Goal: Task Accomplishment & Management: Manage account settings

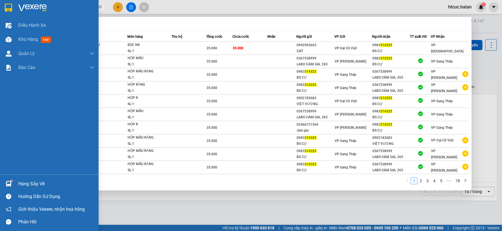
click at [11, 185] on img at bounding box center [9, 184] width 6 height 6
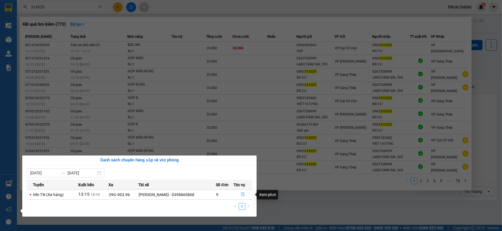
click at [241, 194] on icon "file-done" at bounding box center [243, 194] width 4 height 4
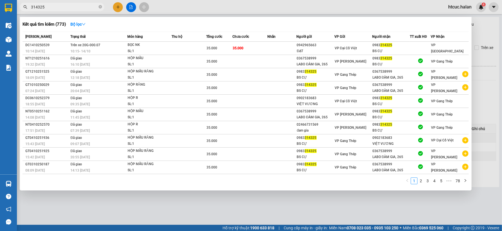
click at [268, 209] on div at bounding box center [251, 115] width 502 height 231
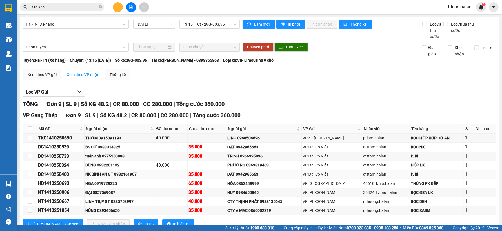
scroll to position [20, 0]
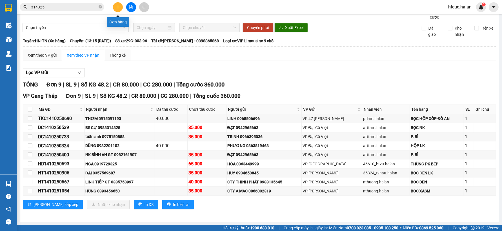
click at [122, 6] on button at bounding box center [118, 7] width 10 height 10
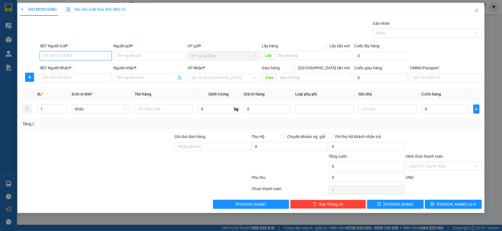
drag, startPoint x: 91, startPoint y: 55, endPoint x: 294, endPoint y: 15, distance: 207.2
click at [115, 52] on div "SĐT Người Gửi * VD: 0371234567 Người gửi * Tên người gửi VP gửi * VP Gang Thép …" at bounding box center [261, 53] width 444 height 20
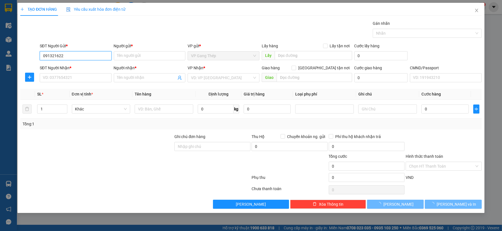
type input "0913216228"
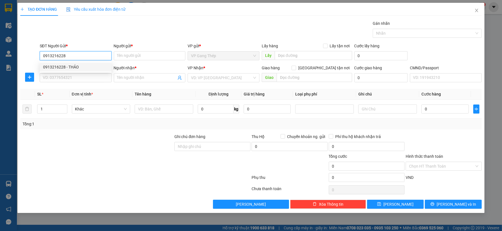
click at [61, 66] on div "0913216228 - THẢO" at bounding box center [75, 67] width 65 height 6
type input "THẢO"
type input "0913216228"
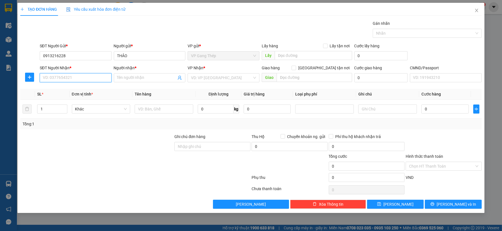
click at [72, 80] on input "SĐT Người Nhận *" at bounding box center [76, 77] width 72 height 9
drag, startPoint x: 71, startPoint y: 96, endPoint x: 68, endPoint y: 96, distance: 2.8
click at [71, 96] on div "0976909327 - MY" at bounding box center [75, 98] width 65 height 6
type input "0976909327"
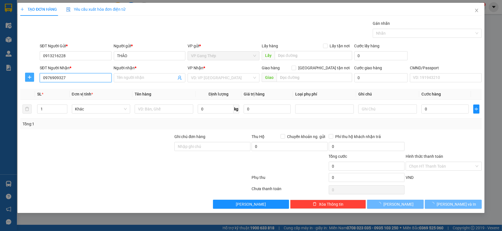
type input "MY"
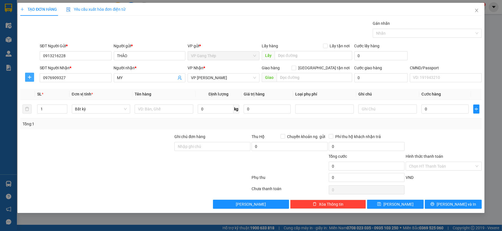
click at [30, 78] on icon "plus" at bounding box center [29, 77] width 5 height 5
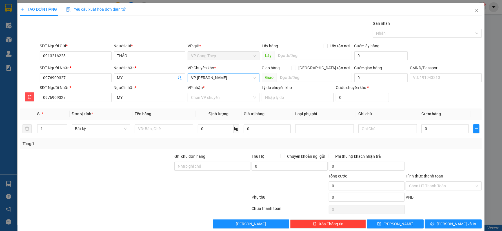
click at [206, 80] on span "VP [PERSON_NAME]" at bounding box center [223, 77] width 65 height 8
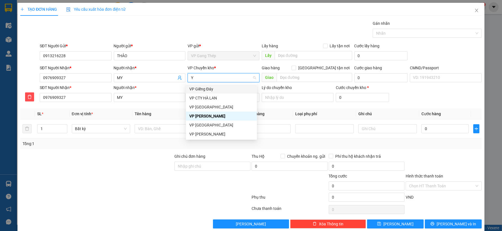
type input "YÊ"
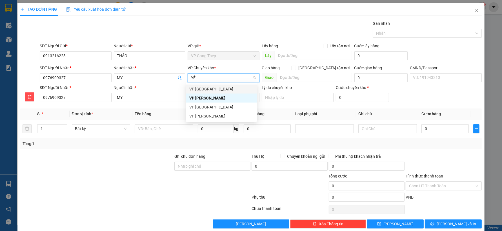
click at [200, 86] on div "VP [GEOGRAPHIC_DATA]" at bounding box center [221, 89] width 64 height 6
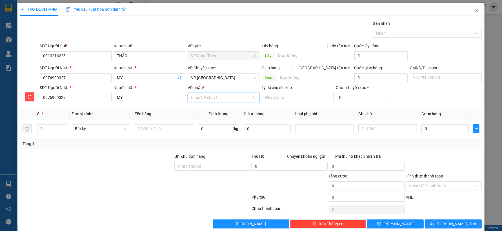
click at [208, 94] on input "VP nhận *" at bounding box center [221, 97] width 61 height 8
type input "KI"
click at [207, 108] on div "VP Trung Kính" at bounding box center [221, 109] width 64 height 6
drag, startPoint x: 166, startPoint y: 127, endPoint x: 179, endPoint y: 123, distance: 13.7
click at [174, 125] on input "text" at bounding box center [164, 128] width 59 height 9
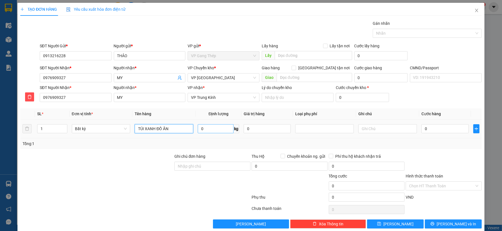
type input "TÚI XANH ĐỒ ĂN"
click at [222, 130] on input "0" at bounding box center [216, 128] width 36 height 9
type input "10"
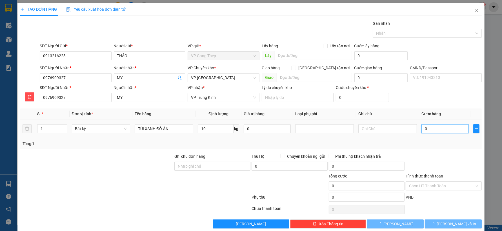
click at [442, 128] on input "0" at bounding box center [444, 128] width 47 height 9
type input "40.000"
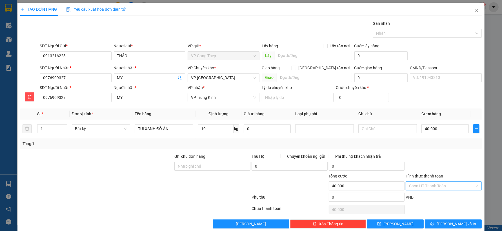
click at [447, 182] on input "Hình thức thanh toán" at bounding box center [441, 186] width 65 height 8
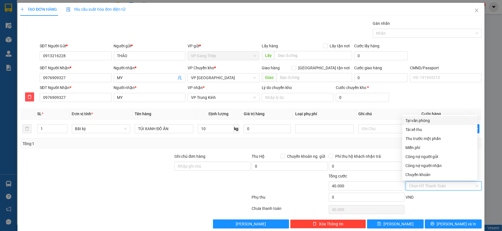
click at [427, 119] on div "Tại văn phòng" at bounding box center [439, 120] width 68 height 6
type input "0"
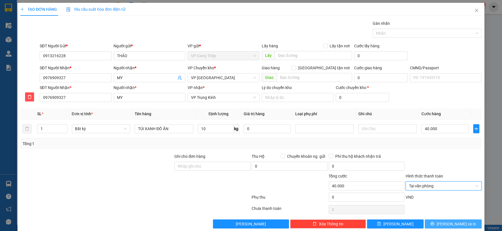
click at [456, 223] on span "Lưu và In" at bounding box center [455, 224] width 39 height 6
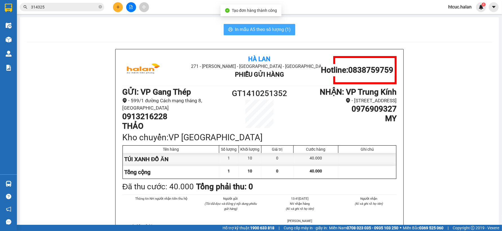
click at [257, 27] on span "In mẫu A5 theo số lượng (1)" at bounding box center [263, 29] width 56 height 7
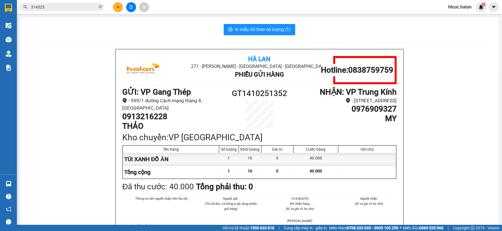
drag, startPoint x: 58, startPoint y: 5, endPoint x: 66, endPoint y: 1, distance: 8.8
click at [0, 23] on html "Kết quả tìm kiếm ( 773 ) Bộ lọc Mã ĐH Trạng thái Món hàng Thu hộ Tổng cước Chưa…" at bounding box center [251, 115] width 502 height 231
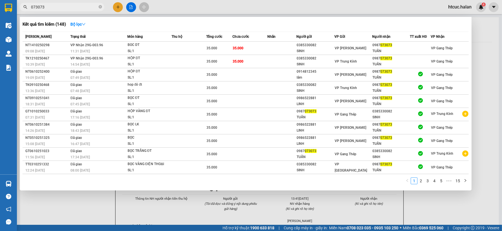
type input "073073"
click at [118, 5] on div at bounding box center [251, 115] width 502 height 231
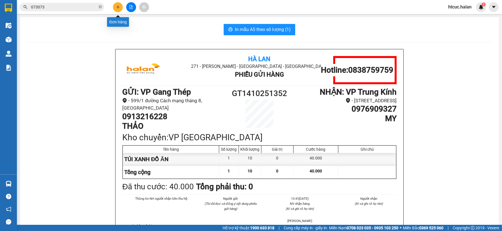
click at [117, 6] on icon "plus" at bounding box center [118, 7] width 4 height 4
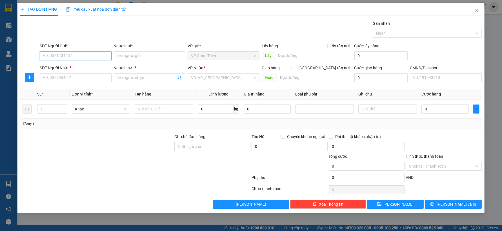
click at [93, 55] on input "SĐT Người Gửi *" at bounding box center [76, 55] width 72 height 9
type input "0982287004"
click at [70, 68] on div "0982287004 - LINH" at bounding box center [75, 67] width 65 height 6
type input "LINH"
type input "0982287004"
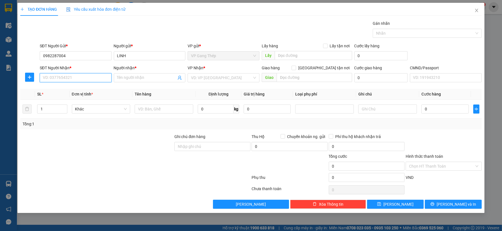
click at [80, 78] on input "SĐT Người Nhận *" at bounding box center [76, 77] width 72 height 9
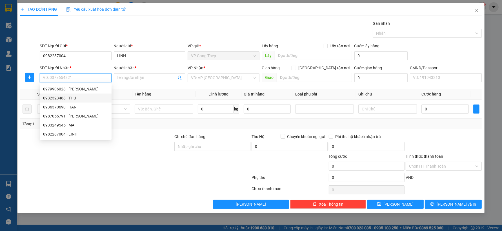
click at [69, 97] on div "0932323488 - THU" at bounding box center [75, 98] width 65 height 6
type input "0932323488"
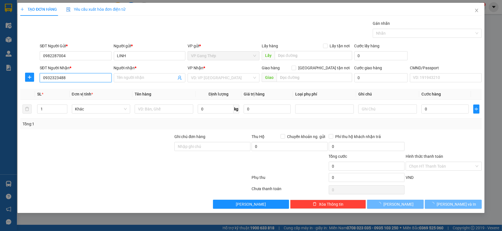
type input "THU"
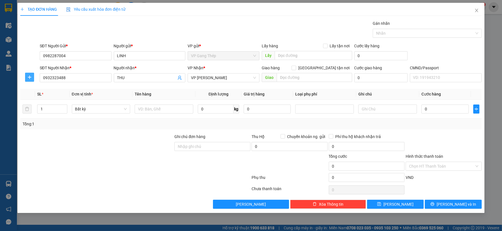
click at [29, 77] on icon "plus" at bounding box center [29, 77] width 3 height 0
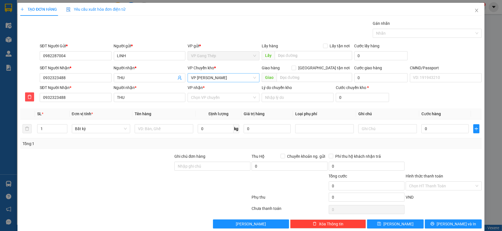
click at [230, 79] on span "VP [PERSON_NAME]" at bounding box center [223, 77] width 65 height 8
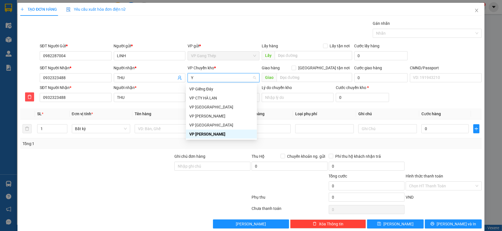
type input "YÊ"
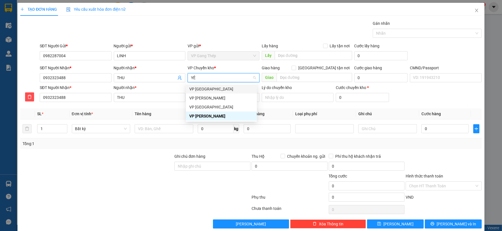
drag, startPoint x: 201, startPoint y: 88, endPoint x: 222, endPoint y: 103, distance: 25.5
click at [200, 88] on div "VP [GEOGRAPHIC_DATA]" at bounding box center [221, 89] width 64 height 6
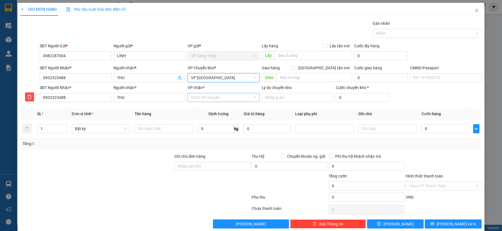
click at [210, 101] on input "VP nhận *" at bounding box center [221, 97] width 61 height 8
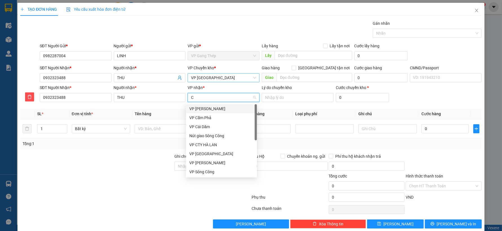
type input "CU"
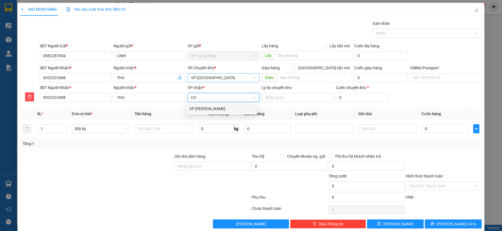
click at [216, 108] on div "VP [PERSON_NAME]" at bounding box center [221, 109] width 64 height 6
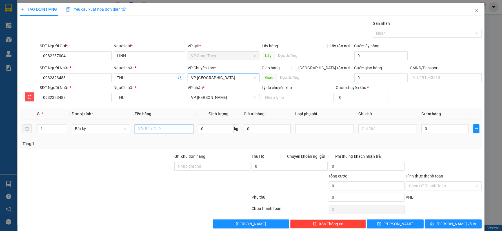
click at [168, 126] on input "text" at bounding box center [164, 128] width 59 height 9
type input "HỘP XỐP BÁNH"
click at [221, 129] on input "0" at bounding box center [216, 128] width 36 height 9
type input "4"
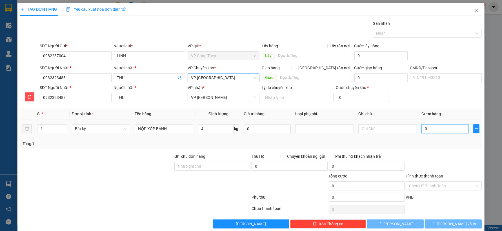
click at [456, 130] on input "0" at bounding box center [444, 128] width 47 height 9
type input "40.000"
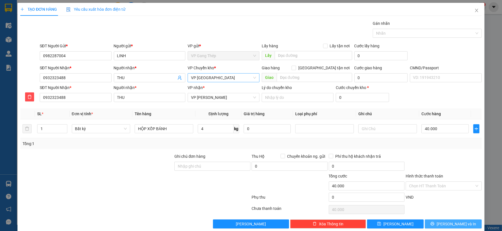
click at [456, 226] on span "Lưu và In" at bounding box center [455, 224] width 39 height 6
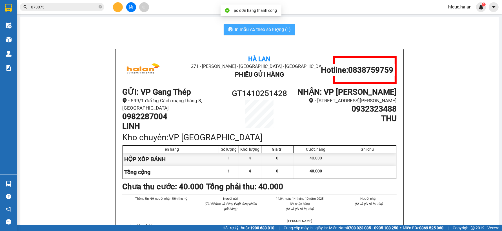
click at [236, 27] on span "In mẫu A5 theo số lượng (1)" at bounding box center [263, 29] width 56 height 7
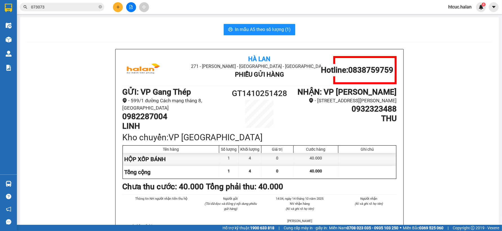
drag, startPoint x: 187, startPoint y: 28, endPoint x: 178, endPoint y: 26, distance: 9.1
click at [186, 28] on div "In mẫu A5 theo số lượng (1)" at bounding box center [259, 29] width 465 height 11
click at [100, 7] on icon "close-circle" at bounding box center [100, 6] width 3 height 3
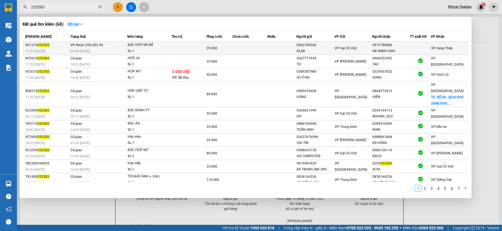
type input "252583"
click at [260, 48] on td at bounding box center [249, 48] width 35 height 13
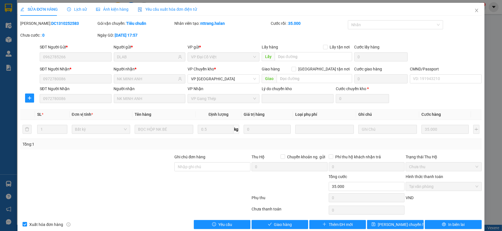
type input "0962785266"
type input "DLAB"
type input "0972780086"
type input "NK MINH ANH"
type input "0"
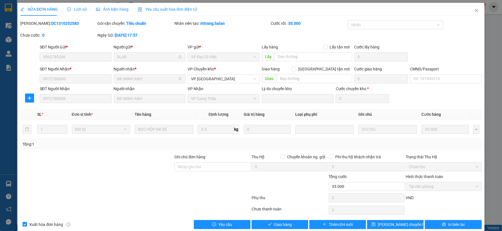
type input "35.000"
click at [280, 224] on span "Giao hàng" at bounding box center [283, 224] width 18 height 6
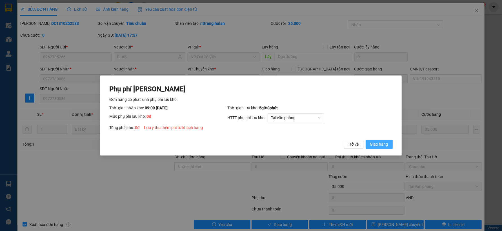
click at [385, 142] on span "Giao hàng" at bounding box center [379, 144] width 18 height 6
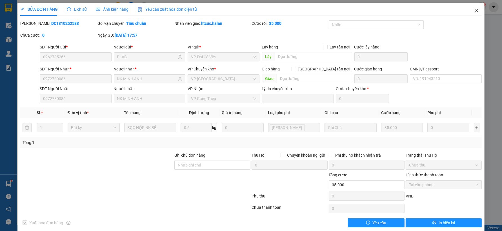
click at [474, 10] on icon "close" at bounding box center [476, 10] width 5 height 5
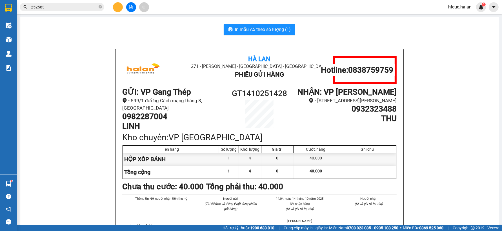
click at [18, 40] on main "In mẫu A5 theo số lượng (1) Hà Lan 271 - Dương Tự Minh - Phường Tân Long - Thái…" at bounding box center [251, 112] width 502 height 225
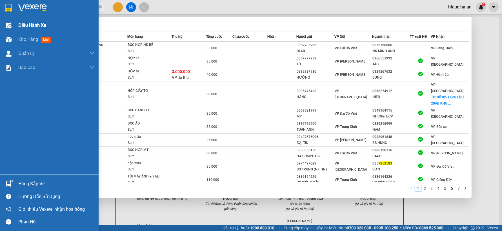
drag, startPoint x: 64, startPoint y: 9, endPoint x: 6, endPoint y: 19, distance: 59.2
click at [0, 20] on html "Kết quả tìm kiếm ( 68 ) Bộ lọc Mã ĐH Trạng thái Món hàng Thu hộ Tổng cước Chưa …" at bounding box center [251, 115] width 502 height 231
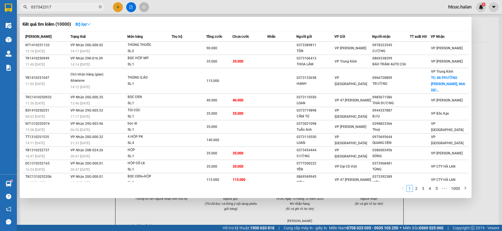
type input "0373423172"
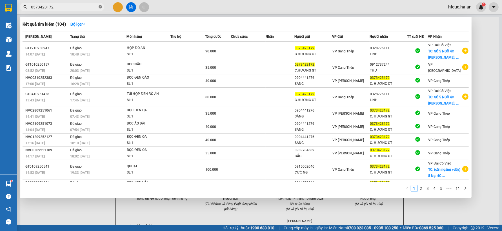
click at [100, 7] on icon "close-circle" at bounding box center [100, 6] width 3 height 3
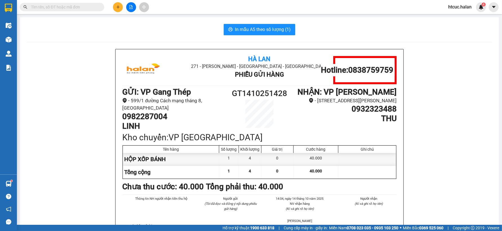
drag, startPoint x: 88, startPoint y: 7, endPoint x: 95, endPoint y: 3, distance: 7.6
click at [88, 7] on input "text" at bounding box center [64, 7] width 66 height 6
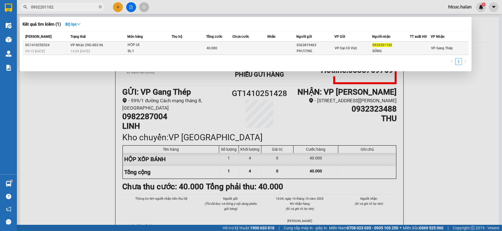
type input "0932201102"
click at [254, 52] on td at bounding box center [249, 48] width 35 height 13
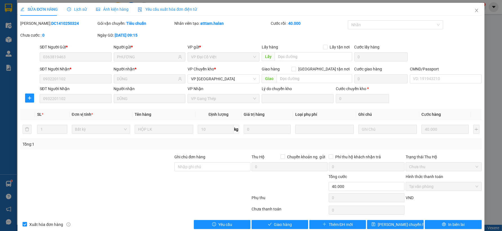
type input "0363819463"
type input "PHƯƠNG"
type input "0932201102"
type input "DŨNG"
type input "0"
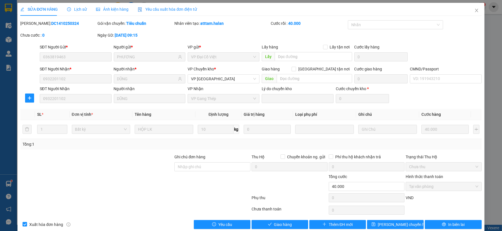
type input "40.000"
click at [288, 226] on span "Giao hàng" at bounding box center [283, 224] width 18 height 6
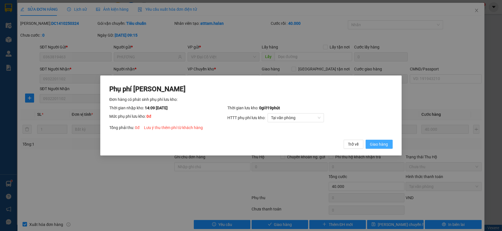
click at [383, 145] on span "Giao hàng" at bounding box center [379, 144] width 18 height 6
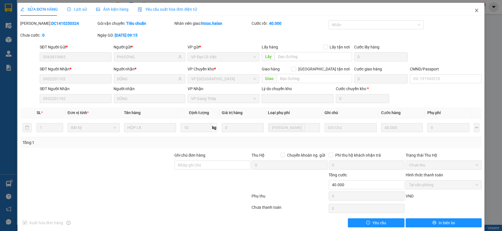
click at [474, 8] on icon "close" at bounding box center [476, 10] width 5 height 5
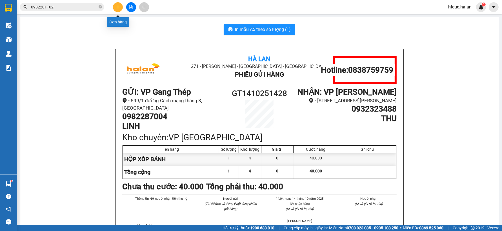
click at [117, 6] on icon "plus" at bounding box center [118, 7] width 4 height 4
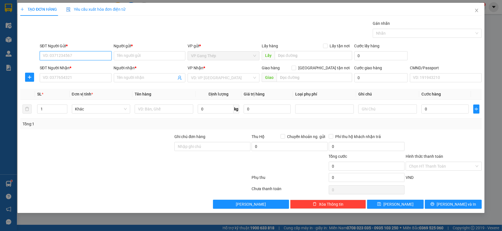
drag, startPoint x: 82, startPoint y: 53, endPoint x: 228, endPoint y: 12, distance: 151.8
click at [86, 52] on input "SĐT Người Gửi *" at bounding box center [76, 55] width 72 height 9
type input "0856999111"
click at [72, 65] on div "0856999111 - KHIÊM" at bounding box center [75, 67] width 65 height 6
type input "KHIÊM"
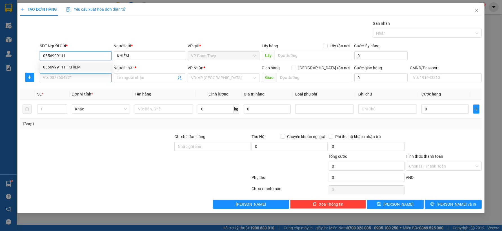
type input "0856999111"
click at [77, 76] on input "SĐT Người Nhận *" at bounding box center [76, 77] width 72 height 9
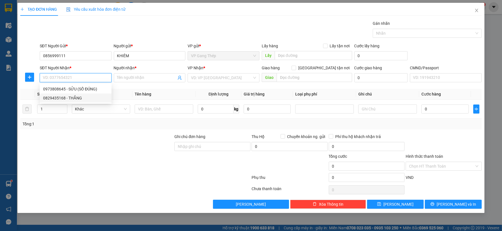
click at [73, 97] on div "0829435168 - THẮNG" at bounding box center [75, 98] width 65 height 6
type input "0829435168"
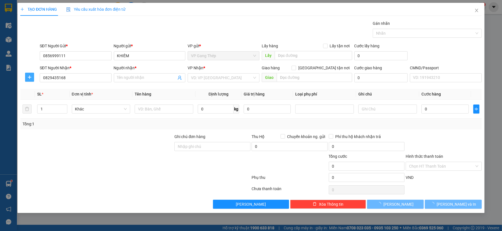
click at [25, 76] on span "plus" at bounding box center [29, 77] width 8 height 5
type input "THẮNG"
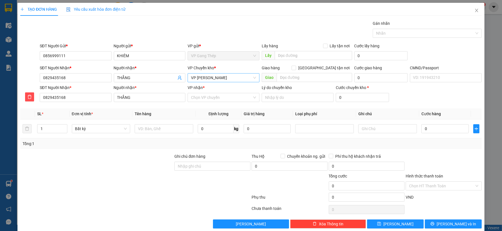
click at [234, 82] on span "VP [PERSON_NAME]" at bounding box center [223, 77] width 65 height 8
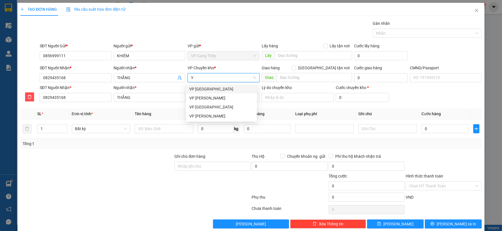
type input "YÊ"
click at [204, 91] on div "VP [GEOGRAPHIC_DATA]" at bounding box center [221, 89] width 64 height 6
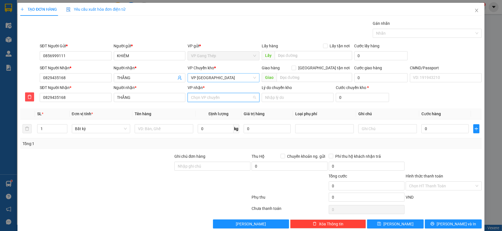
click at [215, 98] on input "VP nhận *" at bounding box center [221, 97] width 61 height 8
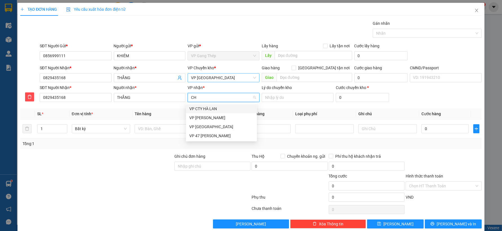
type input "CHI"
drag, startPoint x: 210, startPoint y: 108, endPoint x: 173, endPoint y: 127, distance: 42.6
click at [210, 107] on div "VP [PERSON_NAME]" at bounding box center [221, 109] width 64 height 6
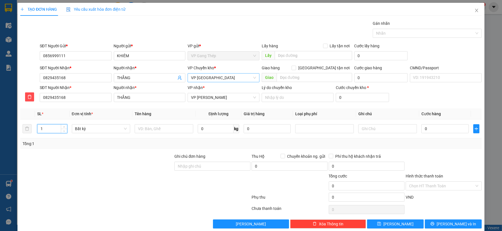
drag, startPoint x: 49, startPoint y: 130, endPoint x: 3, endPoint y: 137, distance: 46.7
click at [1, 137] on div "TẠO ĐƠN HÀNG Yêu cầu xuất hóa đơn điện tử Transit Pickup Surcharge Ids Transit …" at bounding box center [251, 115] width 502 height 231
type input "3"
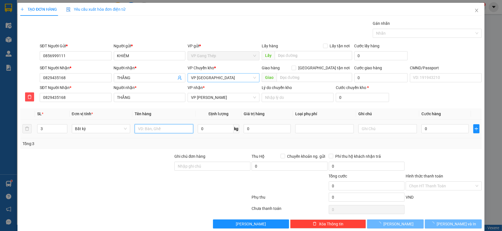
click at [151, 128] on input "text" at bounding box center [164, 128] width 59 height 9
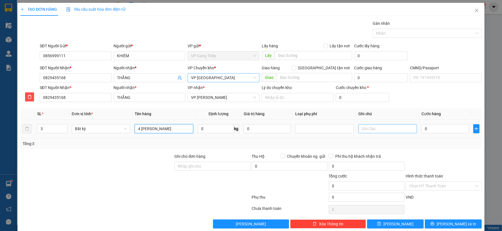
type input "4 [PERSON_NAME]"
click at [368, 128] on input "text" at bounding box center [387, 128] width 59 height 9
type input "23*2+20+14"
click at [429, 132] on input "0" at bounding box center [444, 128] width 47 height 9
type input "1"
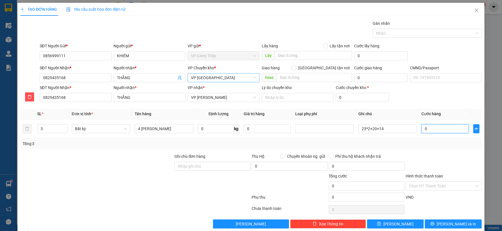
type input "1"
type input "18"
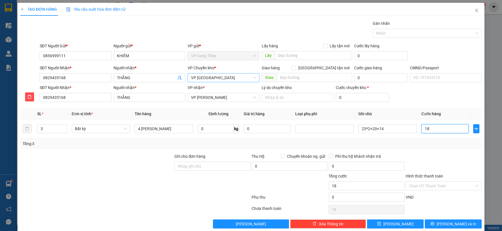
type input "180"
type input "1.800"
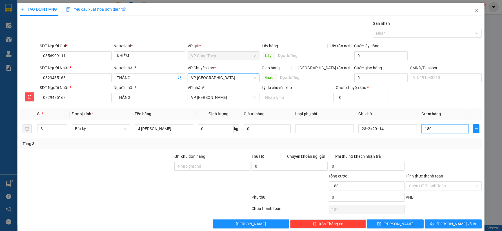
type input "1.800"
type input "18.000"
type input "180.000"
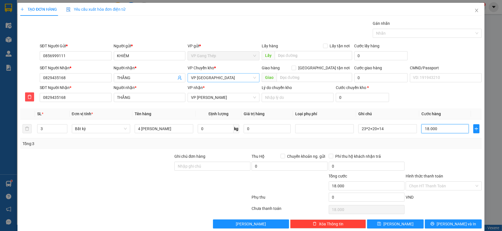
type input "180.000"
click at [454, 182] on input "Hình thức thanh toán" at bounding box center [441, 186] width 65 height 8
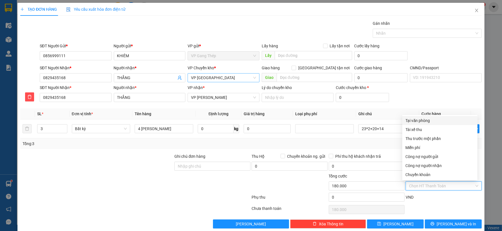
click at [418, 119] on div "Tại văn phòng" at bounding box center [439, 120] width 68 height 6
type input "0"
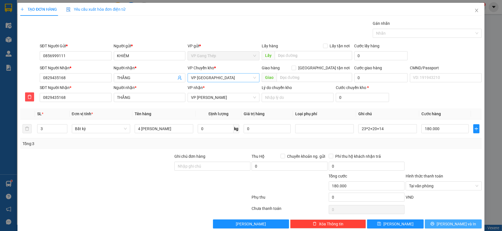
click at [460, 223] on button "Lưu và In" at bounding box center [453, 223] width 57 height 9
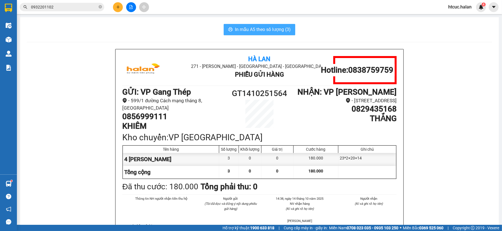
click at [271, 29] on span "In mẫu A5 theo số lượng (3)" at bounding box center [263, 29] width 56 height 7
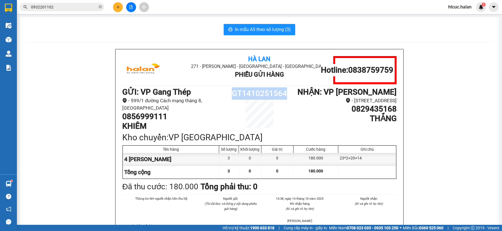
drag, startPoint x: 288, startPoint y: 93, endPoint x: 226, endPoint y: 92, distance: 62.5
click at [226, 92] on h1 "GT1410251564" at bounding box center [259, 93] width 69 height 12
copy h1 "GT1410251564"
click at [116, 5] on icon "plus" at bounding box center [118, 7] width 4 height 4
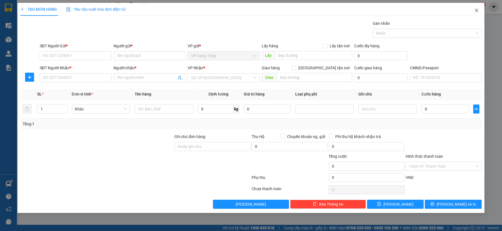
click at [477, 8] on span "Close" at bounding box center [476, 11] width 16 height 16
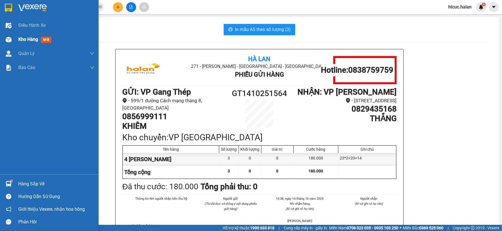
click at [9, 39] on img at bounding box center [9, 40] width 6 height 6
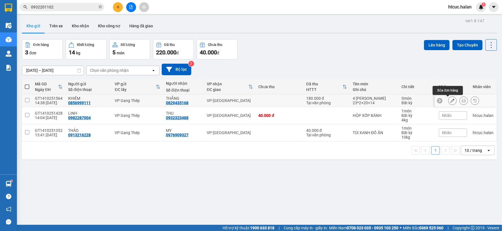
click at [450, 99] on icon at bounding box center [452, 101] width 4 height 4
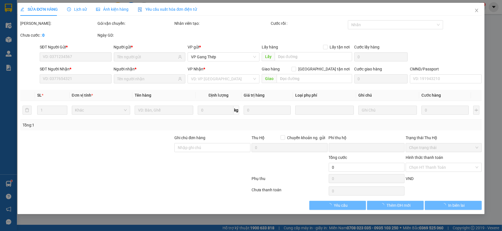
type input "0856999111"
type input "0829435168"
type input "0"
type input "180.000"
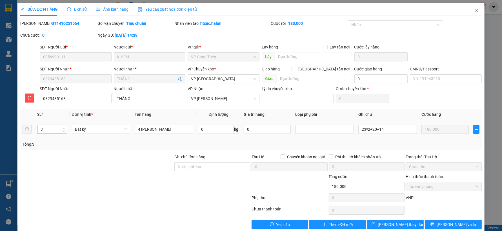
type input "4"
click at [63, 127] on icon "up" at bounding box center [64, 128] width 2 height 2
click at [395, 224] on span "Lưu thay đổi" at bounding box center [400, 224] width 45 height 6
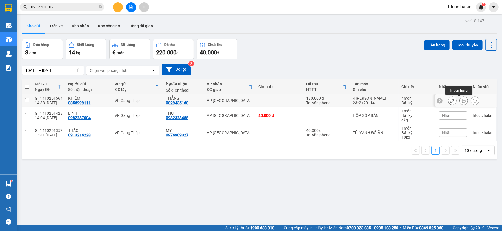
click at [461, 100] on icon at bounding box center [463, 101] width 4 height 4
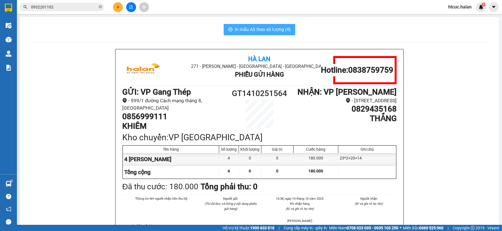
click at [251, 26] on span "In mẫu A5 theo số lượng (4)" at bounding box center [263, 29] width 56 height 7
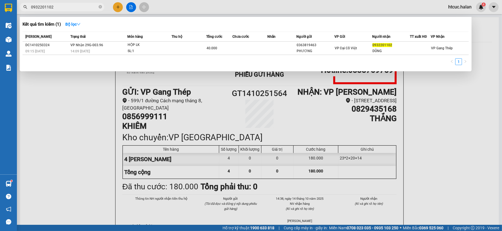
drag, startPoint x: 75, startPoint y: 8, endPoint x: 29, endPoint y: 9, distance: 45.6
click at [29, 9] on span "0932201102" at bounding box center [62, 7] width 84 height 8
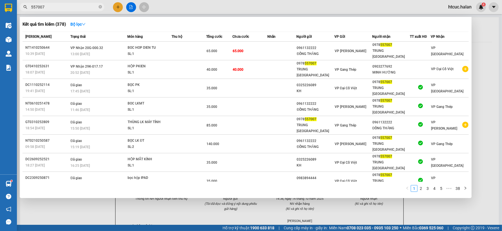
type input "557007"
drag, startPoint x: 101, startPoint y: 6, endPoint x: 92, endPoint y: 8, distance: 8.7
click at [101, 6] on icon "close-circle" at bounding box center [100, 6] width 3 height 3
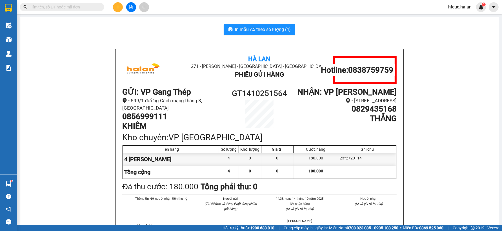
click at [85, 8] on input "text" at bounding box center [64, 7] width 66 height 6
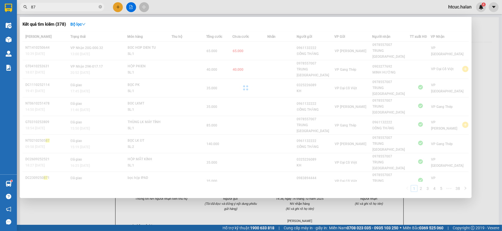
type input "8"
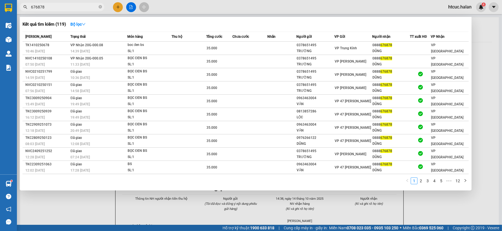
type input "676878"
click at [119, 6] on div at bounding box center [251, 115] width 502 height 231
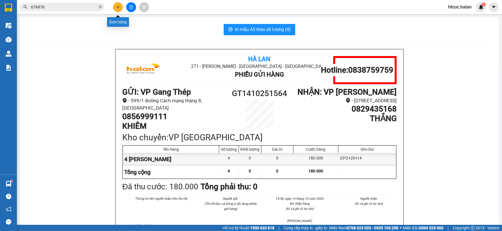
click at [119, 6] on icon "plus" at bounding box center [118, 7] width 4 height 4
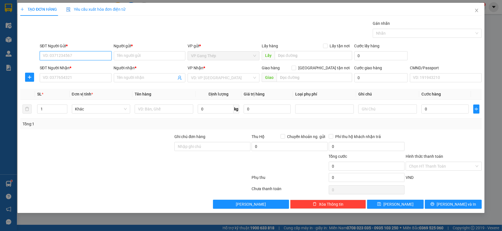
click at [87, 56] on input "SĐT Người Gửi *" at bounding box center [76, 55] width 72 height 9
type input "0988258192"
click at [77, 68] on div "0988258192 - duyên" at bounding box center [75, 67] width 65 height 6
type input "duyên"
type input "0988258192"
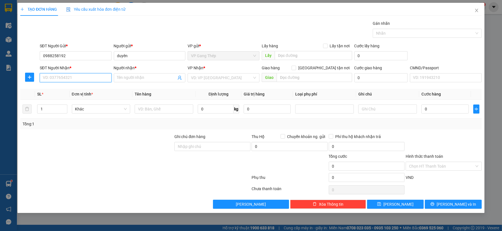
click at [81, 79] on input "SĐT Người Nhận *" at bounding box center [76, 77] width 72 height 9
type input "0888011995"
click at [77, 88] on div "0888011995 - HẰNG. ĐC" at bounding box center [75, 89] width 65 height 6
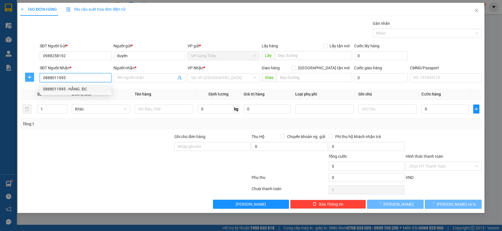
type input "HẰNG. ĐC"
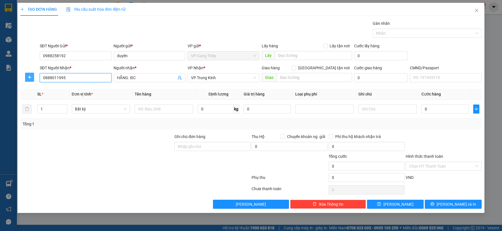
type input "0888011995"
drag, startPoint x: 31, startPoint y: 76, endPoint x: 55, endPoint y: 73, distance: 24.3
click at [35, 75] on div at bounding box center [29, 77] width 18 height 9
click at [226, 79] on span "VP Trung Kính" at bounding box center [223, 77] width 65 height 8
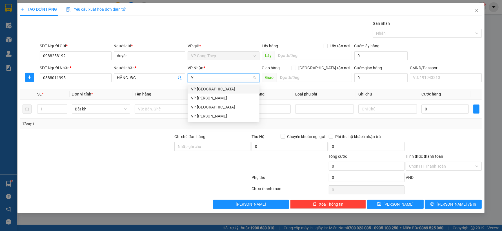
type input "YÊ"
drag, startPoint x: 204, startPoint y: 90, endPoint x: 180, endPoint y: 89, distance: 23.4
click at [203, 89] on div "VP [GEOGRAPHIC_DATA]" at bounding box center [223, 89] width 65 height 6
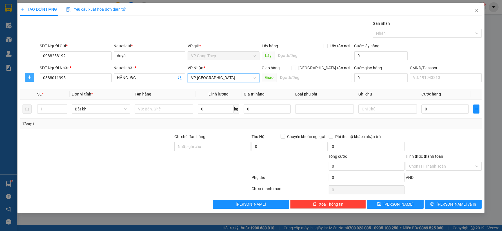
drag, startPoint x: 27, startPoint y: 79, endPoint x: 208, endPoint y: 78, distance: 181.0
click at [35, 78] on div at bounding box center [29, 77] width 18 height 9
click at [32, 77] on span "plus" at bounding box center [29, 77] width 8 height 5
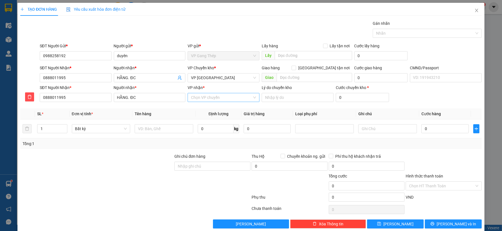
click at [209, 97] on input "VP nhận *" at bounding box center [221, 97] width 61 height 8
type input "GIA"
click at [202, 119] on div "VP Hoàng Gia" at bounding box center [221, 118] width 64 height 6
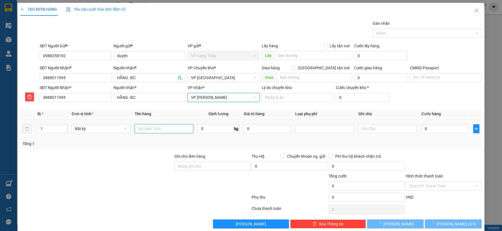
click at [166, 133] on input "text" at bounding box center [164, 128] width 59 height 9
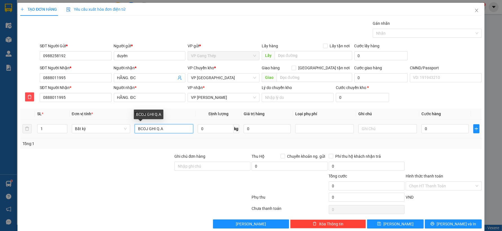
drag, startPoint x: 146, startPoint y: 129, endPoint x: 140, endPoint y: 130, distance: 6.3
click at [140, 130] on input "BCOJ GHI Q.A" at bounding box center [164, 128] width 59 height 9
type input "BỌC GHI Q.A"
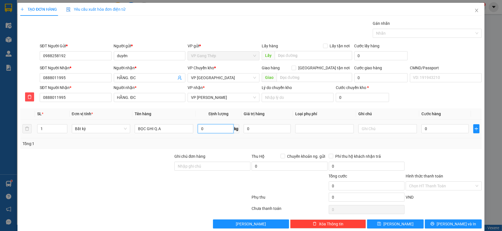
click at [220, 128] on input "0" at bounding box center [216, 128] width 36 height 9
type input "1"
click at [440, 129] on input "0" at bounding box center [444, 128] width 47 height 9
type input "35.000"
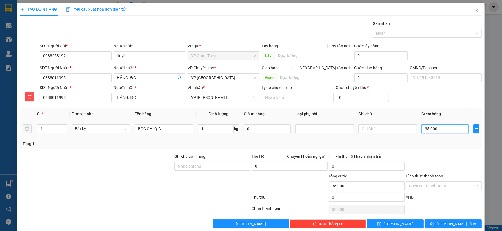
type input "35.000"
drag, startPoint x: 424, startPoint y: 127, endPoint x: 411, endPoint y: 132, distance: 14.0
click at [412, 132] on tr "1 Bất kỳ BỌC GHI Q.A 1 kg 0 35.000" at bounding box center [250, 128] width 461 height 19
type input "2.000"
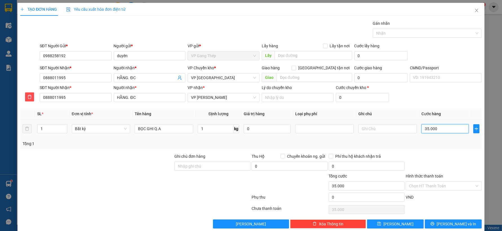
type input "2.000"
type input "20.000"
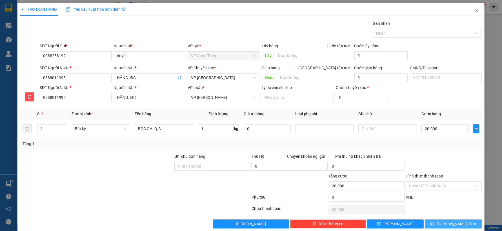
click at [443, 221] on button "Lưu và In" at bounding box center [453, 223] width 57 height 9
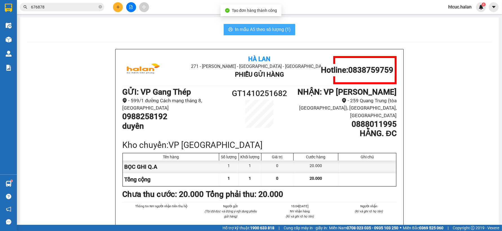
click at [249, 29] on span "In mẫu A5 theo số lượng (1)" at bounding box center [263, 29] width 56 height 7
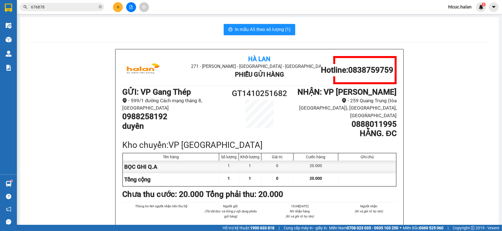
click at [60, 7] on input "676878" at bounding box center [64, 7] width 66 height 6
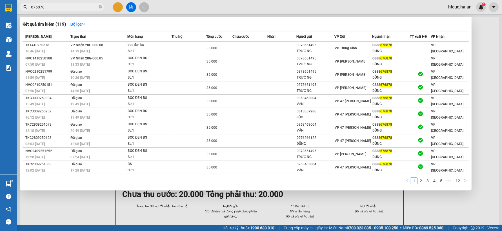
click at [119, 6] on div at bounding box center [251, 115] width 502 height 231
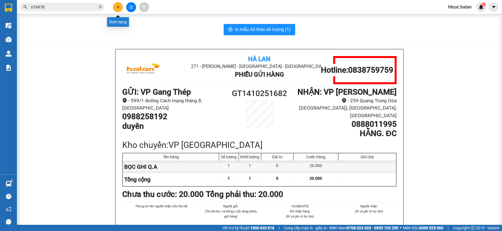
click at [117, 6] on icon "plus" at bounding box center [118, 7] width 4 height 4
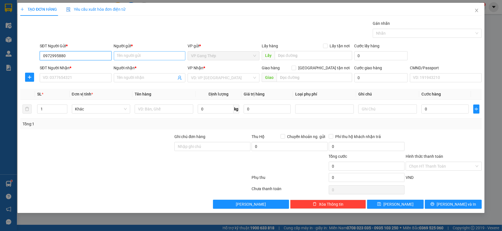
type input "0972995880"
click at [137, 57] on input "Người gửi *" at bounding box center [150, 55] width 72 height 9
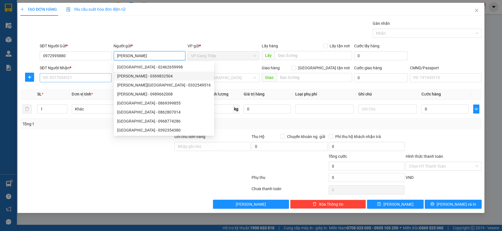
type input "[PERSON_NAME]"
click at [66, 80] on input "SĐT Người Nhận *" at bounding box center [76, 77] width 72 height 9
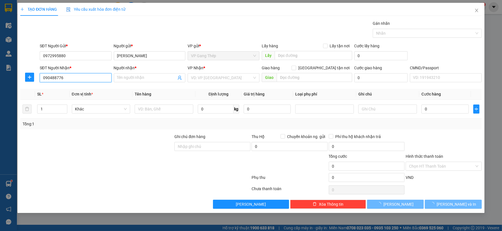
type input "0904887768"
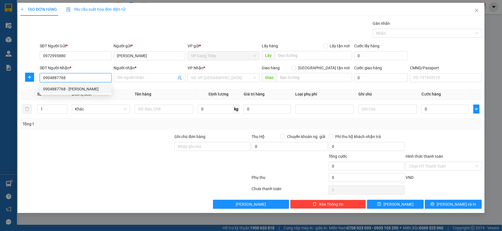
click at [73, 88] on div "0904887768 - Gia Huệ" at bounding box center [75, 89] width 65 height 6
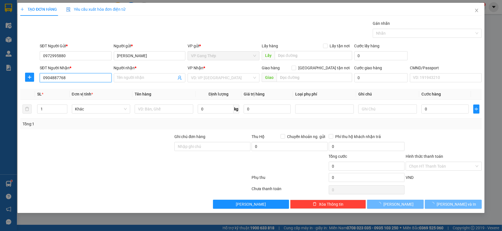
type input "[PERSON_NAME]"
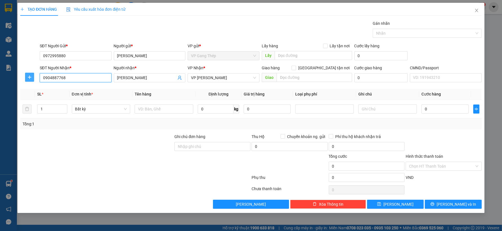
type input "0904887768"
drag, startPoint x: 30, startPoint y: 77, endPoint x: 207, endPoint y: 77, distance: 177.4
click at [38, 77] on div at bounding box center [29, 77] width 18 height 9
click at [224, 75] on span "VP [PERSON_NAME]" at bounding box center [223, 77] width 65 height 8
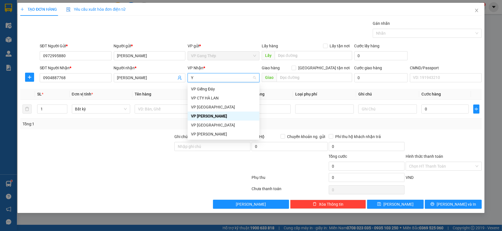
type input "YÊ"
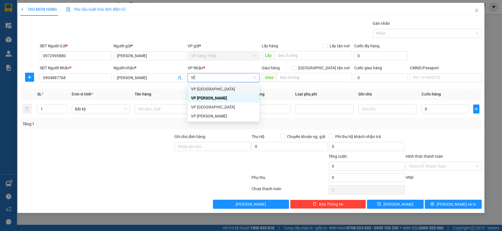
click at [200, 88] on div "VP [GEOGRAPHIC_DATA]" at bounding box center [223, 89] width 65 height 6
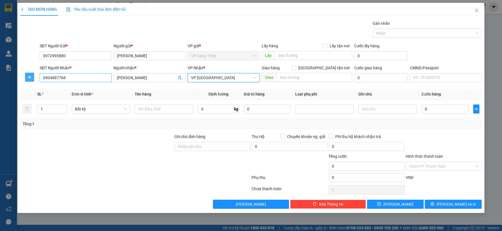
drag, startPoint x: 26, startPoint y: 75, endPoint x: 81, endPoint y: 79, distance: 54.5
click at [27, 75] on span "plus" at bounding box center [29, 77] width 8 height 5
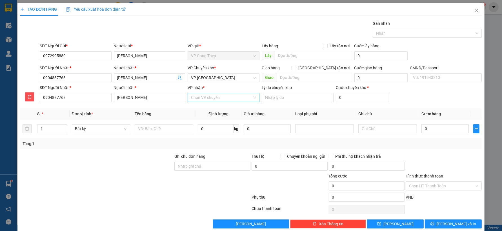
click at [212, 97] on input "VP nhận *" at bounding box center [221, 97] width 61 height 8
type input "TRAI"
click at [209, 109] on div "VP [PERSON_NAME]" at bounding box center [221, 109] width 64 height 6
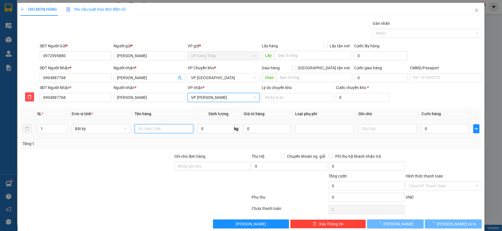
click at [166, 128] on input "text" at bounding box center [164, 128] width 59 height 9
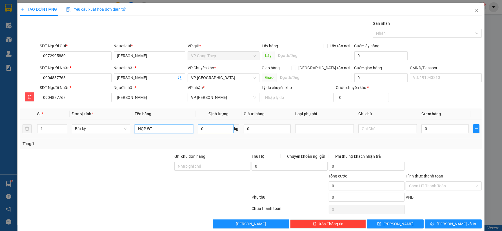
type input "HỌP ĐT"
click at [211, 125] on input "0" at bounding box center [216, 128] width 36 height 9
type input "0.2"
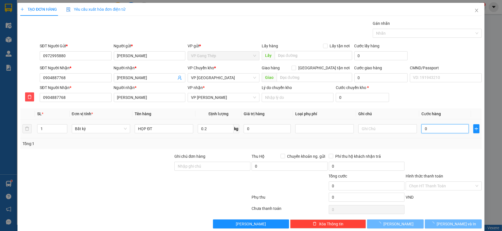
drag, startPoint x: 453, startPoint y: 129, endPoint x: 452, endPoint y: 137, distance: 8.1
click at [453, 130] on input "0" at bounding box center [444, 128] width 47 height 9
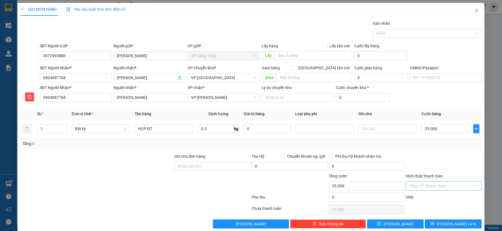
type input "35.000"
click at [450, 185] on input "Hình thức thanh toán" at bounding box center [441, 186] width 65 height 8
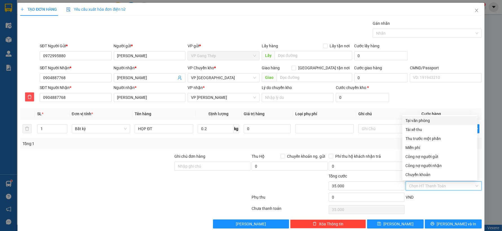
click at [417, 120] on div "Tại văn phòng" at bounding box center [439, 120] width 68 height 6
type input "0"
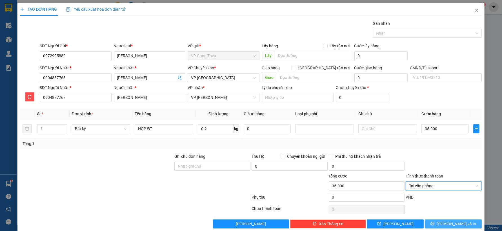
drag, startPoint x: 453, startPoint y: 228, endPoint x: 454, endPoint y: 225, distance: 2.9
click at [453, 226] on button "Lưu và In" at bounding box center [453, 223] width 57 height 9
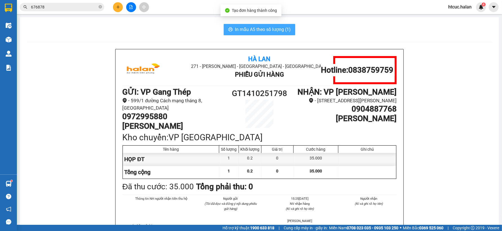
click at [258, 28] on span "In mẫu A5 theo số lượng (1)" at bounding box center [263, 29] width 56 height 7
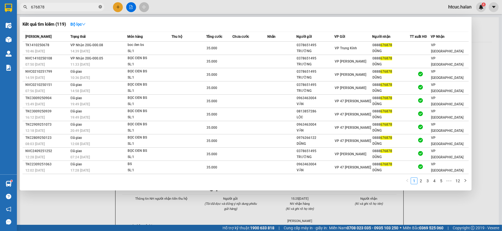
click at [101, 6] on icon "close-circle" at bounding box center [100, 6] width 3 height 3
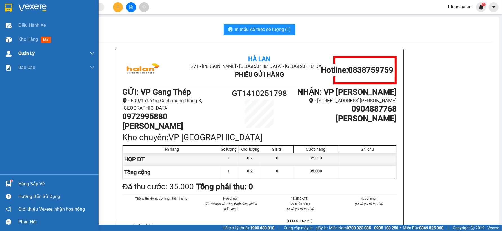
drag, startPoint x: 7, startPoint y: 41, endPoint x: 12, endPoint y: 52, distance: 12.5
click at [7, 41] on img at bounding box center [9, 40] width 6 height 6
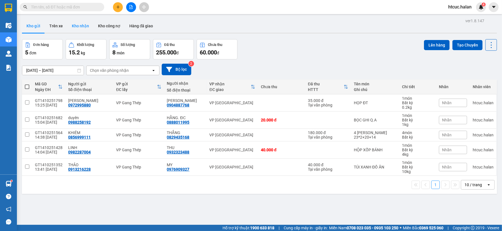
click at [80, 26] on button "Kho nhận" at bounding box center [80, 26] width 26 height 14
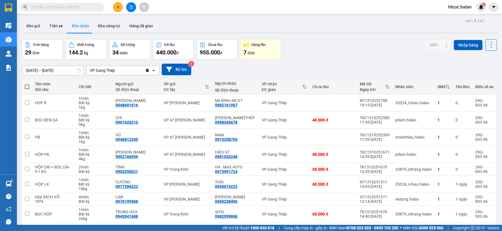
scroll to position [52, 0]
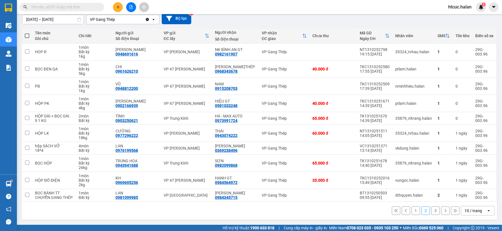
click at [432, 212] on button "3" at bounding box center [435, 210] width 8 height 8
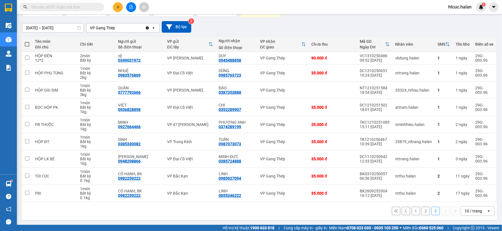
scroll to position [43, 0]
click at [68, 5] on input "text" at bounding box center [64, 7] width 66 height 6
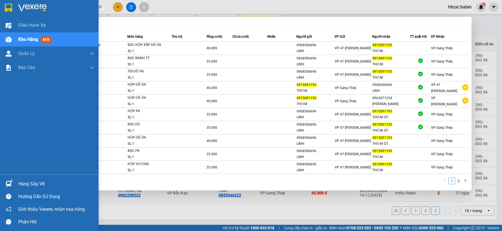
type input "0915091193"
click at [10, 185] on img at bounding box center [9, 184] width 6 height 6
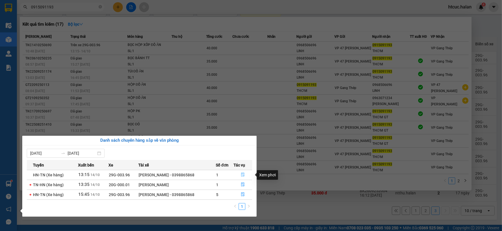
click at [242, 173] on icon "file-done" at bounding box center [243, 175] width 4 height 4
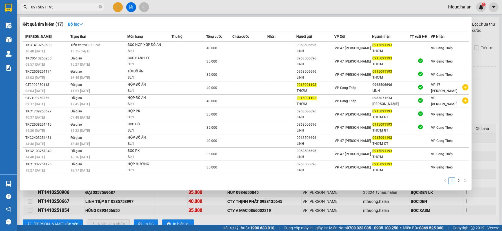
click at [484, 30] on div at bounding box center [251, 115] width 502 height 231
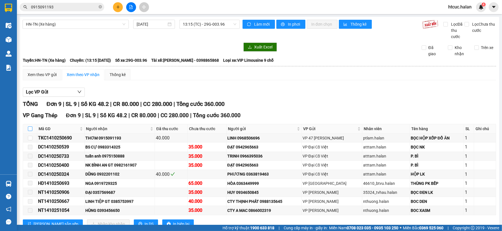
click at [30, 128] on input "checkbox" at bounding box center [30, 128] width 5 height 5
checkbox input "true"
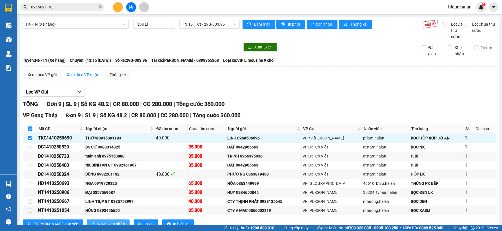
click at [88, 220] on button "Nhập kho nhận" at bounding box center [108, 223] width 43 height 9
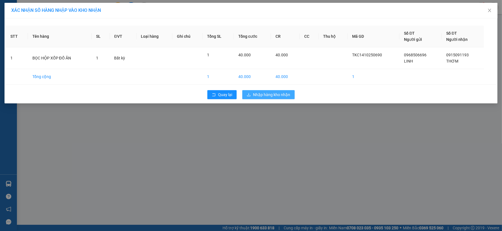
click at [267, 94] on span "Nhập hàng kho nhận" at bounding box center [271, 95] width 37 height 6
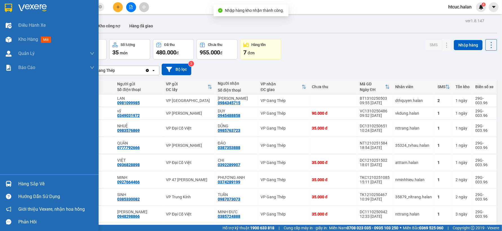
click at [12, 183] on div at bounding box center [9, 184] width 10 height 10
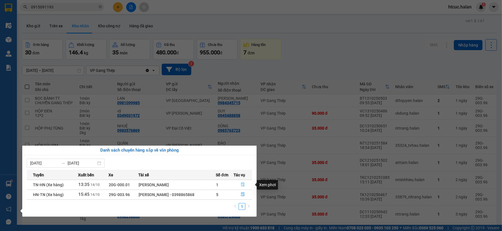
click at [244, 185] on icon "file-done" at bounding box center [242, 184] width 3 height 4
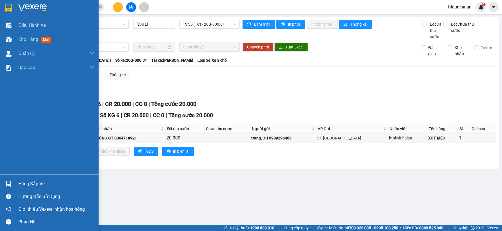
click at [5, 181] on div at bounding box center [9, 184] width 10 height 10
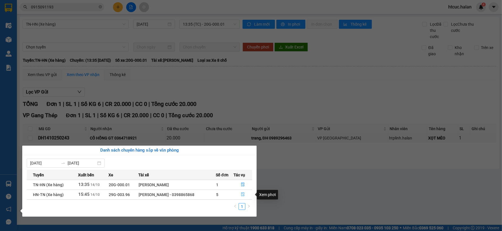
click at [240, 194] on button "button" at bounding box center [243, 194] width 18 height 9
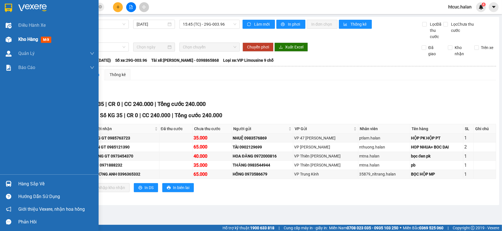
click at [9, 38] on img at bounding box center [9, 40] width 6 height 6
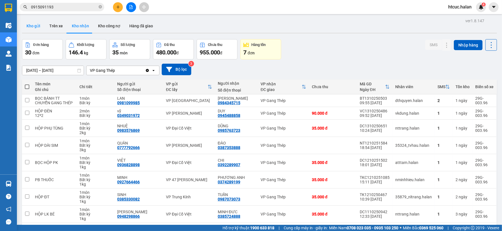
click at [37, 26] on button "Kho gửi" at bounding box center [33, 26] width 23 height 14
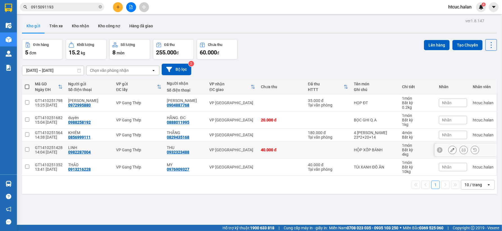
drag, startPoint x: 25, startPoint y: 148, endPoint x: 26, endPoint y: 166, distance: 17.2
click at [25, 149] on input "checkbox" at bounding box center [27, 149] width 4 height 4
checkbox input "true"
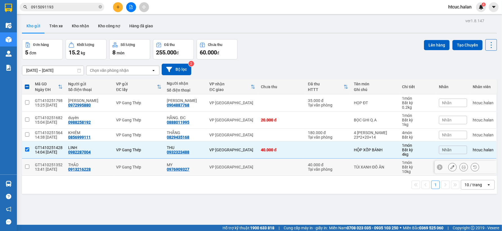
click at [26, 166] on input "checkbox" at bounding box center [27, 166] width 4 height 4
checkbox input "true"
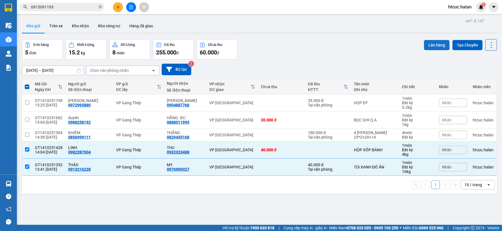
click at [431, 44] on button "Lên hàng" at bounding box center [437, 45] width 26 height 10
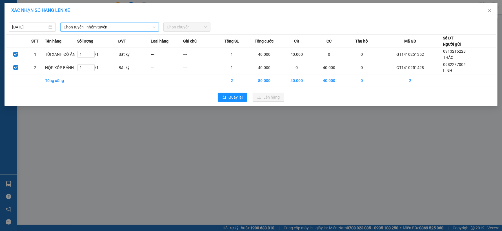
click at [151, 24] on span "Chọn tuyến - nhóm tuyến" at bounding box center [110, 27] width 92 height 8
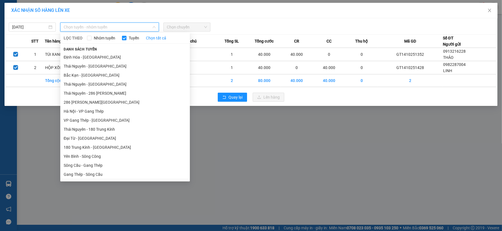
scroll to position [94, 0]
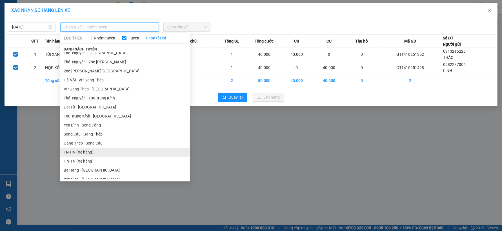
click at [75, 152] on li "TN-HN (Xe hàng)" at bounding box center [125, 152] width 130 height 9
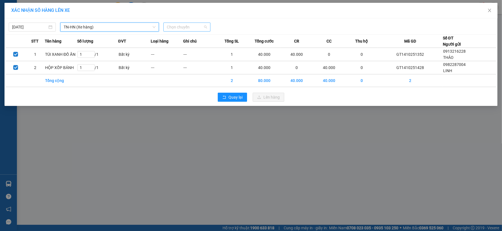
click at [207, 27] on span "Chọn chuyến" at bounding box center [187, 27] width 40 height 8
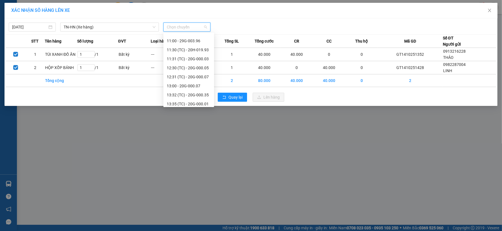
scroll to position [198, 0]
click at [193, 57] on div "14:00 - 29G-003.96" at bounding box center [189, 56] width 44 height 6
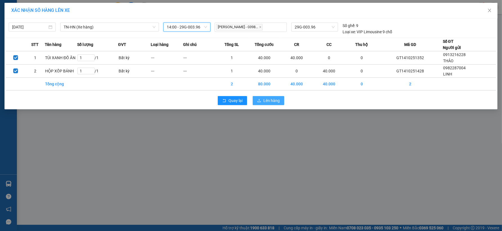
click at [269, 99] on span "Lên hàng" at bounding box center [271, 100] width 16 height 6
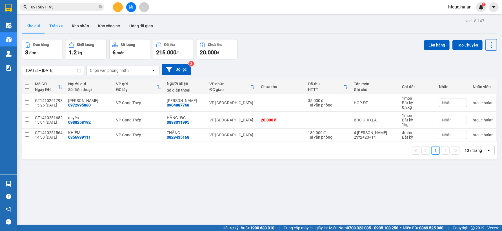
click at [62, 25] on button "Trên xe" at bounding box center [56, 26] width 23 height 14
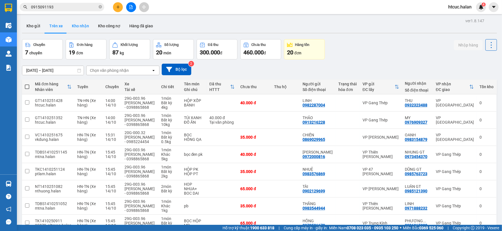
click at [79, 27] on button "Kho nhận" at bounding box center [80, 26] width 26 height 14
type input "16/08/2025 – 14/10/2025"
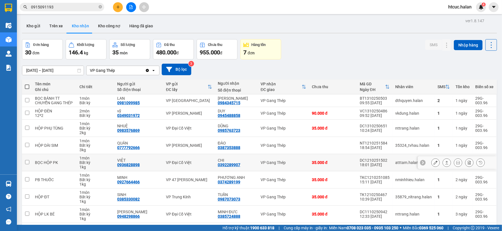
scroll to position [56, 0]
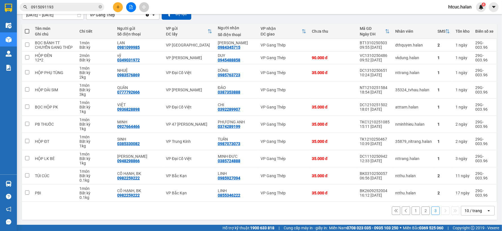
click at [412, 211] on button "1" at bounding box center [415, 210] width 8 height 8
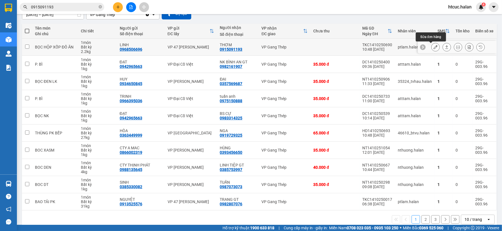
click at [433, 45] on icon at bounding box center [435, 47] width 4 height 4
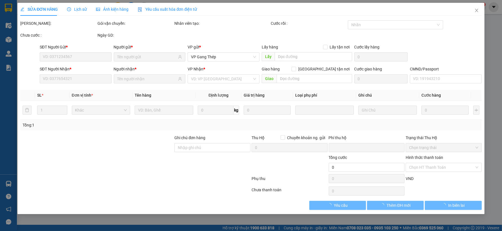
type input "0968506696"
type input "LINH"
type input "0915091193"
type input "THƠM"
type input "0"
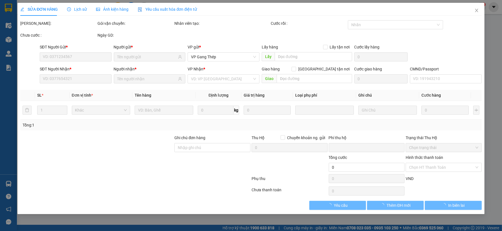
type input "40.000"
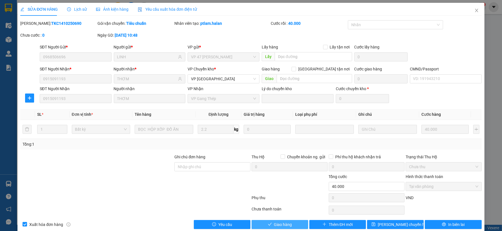
click at [280, 226] on span "Giao hàng" at bounding box center [283, 224] width 18 height 6
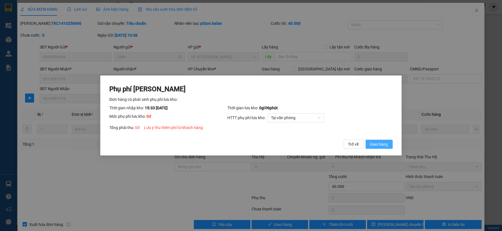
click at [377, 145] on span "Giao hàng" at bounding box center [379, 144] width 18 height 6
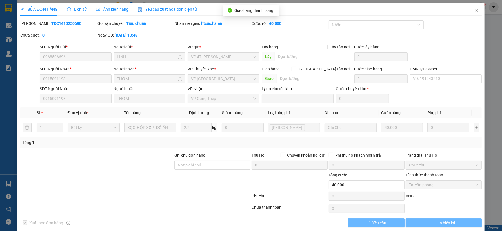
click at [452, 225] on button "In biên lai" at bounding box center [443, 222] width 76 height 9
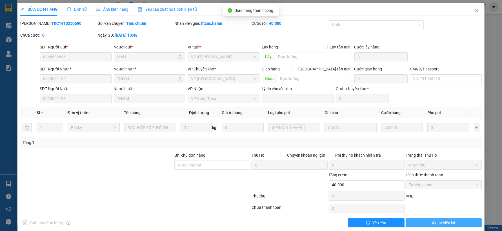
click at [452, 223] on button "In biên lai" at bounding box center [443, 222] width 76 height 9
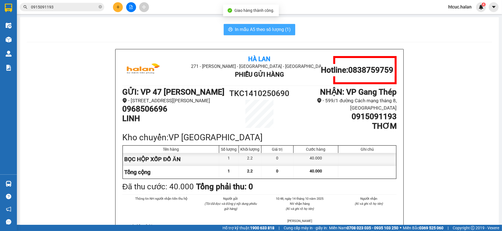
click at [277, 29] on span "In mẫu A5 theo số lượng (1)" at bounding box center [263, 29] width 56 height 7
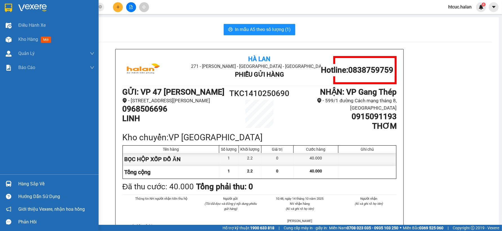
click at [16, 183] on div "Hàng sắp về" at bounding box center [49, 183] width 99 height 13
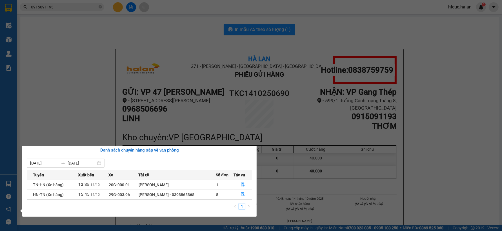
click at [44, 76] on section "Kết quả tìm kiếm ( 17 ) Bộ lọc Mã ĐH Trạng thái Món hàng Thu hộ Tổng cước Chưa …" at bounding box center [251, 115] width 502 height 231
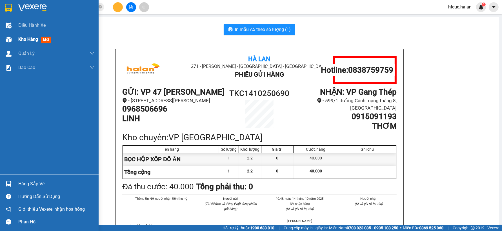
click at [12, 39] on div at bounding box center [9, 40] width 10 height 10
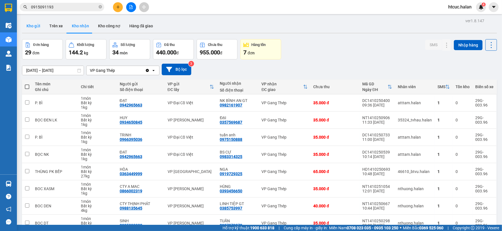
click at [36, 26] on button "Kho gửi" at bounding box center [33, 26] width 23 height 14
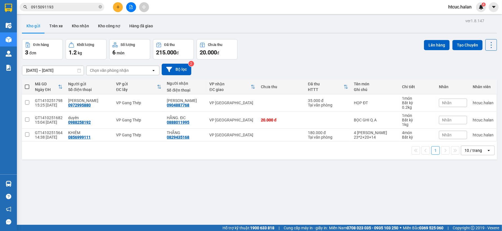
click at [27, 85] on span at bounding box center [27, 86] width 5 height 5
click at [27, 84] on input "checkbox" at bounding box center [27, 84] width 0 height 0
checkbox input "true"
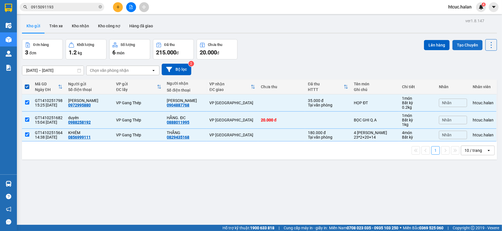
click at [460, 44] on button "Tạo Chuyến" at bounding box center [467, 45] width 30 height 10
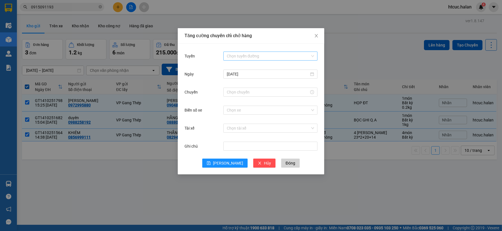
click at [240, 55] on input "Tuyến" at bounding box center [268, 56] width 83 height 8
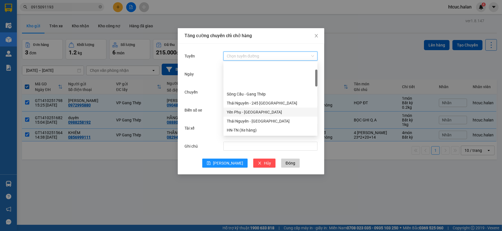
scroll to position [31, 0]
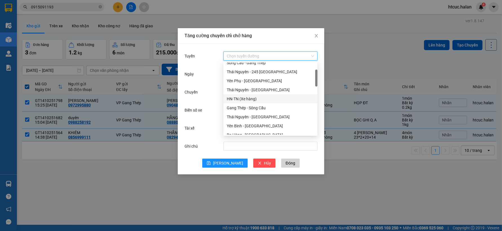
click at [238, 98] on div "HN-TN (Xe hàng)" at bounding box center [270, 99] width 87 height 6
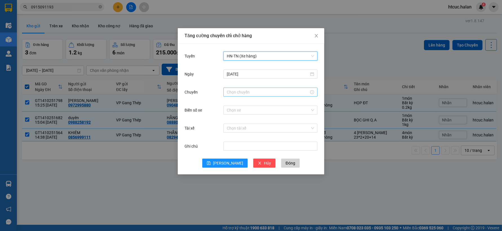
drag, startPoint x: 237, startPoint y: 90, endPoint x: 247, endPoint y: 92, distance: 10.0
click at [237, 90] on input "Chuyến" at bounding box center [268, 92] width 82 height 6
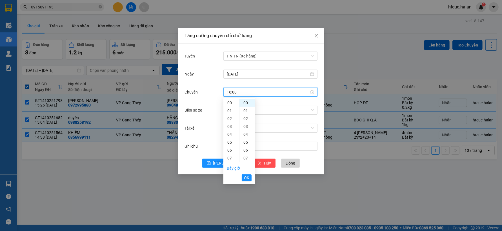
scroll to position [126, 0]
click at [243, 102] on div "00" at bounding box center [246, 103] width 15 height 8
click at [247, 173] on li "OK" at bounding box center [247, 178] width 10 height 10
type input "16:00"
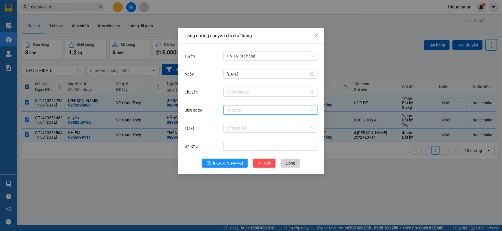
click at [264, 109] on input "Biển số xe" at bounding box center [268, 110] width 83 height 8
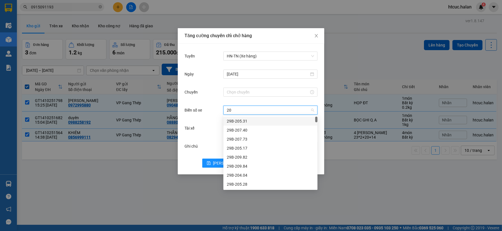
type input "20G"
click at [242, 166] on div "20G-000.01" at bounding box center [270, 166] width 87 height 6
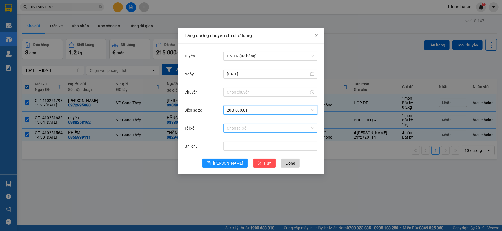
click at [254, 128] on input "Tài xế" at bounding box center [268, 128] width 83 height 8
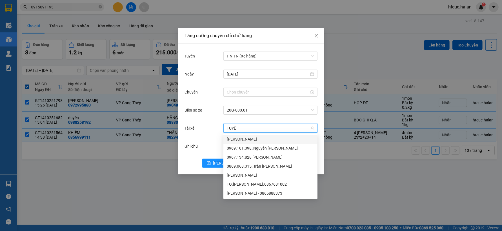
type input "TUYỀN"
click at [265, 156] on div "0967.134.828 Nguyễn Ngọc Tuyên" at bounding box center [270, 157] width 87 height 6
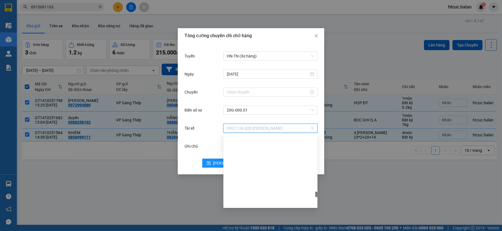
scroll to position [3363, 0]
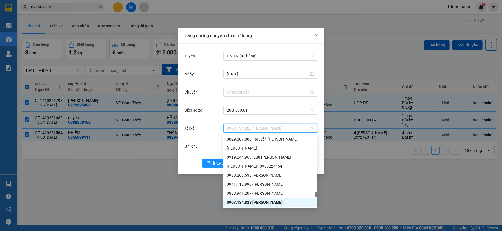
click at [314, 127] on div "0967.134.828 Nguyễn Ngọc Tuyên" at bounding box center [270, 128] width 94 height 9
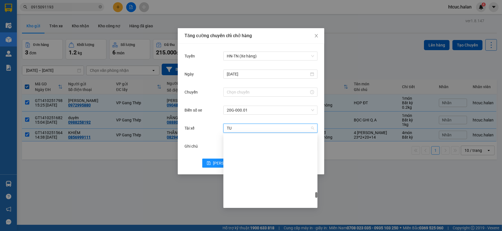
scroll to position [0, 0]
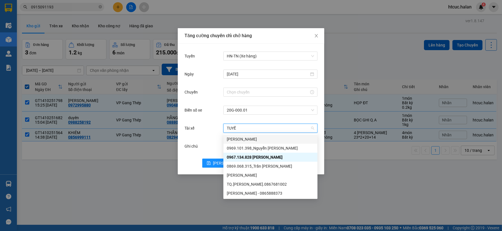
type input "TUYỀN"
click at [252, 137] on div "Nguyễn Ngọc Tuyền" at bounding box center [270, 139] width 87 height 6
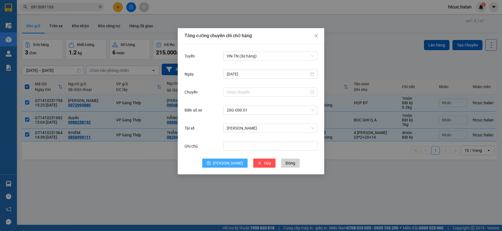
click at [228, 165] on span "Lưu" at bounding box center [228, 163] width 30 height 6
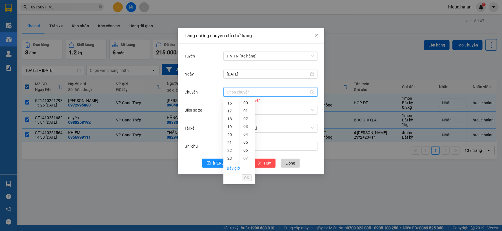
click at [254, 92] on input "Chuyến" at bounding box center [268, 92] width 82 height 6
click at [247, 177] on span "OK" at bounding box center [246, 178] width 5 height 6
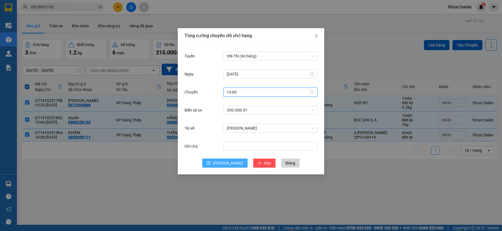
type input "16:00"
click at [227, 164] on span "Lưu" at bounding box center [228, 163] width 30 height 6
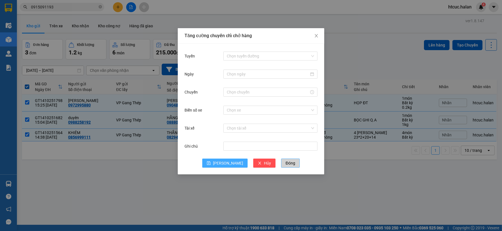
click at [285, 162] on span "Đóng" at bounding box center [290, 163] width 10 height 6
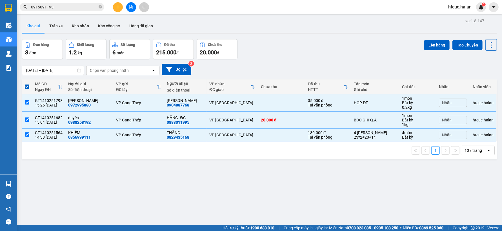
click at [122, 172] on div "ver 1.8.147 Kho gửi Trên xe Kho nhận Kho công nợ Hàng đã giao Đơn hàng 3 đơn Kh…" at bounding box center [259, 132] width 479 height 231
click at [425, 45] on button "Lên hàng" at bounding box center [437, 45] width 26 height 10
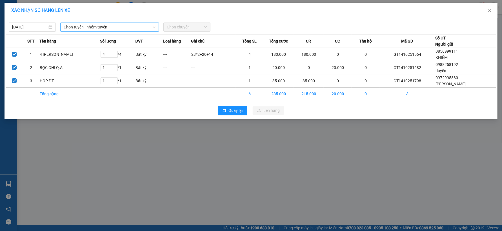
click at [152, 25] on span "Chọn tuyến - nhóm tuyến" at bounding box center [110, 27] width 92 height 8
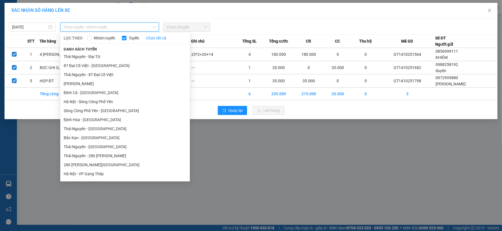
scroll to position [63, 0]
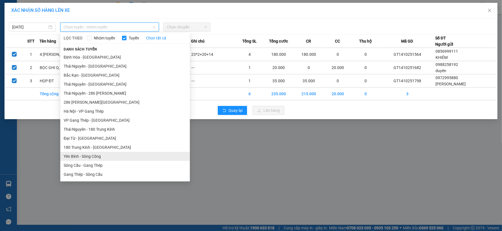
drag, startPoint x: 84, startPoint y: 144, endPoint x: 78, endPoint y: 157, distance: 14.6
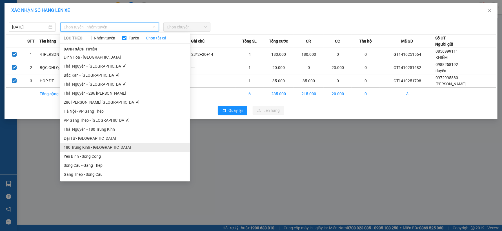
drag, startPoint x: 78, startPoint y: 157, endPoint x: 77, endPoint y: 151, distance: 5.7
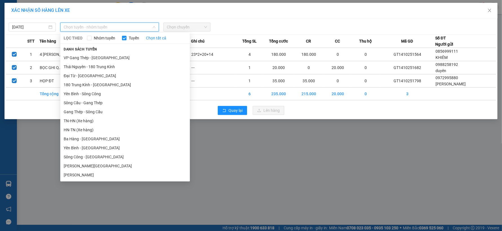
drag, startPoint x: 73, startPoint y: 151, endPoint x: 66, endPoint y: 119, distance: 33.3
click at [66, 119] on li "TN-HN (Xe hàng)" at bounding box center [125, 120] width 130 height 9
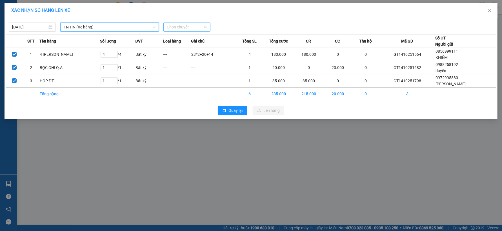
click at [204, 26] on span "Chọn chuyến" at bounding box center [187, 27] width 40 height 8
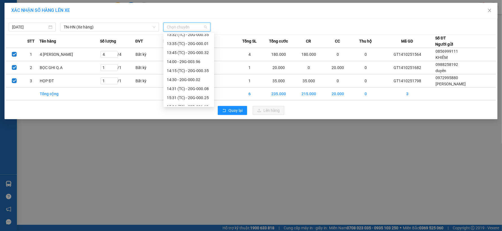
scroll to position [225, 0]
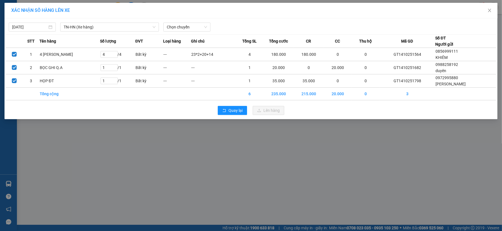
click at [165, 162] on div "XÁC NHẬN SỐ HÀNG LÊN XE 14/10/2025 TN-HN (Xe hàng) LỌC THEO Nhóm tuyến Tuyến Ch…" at bounding box center [251, 115] width 502 height 231
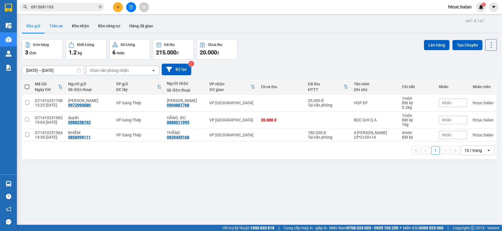
click at [58, 28] on button "Trên xe" at bounding box center [56, 26] width 23 height 14
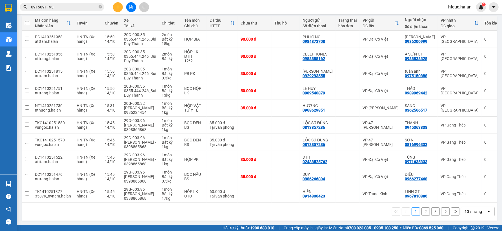
scroll to position [65, 0]
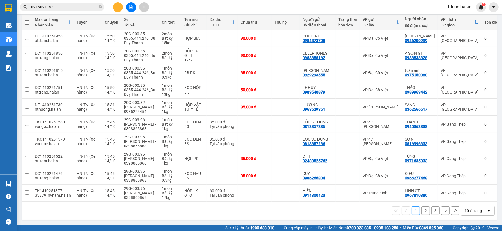
click at [421, 210] on button "2" at bounding box center [425, 210] width 8 height 8
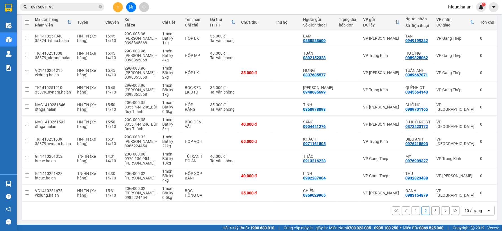
click at [411, 211] on button "1" at bounding box center [415, 210] width 8 height 8
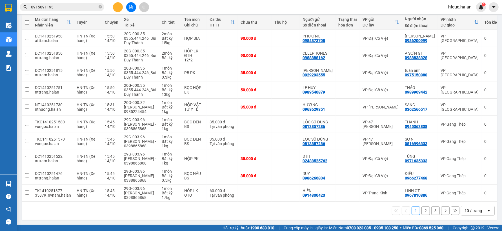
click at [422, 209] on button "2" at bounding box center [425, 210] width 8 height 8
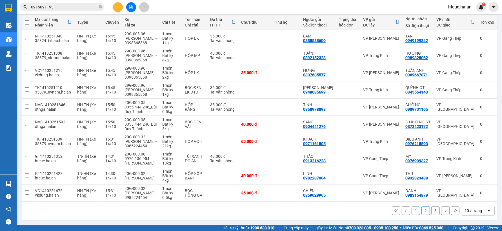
click at [411, 210] on button "1" at bounding box center [415, 210] width 8 height 8
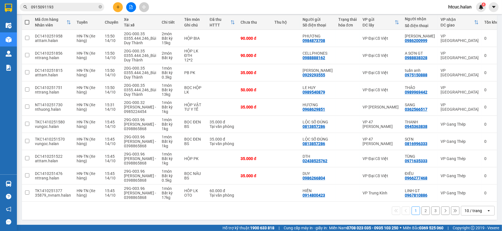
click at [421, 211] on button "2" at bounding box center [425, 210] width 8 height 8
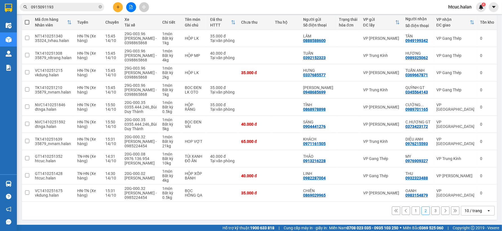
click at [412, 209] on button "1" at bounding box center [415, 210] width 8 height 8
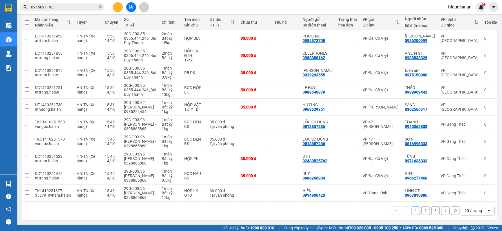
click at [492, 205] on main "ver 1.8.147 Kho gửi Trên xe Kho nhận Kho công nợ Hàng đã giao Chuyến 7 chuyến Đ…" at bounding box center [251, 112] width 502 height 225
click at [432, 212] on button "3" at bounding box center [435, 210] width 8 height 8
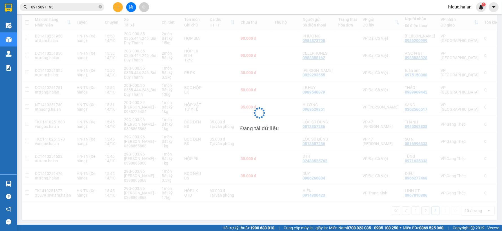
scroll to position [26, 0]
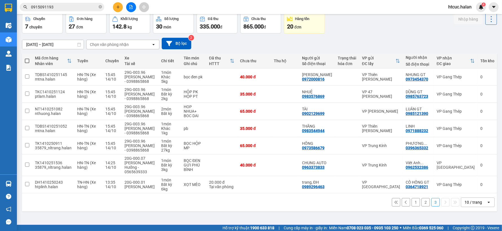
click at [423, 198] on button "2" at bounding box center [425, 202] width 8 height 8
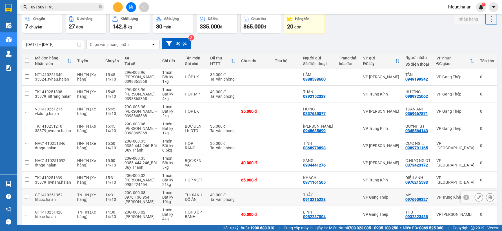
scroll to position [57, 0]
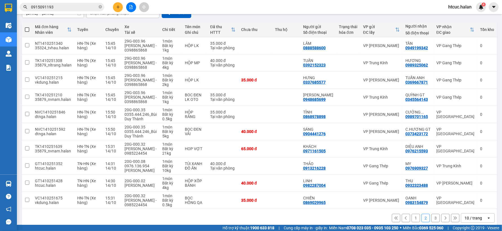
click at [413, 218] on button "1" at bounding box center [415, 218] width 8 height 8
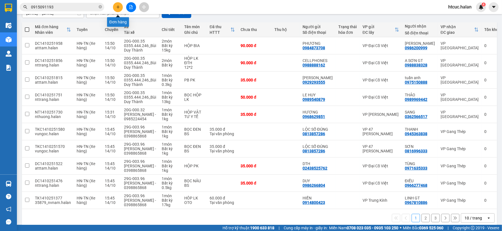
click at [118, 8] on icon "plus" at bounding box center [118, 7] width 4 height 4
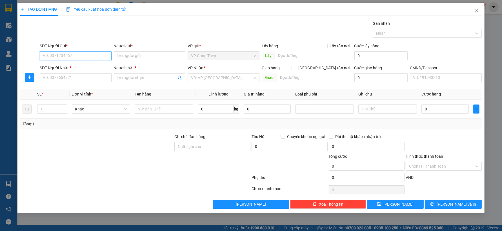
drag, startPoint x: 94, startPoint y: 54, endPoint x: 102, endPoint y: 54, distance: 8.2
click at [94, 55] on input "SĐT Người Gửi *" at bounding box center [76, 55] width 72 height 9
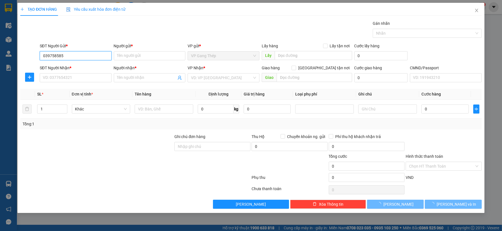
type input "0397585856"
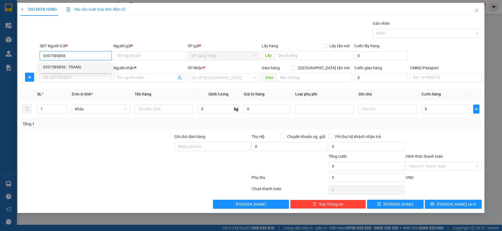
click at [75, 68] on div "0397585856 - TRANG" at bounding box center [75, 67] width 65 height 6
type input "TRANG"
type input "0397585856"
click at [77, 78] on input "SĐT Người Nhận *" at bounding box center [76, 77] width 72 height 9
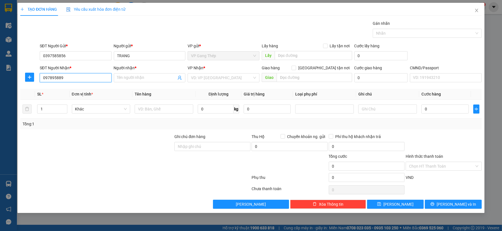
type input "0978958899"
click at [76, 89] on div "0978958899 - HUYỀN" at bounding box center [75, 89] width 65 height 6
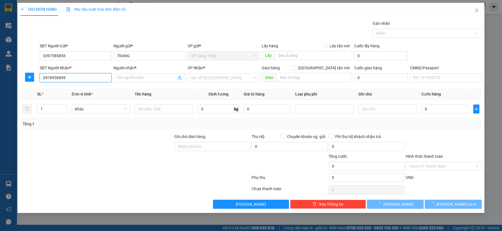
type input "HUYỀN"
checkbox input "true"
type input "NHÀ R1, 15B, Khu đô thị Eden Rose Ng. 908 Đ. Kim Giang, Thanh Liệt, Thanh Trì, …"
type input "30.000"
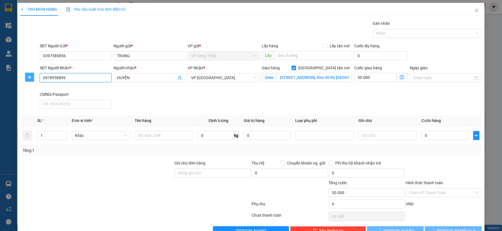
type input "0978958899"
click at [27, 73] on button "button" at bounding box center [29, 77] width 9 height 9
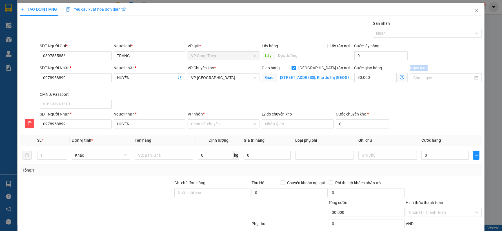
drag, startPoint x: 398, startPoint y: 76, endPoint x: 405, endPoint y: 94, distance: 19.2
click at [405, 94] on div "SĐT Người Nhận * 0978958899 Người nhận * HUYỀN VP Chuyển kho * VP Tân Triều Gia…" at bounding box center [261, 88] width 444 height 46
click at [400, 77] on icon "dollar-circle" at bounding box center [402, 77] width 5 height 5
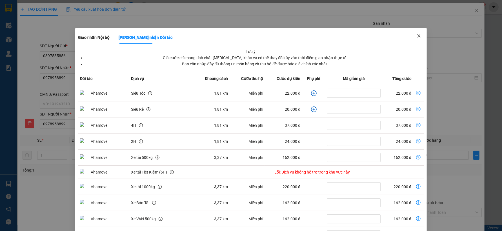
click at [416, 38] on icon "close" at bounding box center [418, 36] width 5 height 5
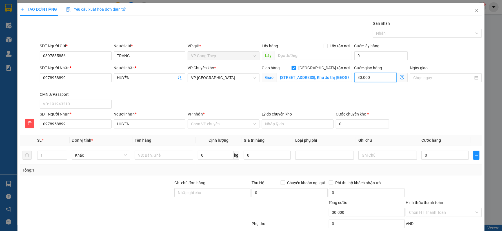
drag, startPoint x: 374, startPoint y: 79, endPoint x: 377, endPoint y: 80, distance: 3.6
click at [375, 79] on input "30.000" at bounding box center [375, 77] width 42 height 9
type input "3"
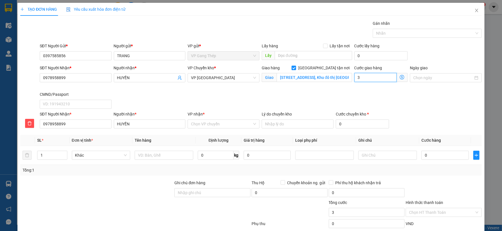
type input "35"
type input "35.000"
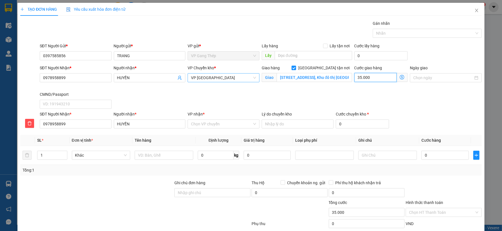
click at [238, 77] on span "VP Tân Triều" at bounding box center [223, 77] width 65 height 8
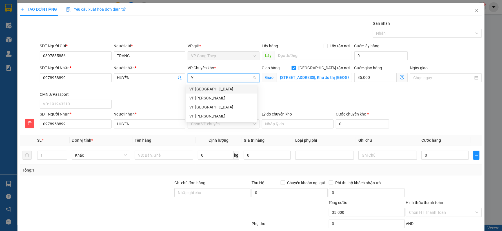
type input "YÊ"
click at [206, 90] on div "VP [GEOGRAPHIC_DATA]" at bounding box center [221, 89] width 64 height 6
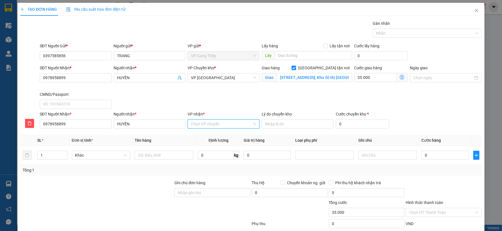
click at [211, 126] on input "VP nhận *" at bounding box center [221, 124] width 61 height 8
type input "TÂ"
drag, startPoint x: 204, startPoint y: 136, endPoint x: 174, endPoint y: 158, distance: 37.3
click at [204, 136] on div "VP Tân Triều" at bounding box center [221, 135] width 64 height 6
drag, startPoint x: 170, startPoint y: 158, endPoint x: 178, endPoint y: 159, distance: 8.9
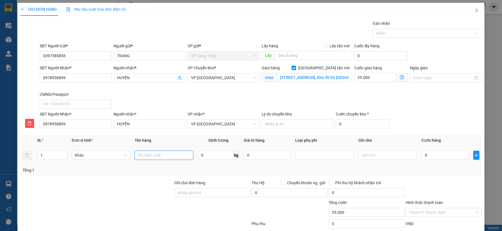
click at [178, 159] on input "text" at bounding box center [164, 155] width 59 height 9
type input "HỘP THUỐC"
click at [213, 157] on input "0" at bounding box center [216, 155] width 36 height 9
type input "9"
click at [443, 153] on input "0" at bounding box center [444, 155] width 47 height 9
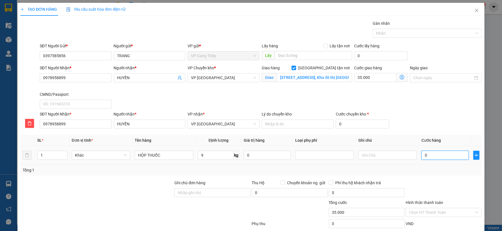
type input "4"
type input "35.004"
type input "40"
type input "35.040"
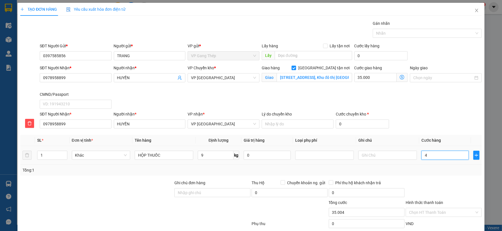
type input "35.040"
type input "400"
type input "35.400"
type input "4.000"
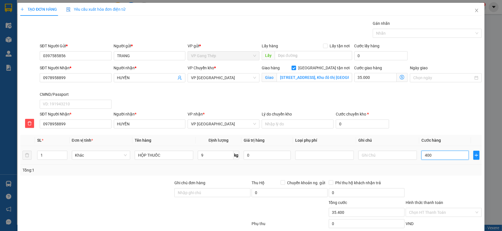
type input "39.000"
type input "40.000"
type input "75.000"
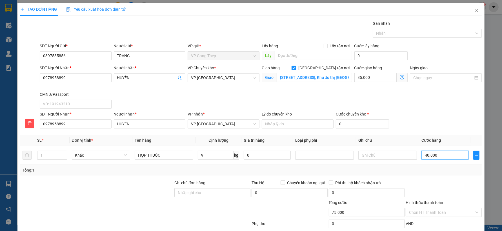
type input "40.000"
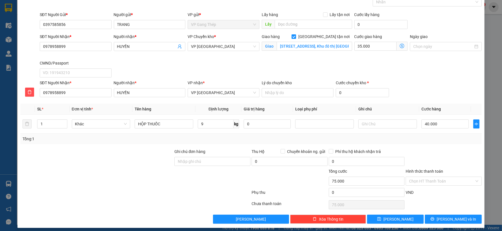
drag, startPoint x: 491, startPoint y: 170, endPoint x: 480, endPoint y: 180, distance: 14.6
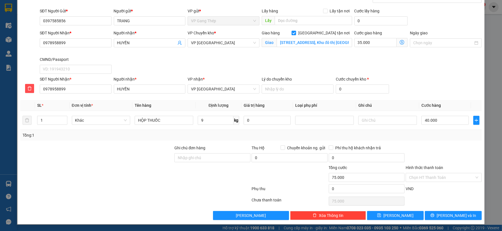
drag, startPoint x: 480, startPoint y: 180, endPoint x: 454, endPoint y: 198, distance: 32.2
click at [454, 198] on div "Chọn HT Thanh Toán" at bounding box center [443, 200] width 77 height 11
drag, startPoint x: 446, startPoint y: 178, endPoint x: 446, endPoint y: 173, distance: 5.1
click at [446, 177] on input "Hình thức thanh toán" at bounding box center [441, 177] width 65 height 8
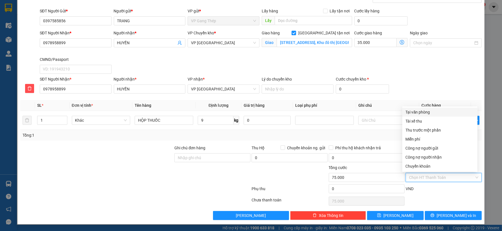
click at [427, 108] on div "Tại văn phòng" at bounding box center [439, 112] width 75 height 9
type input "0"
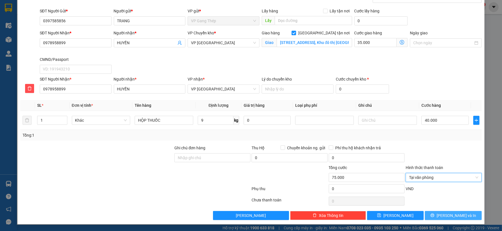
click at [434, 215] on icon "printer" at bounding box center [432, 215] width 4 height 4
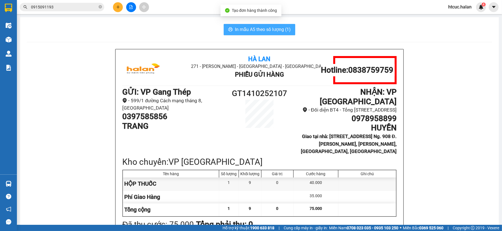
click at [255, 27] on span "In mẫu A5 theo số lượng (1)" at bounding box center [263, 29] width 56 height 7
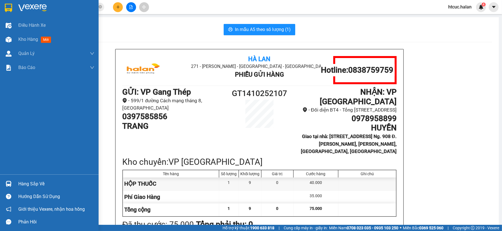
click at [8, 181] on img at bounding box center [9, 184] width 6 height 6
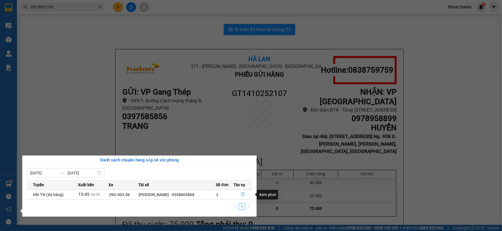
click at [243, 195] on icon "file-done" at bounding box center [243, 194] width 4 height 4
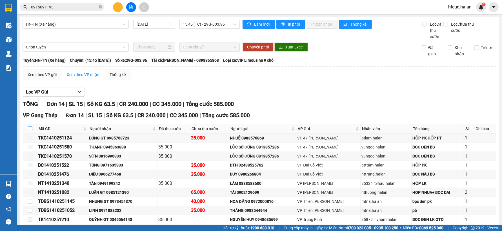
click at [32, 129] on input "checkbox" at bounding box center [30, 128] width 5 height 5
checkbox input "true"
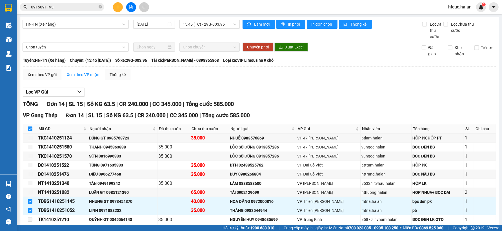
scroll to position [63, 0]
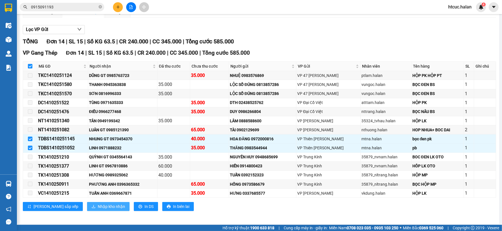
drag, startPoint x: 113, startPoint y: 203, endPoint x: 86, endPoint y: 209, distance: 27.1
click at [98, 209] on span "Nhập kho nhận" at bounding box center [111, 206] width 27 height 6
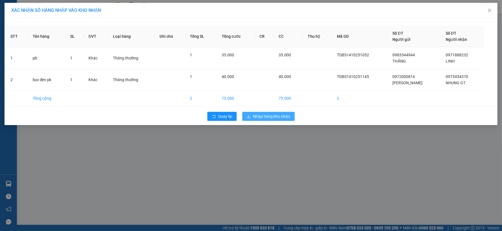
click at [258, 121] on button "Nhập hàng kho nhận" at bounding box center [268, 116] width 52 height 9
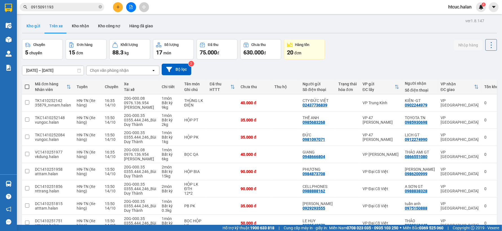
click at [27, 25] on button "Kho gửi" at bounding box center [33, 26] width 23 height 14
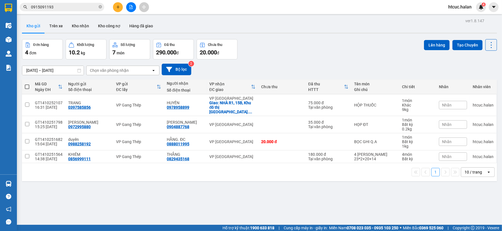
click at [26, 86] on span at bounding box center [27, 86] width 5 height 5
click at [27, 84] on input "checkbox" at bounding box center [27, 84] width 0 height 0
checkbox input "true"
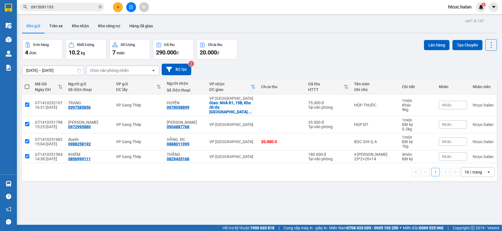
checkbox input "true"
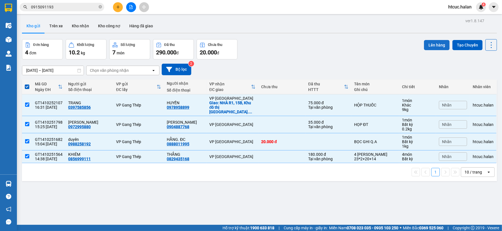
click at [429, 44] on button "Lên hàng" at bounding box center [437, 45] width 26 height 10
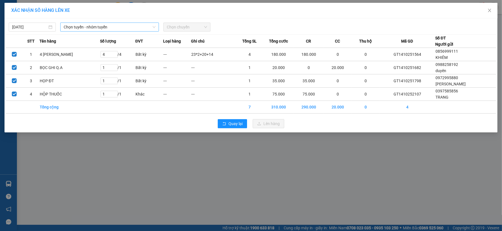
click at [150, 26] on span "Chọn tuyến - nhóm tuyến" at bounding box center [110, 27] width 92 height 8
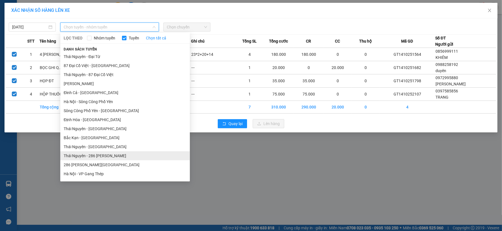
scroll to position [63, 0]
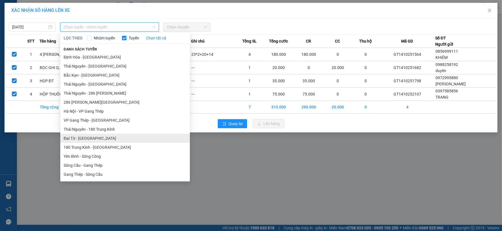
drag, startPoint x: 87, startPoint y: 97, endPoint x: 74, endPoint y: 137, distance: 42.3
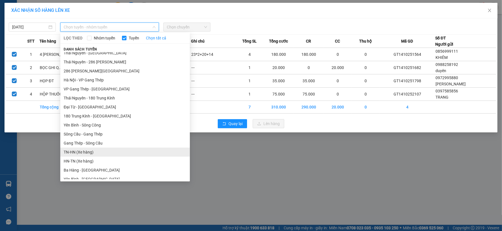
drag, startPoint x: 74, startPoint y: 137, endPoint x: 72, endPoint y: 151, distance: 14.5
click at [72, 151] on li "TN-HN (Xe hàng)" at bounding box center [125, 152] width 130 height 9
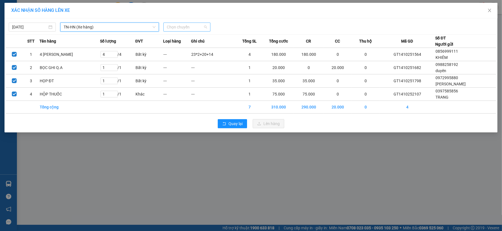
click at [204, 28] on span "Chọn chuyến" at bounding box center [187, 27] width 40 height 8
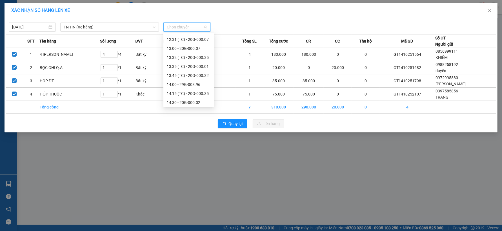
scroll to position [225, 0]
click at [195, 80] on div "16:00 - 29G-003.96" at bounding box center [188, 83] width 51 height 9
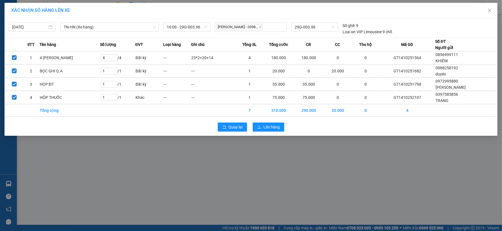
click at [271, 131] on div "Quay lại Lên hàng" at bounding box center [251, 127] width 490 height 15
click at [275, 127] on span "Lên hàng" at bounding box center [271, 127] width 16 height 6
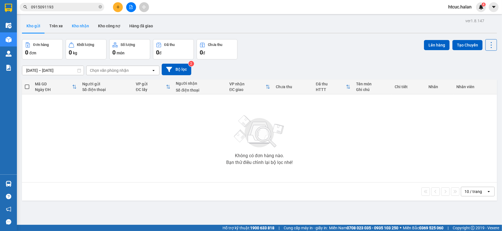
click at [77, 25] on button "Kho nhận" at bounding box center [80, 26] width 26 height 14
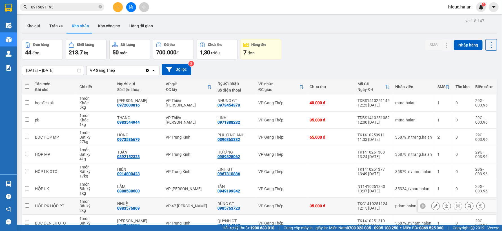
scroll to position [65, 0]
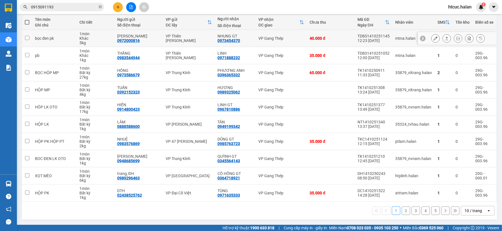
drag, startPoint x: 365, startPoint y: 196, endPoint x: 456, endPoint y: 37, distance: 182.8
click at [456, 37] on tr "bọc đen pk 1 món Khác 5 kg HOA ĐĂNG 0972000816 VP Thiên Đường Bảo Sơn NHUNG GT …" at bounding box center [259, 38] width 475 height 17
checkbox input "true"
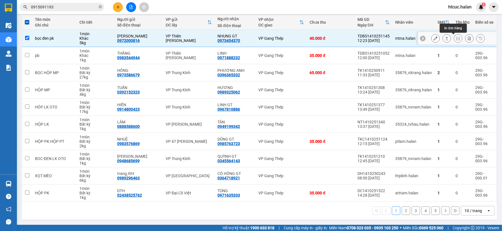
click at [456, 38] on button at bounding box center [458, 39] width 8 height 10
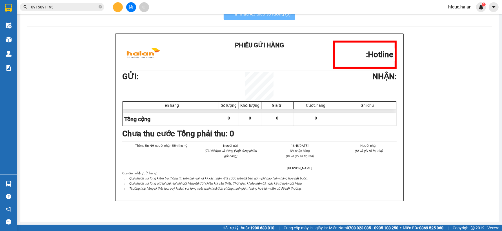
scroll to position [17, 0]
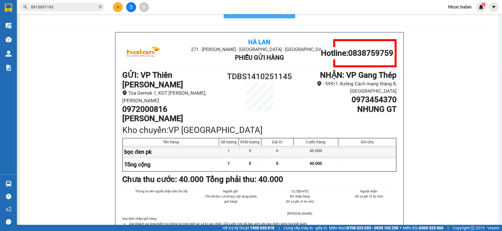
click at [258, 15] on span "In mẫu A5 theo số lượng (1)" at bounding box center [263, 12] width 56 height 7
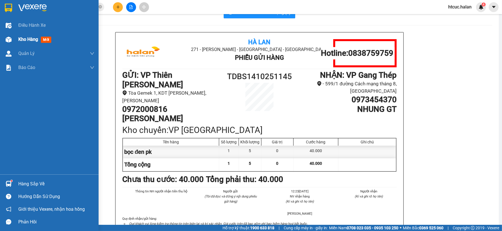
click at [10, 41] on img at bounding box center [9, 40] width 6 height 6
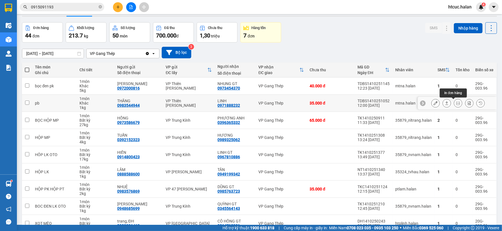
click at [456, 104] on icon at bounding box center [458, 103] width 4 height 4
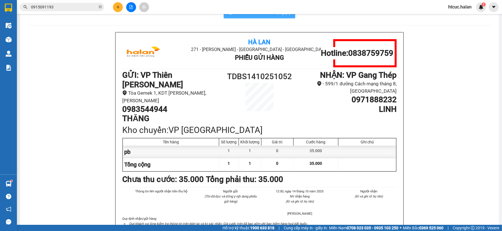
click at [280, 17] on button "In mẫu A5 theo số lượng (1)" at bounding box center [260, 12] width 72 height 11
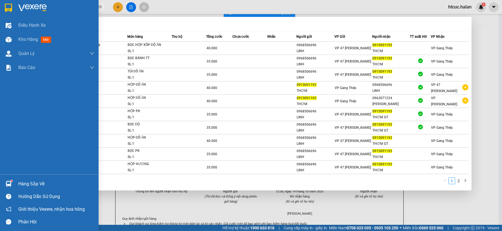
drag, startPoint x: 58, startPoint y: 6, endPoint x: 12, endPoint y: 15, distance: 46.4
click at [12, 15] on section "Kết quả tìm kiếm ( 17 ) Bộ lọc Mã ĐH Trạng thái Món hàng Thu hộ Tổng cước Chưa …" at bounding box center [251, 115] width 502 height 231
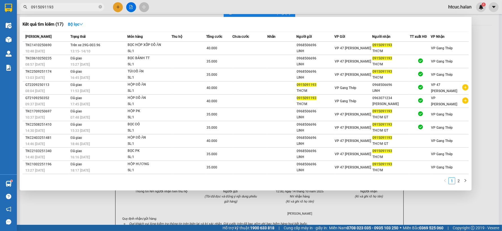
click at [95, 210] on div at bounding box center [251, 115] width 502 height 231
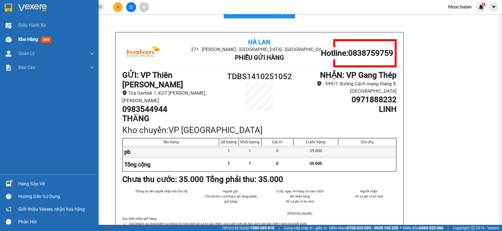
click at [15, 38] on div "Kho hàng mới" at bounding box center [49, 39] width 99 height 14
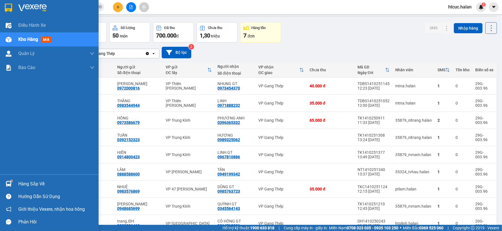
click at [12, 181] on div at bounding box center [9, 184] width 10 height 10
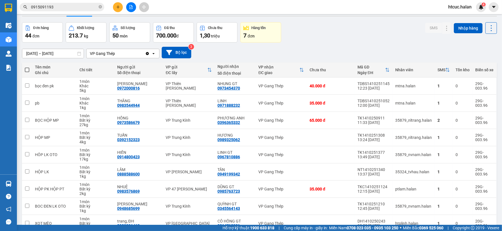
click at [372, 38] on section "Kết quả tìm kiếm ( 17 ) Bộ lọc Mã ĐH Trạng thái Món hàng Thu hộ Tổng cước Chưa …" at bounding box center [251, 115] width 502 height 231
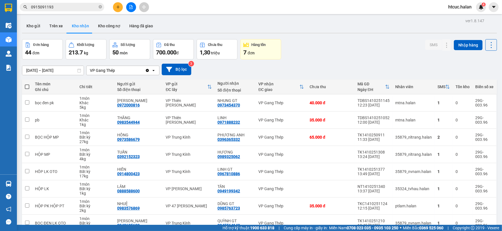
drag, startPoint x: 90, startPoint y: 66, endPoint x: 300, endPoint y: 51, distance: 210.8
click at [300, 51] on div "Đơn hàng 44 đơn Khối lượng 213.7 kg Số lượng 50 món Đã thu 700.000 đ Chưa thu 1…" at bounding box center [259, 49] width 475 height 20
click at [34, 25] on button "Kho gửi" at bounding box center [33, 26] width 23 height 14
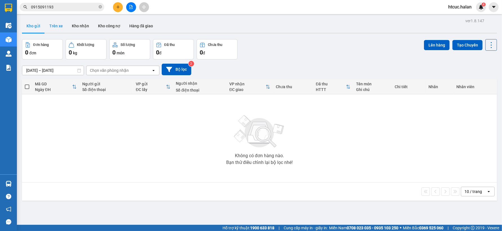
click at [57, 24] on button "Trên xe" at bounding box center [56, 26] width 23 height 14
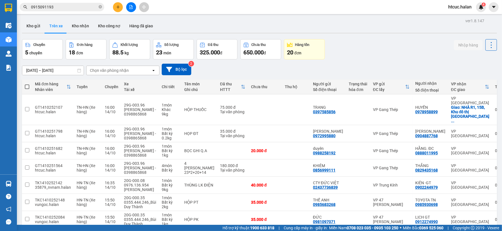
scroll to position [31, 0]
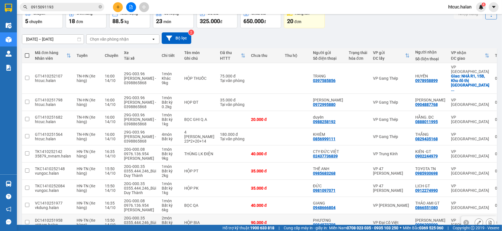
drag, startPoint x: 227, startPoint y: 193, endPoint x: 227, endPoint y: 214, distance: 21.4
click at [227, 214] on td at bounding box center [232, 222] width 31 height 17
checkbox input "true"
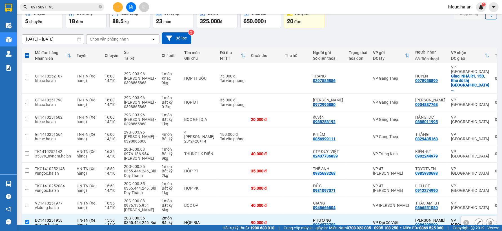
scroll to position [65, 0]
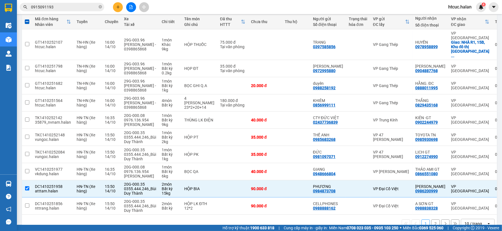
drag, startPoint x: 227, startPoint y: 214, endPoint x: 363, endPoint y: 210, distance: 136.1
click at [363, 219] on div "1 2 10 / trang open" at bounding box center [259, 224] width 470 height 10
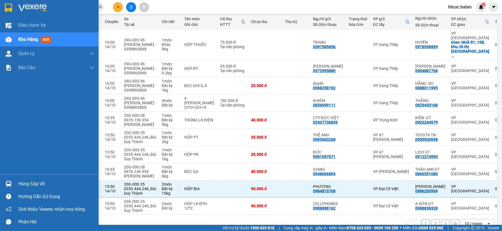
click at [16, 182] on div "Hàng sắp về" at bounding box center [49, 183] width 99 height 13
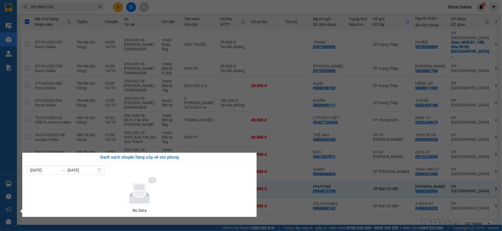
drag, startPoint x: 275, startPoint y: 54, endPoint x: 273, endPoint y: 51, distance: 3.5
click at [274, 51] on section "Kết quả tìm kiếm ( 17 ) Bộ lọc Mã ĐH Trạng thái Món hàng Thu hộ Tổng cước Chưa …" at bounding box center [251, 115] width 502 height 231
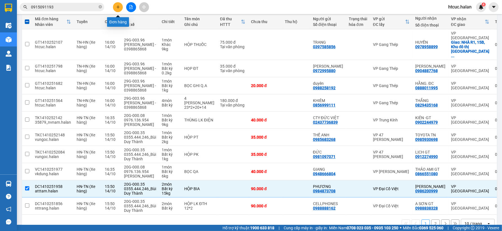
click at [119, 6] on icon "plus" at bounding box center [118, 7] width 4 height 4
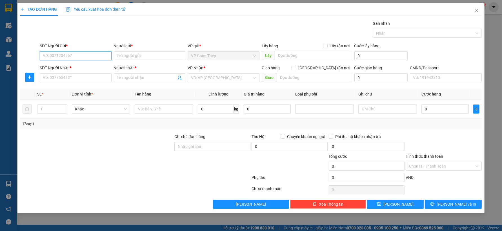
click at [51, 58] on input "SĐT Người Gửi *" at bounding box center [76, 55] width 72 height 9
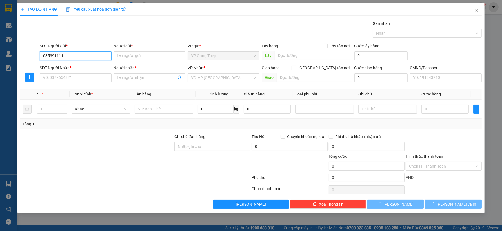
type input "0353911112"
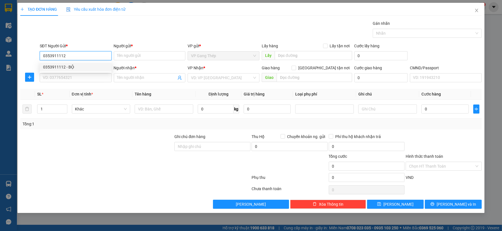
click at [70, 65] on div "0353911112 - BỘ" at bounding box center [75, 67] width 65 height 6
type input "BỘ"
type input "0353911112"
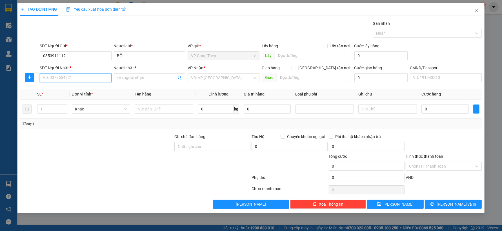
click at [78, 78] on input "SĐT Người Nhận *" at bounding box center [76, 77] width 72 height 9
type input "0982962286"
click at [77, 87] on div "0982962286 - QUYẾT" at bounding box center [75, 89] width 65 height 6
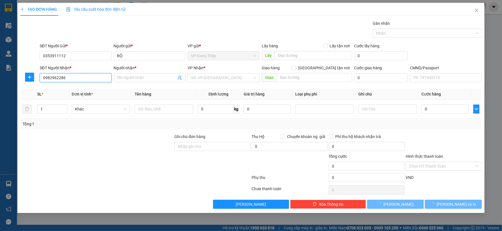
type input "QUYẾT"
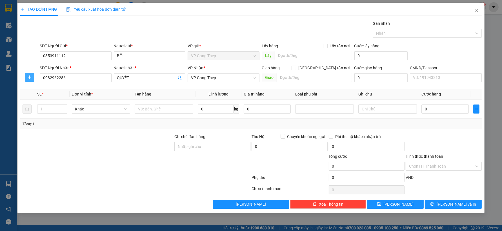
click at [31, 77] on icon "plus" at bounding box center [29, 77] width 5 height 5
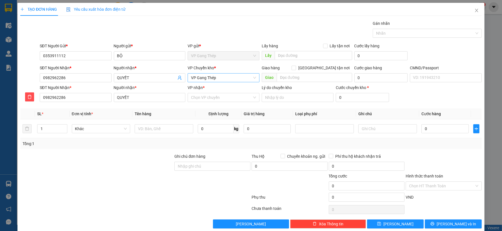
click at [222, 78] on span "VP Gang Thép" at bounding box center [223, 77] width 65 height 8
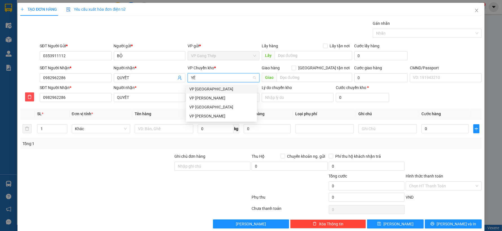
click at [209, 89] on div "VP [GEOGRAPHIC_DATA]" at bounding box center [221, 89] width 64 height 6
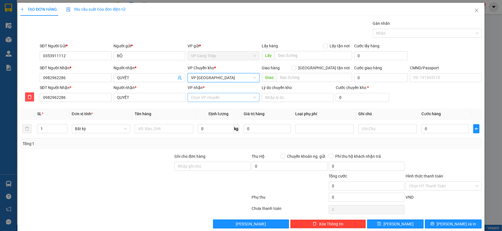
click at [206, 99] on input "VP nhận *" at bounding box center [221, 97] width 61 height 8
click at [211, 117] on div "VP Hoàng Gia" at bounding box center [221, 118] width 64 height 6
click at [160, 129] on input "text" at bounding box center [164, 128] width 59 height 9
click at [215, 130] on input "0" at bounding box center [216, 128] width 36 height 9
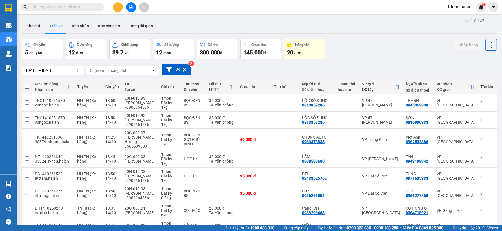
click at [70, 6] on input "text" at bounding box center [64, 7] width 66 height 6
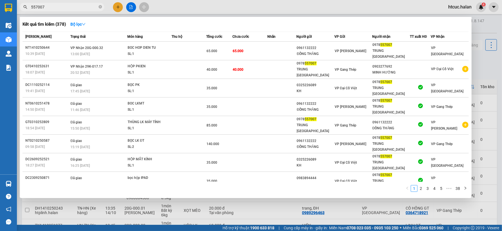
type input "557007"
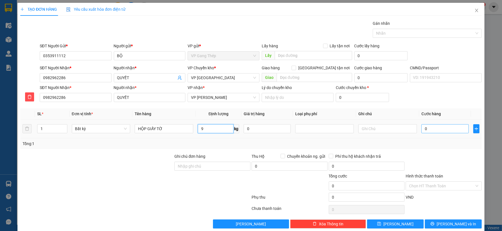
type input "9"
click at [443, 124] on input "0" at bounding box center [444, 128] width 47 height 9
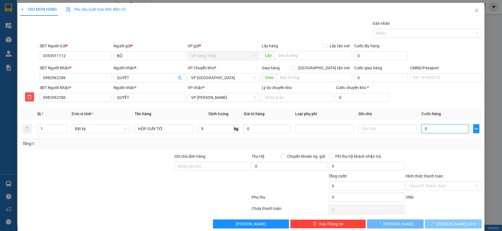
type input "40.000"
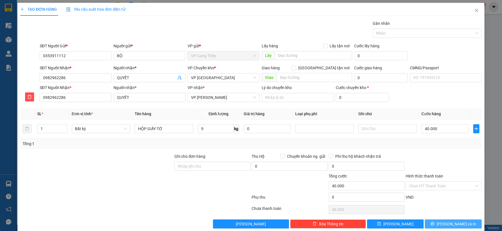
click at [457, 223] on span "[PERSON_NAME] và In" at bounding box center [455, 224] width 39 height 6
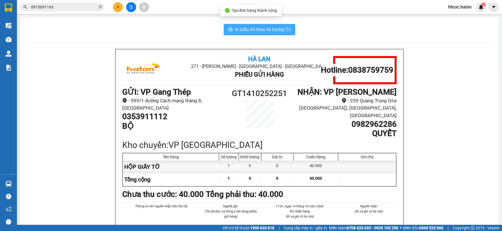
click at [277, 31] on span "In mẫu A5 theo số lượng (1)" at bounding box center [263, 29] width 56 height 7
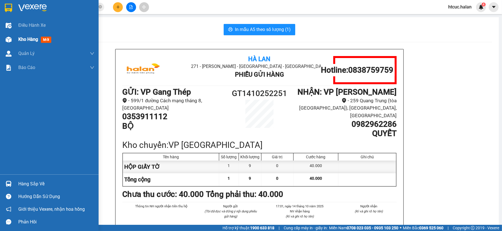
click at [12, 39] on div at bounding box center [9, 40] width 10 height 10
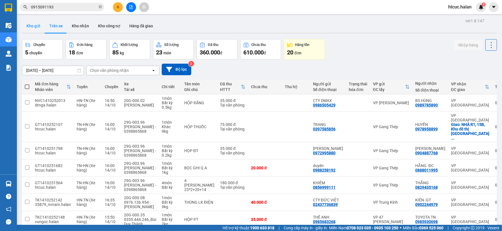
click at [30, 26] on button "Kho gửi" at bounding box center [33, 26] width 23 height 14
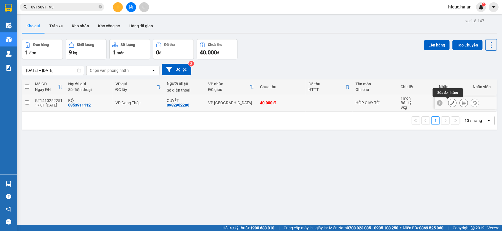
click at [450, 103] on icon at bounding box center [452, 103] width 4 height 4
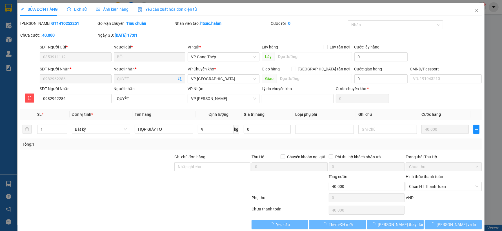
type input "0353911112"
type input "0982962286"
type input "0"
type input "40.000"
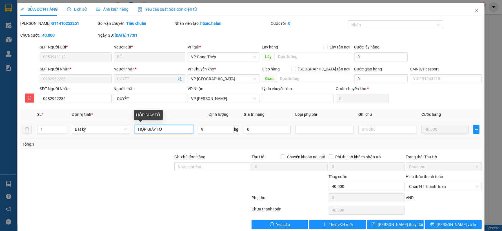
drag, startPoint x: 144, startPoint y: 128, endPoint x: 130, endPoint y: 130, distance: 14.8
click at [130, 130] on tr "1 Bất kỳ HỘP GIẤY TỜ 9 kg 0 40.000" at bounding box center [250, 129] width 461 height 19
type input "TÚI GIẤY TỜ"
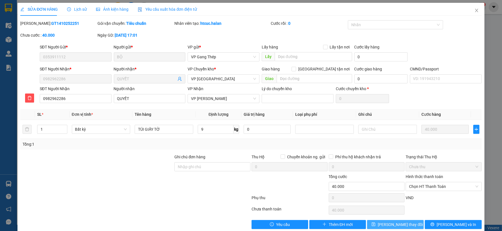
drag, startPoint x: 393, startPoint y: 226, endPoint x: 334, endPoint y: 211, distance: 60.8
click at [391, 226] on span "Lưu thay đổi" at bounding box center [400, 224] width 45 height 6
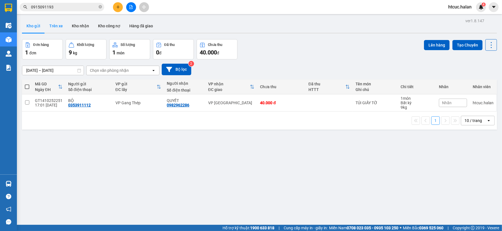
click at [55, 26] on button "Trên xe" at bounding box center [56, 26] width 23 height 14
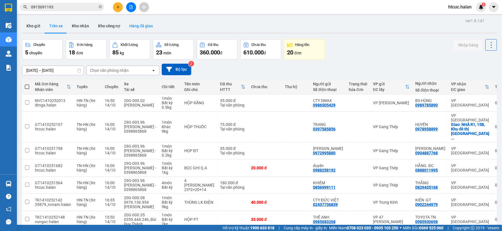
click at [142, 23] on button "Hàng đã giao" at bounding box center [141, 26] width 33 height 14
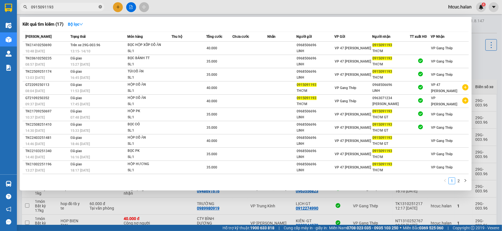
click at [101, 6] on icon "close-circle" at bounding box center [100, 6] width 3 height 3
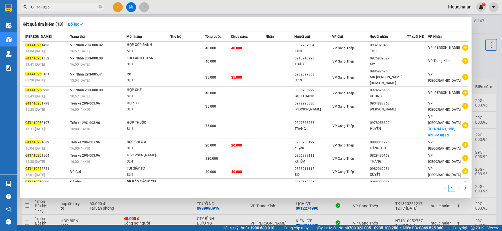
type input "GT141025"
click at [458, 191] on link "2" at bounding box center [458, 188] width 6 height 6
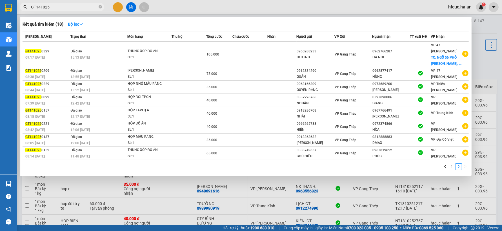
click at [170, 207] on div at bounding box center [251, 115] width 502 height 231
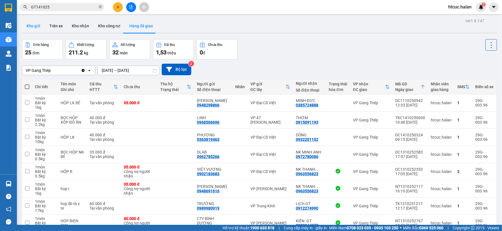
click at [35, 24] on button "Kho gửi" at bounding box center [33, 26] width 23 height 14
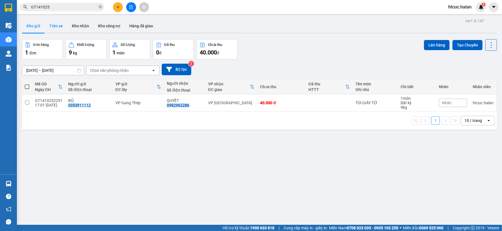
click at [58, 26] on button "Trên xe" at bounding box center [56, 26] width 23 height 14
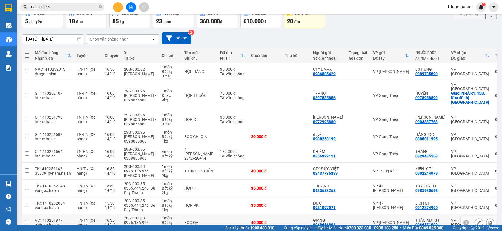
scroll to position [63, 0]
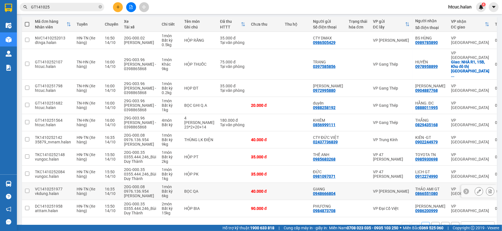
drag, startPoint x: 286, startPoint y: 178, endPoint x: 287, endPoint y: 212, distance: 33.2
click at [287, 221] on div "1 2 10 / trang open" at bounding box center [259, 226] width 470 height 10
click at [432, 222] on button "2" at bounding box center [435, 226] width 8 height 8
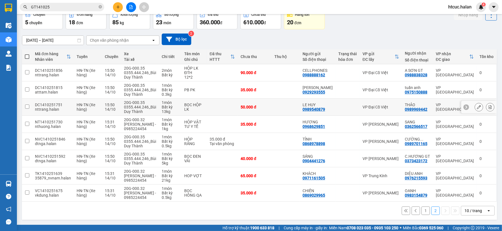
scroll to position [0, 0]
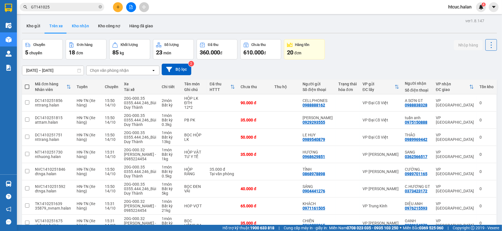
drag, startPoint x: 148, startPoint y: 90, endPoint x: 76, endPoint y: 25, distance: 96.7
click at [76, 25] on button "Kho nhận" at bounding box center [80, 26] width 26 height 14
type input "16/08/2025 – 14/10/2025"
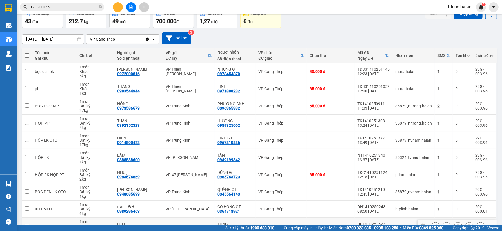
scroll to position [63, 0]
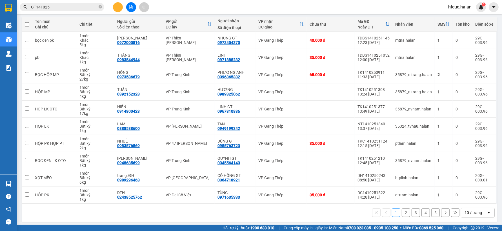
drag, startPoint x: 252, startPoint y: 189, endPoint x: 244, endPoint y: 223, distance: 34.9
click at [244, 223] on div "ver 1.8.147 Kho gửi Trên xe Kho nhận Kho công nợ Hàng đã giao Đơn hàng 43 đơn K…" at bounding box center [259, 88] width 479 height 269
click at [432, 177] on button at bounding box center [435, 178] width 8 height 10
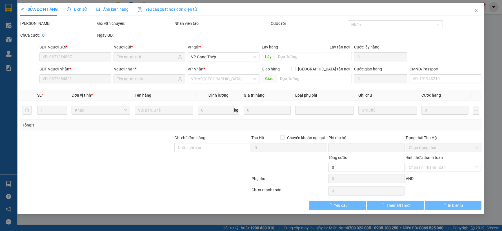
type input "0989296463"
type input "trang, ĐH"
type input "0364718921"
type input "CÔ HỒNG GT"
type input "0"
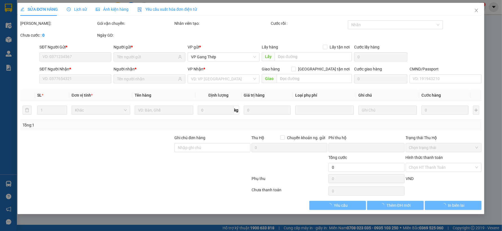
type input "20.000"
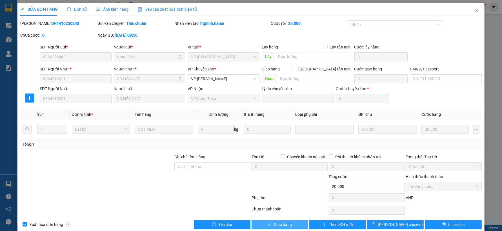
click at [284, 224] on span "Giao hàng" at bounding box center [283, 224] width 18 height 6
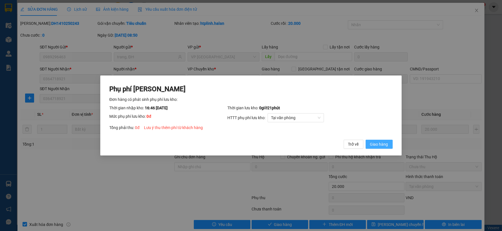
click at [383, 144] on span "Giao hàng" at bounding box center [379, 144] width 18 height 6
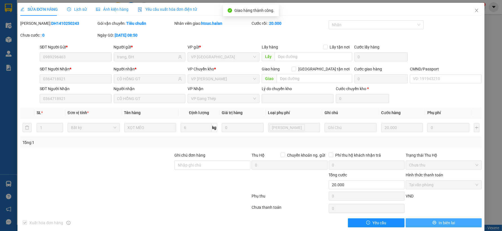
click at [449, 225] on span "In biên lai" at bounding box center [446, 223] width 16 height 6
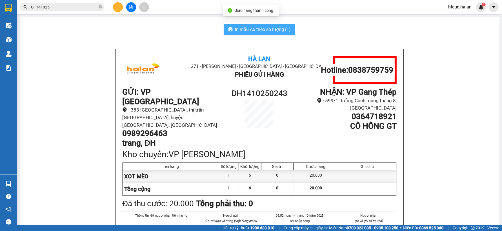
click at [266, 34] on button "In mẫu A5 theo số lượng (1)" at bounding box center [260, 29] width 72 height 11
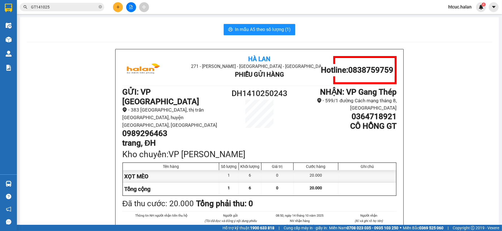
drag, startPoint x: 192, startPoint y: 29, endPoint x: 171, endPoint y: 12, distance: 27.4
click at [189, 24] on div "In mẫu A5 theo số lượng (1)" at bounding box center [259, 29] width 465 height 11
click at [117, 7] on icon "plus" at bounding box center [118, 7] width 4 height 4
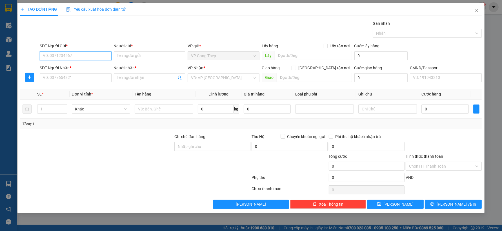
drag, startPoint x: 72, startPoint y: 58, endPoint x: 222, endPoint y: 25, distance: 154.4
click at [95, 52] on input "SĐT Người Gửi *" at bounding box center [76, 55] width 72 height 9
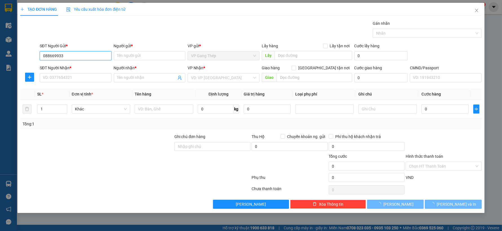
type input "0886699332"
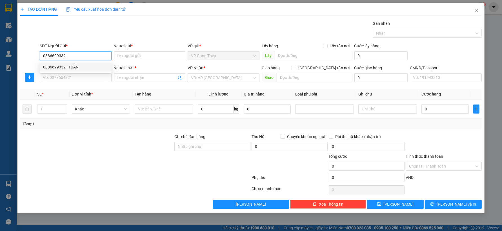
click at [75, 66] on div "0886699332 - TUẤN" at bounding box center [75, 67] width 65 height 6
type input "TUẤN"
type input "0886699332"
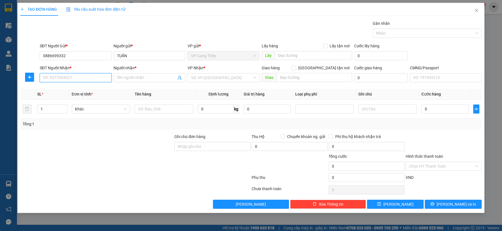
click at [83, 76] on input "SĐT Người Nhận *" at bounding box center [76, 77] width 72 height 9
drag, startPoint x: 68, startPoint y: 99, endPoint x: 60, endPoint y: 95, distance: 8.7
click at [68, 99] on div "0359707988 - VÂN" at bounding box center [75, 98] width 65 height 6
type input "0359707988"
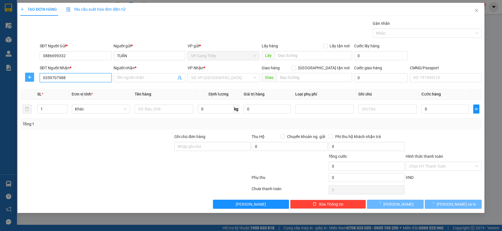
type input "VÂN"
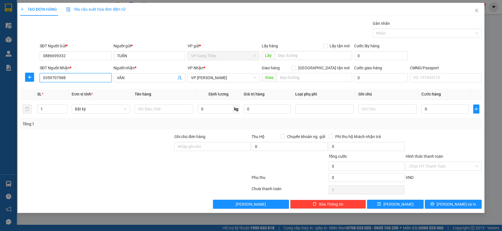
drag, startPoint x: 80, startPoint y: 78, endPoint x: 37, endPoint y: 85, distance: 43.3
click at [37, 85] on div "Transit Pickup Surcharge Ids Transit Deliver Surcharge Ids Transit Deliver Surc…" at bounding box center [250, 114] width 461 height 188
click at [232, 77] on span "VP [PERSON_NAME]" at bounding box center [223, 77] width 65 height 8
type input "0943907239"
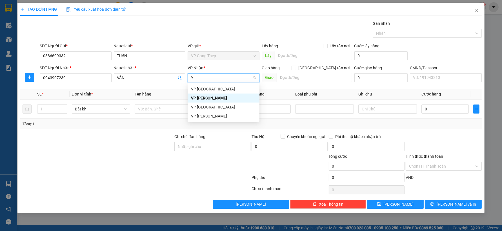
type input "YÊ"
click at [201, 88] on div "VP [GEOGRAPHIC_DATA]" at bounding box center [223, 89] width 65 height 6
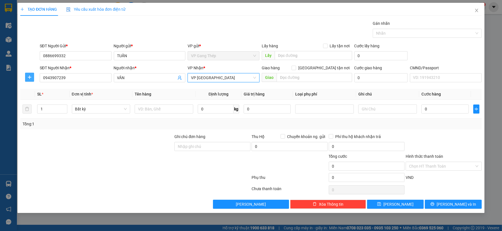
click at [31, 77] on icon "plus" at bounding box center [29, 77] width 5 height 5
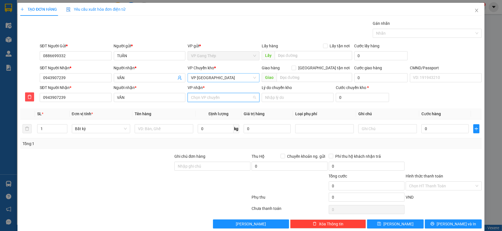
click at [208, 97] on input "VP nhận *" at bounding box center [221, 97] width 61 height 8
type input "47"
click at [209, 112] on div "VP 47 [PERSON_NAME]" at bounding box center [221, 108] width 71 height 9
click at [155, 128] on input "text" at bounding box center [164, 128] width 59 height 9
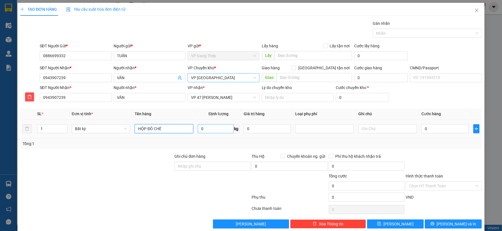
type input "HỘP ĐỎ CHÈ"
click at [209, 126] on input "0" at bounding box center [216, 128] width 36 height 9
type input "0.5"
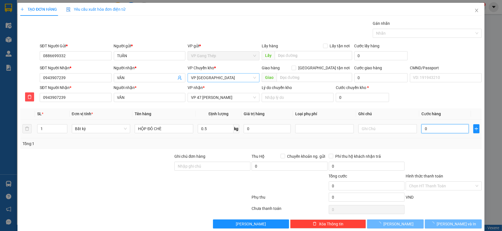
click at [434, 125] on input "0" at bounding box center [444, 128] width 47 height 9
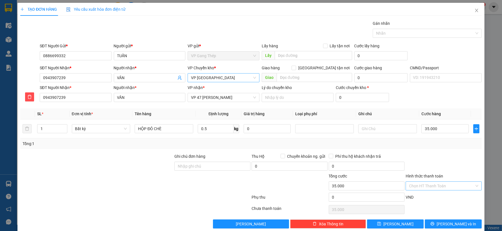
type input "35.000"
click at [438, 184] on input "Hình thức thanh toán" at bounding box center [441, 186] width 65 height 8
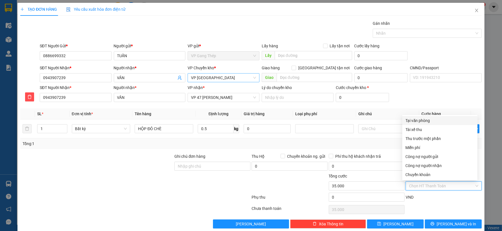
click at [425, 119] on div "Tại văn phòng" at bounding box center [439, 120] width 68 height 6
type input "0"
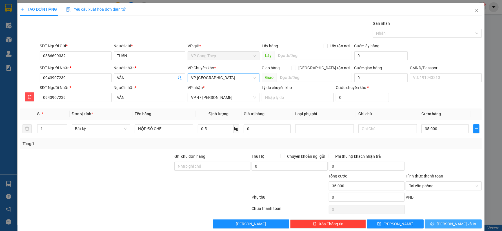
click at [442, 220] on button "Lưu và In" at bounding box center [453, 223] width 57 height 9
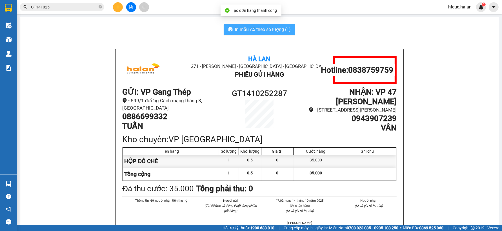
click at [252, 24] on button "In mẫu A5 theo số lượng (1)" at bounding box center [260, 29] width 72 height 11
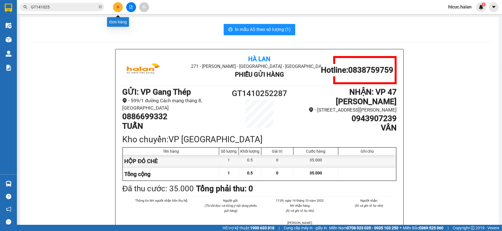
click at [117, 6] on icon "plus" at bounding box center [118, 7] width 4 height 4
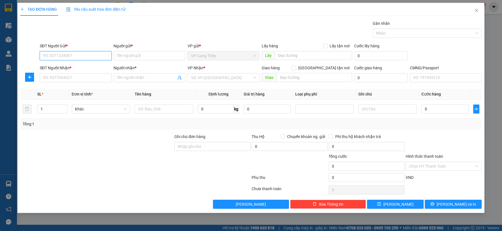
click at [77, 57] on input "SĐT Người Gửi *" at bounding box center [76, 55] width 72 height 9
click at [83, 55] on input "SĐT Người Gửi *" at bounding box center [76, 55] width 72 height 9
type input "0399114696"
drag, startPoint x: 77, startPoint y: 69, endPoint x: 90, endPoint y: 83, distance: 19.1
click at [77, 69] on div "0399114696 - HÀ ANH" at bounding box center [75, 67] width 65 height 6
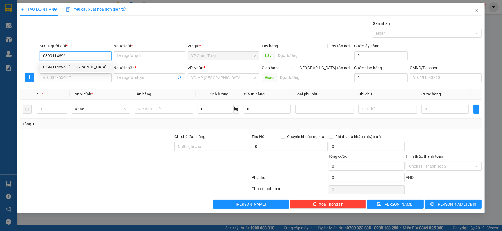
type input "HÀ ANH"
type input "0399114696"
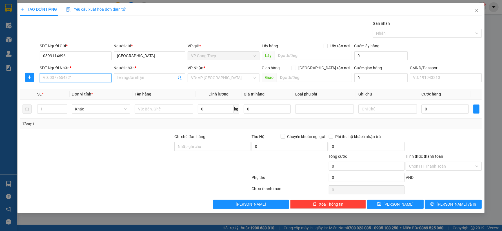
click at [87, 78] on input "SĐT Người Nhận *" at bounding box center [76, 77] width 72 height 9
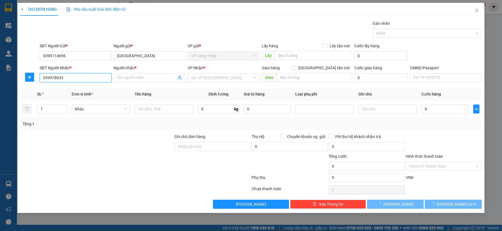
type input "0399780333"
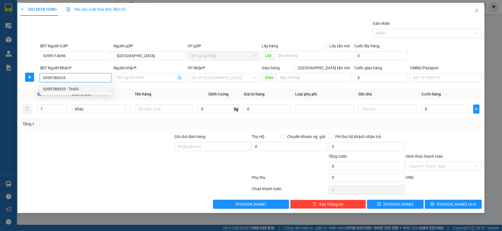
click at [70, 90] on div "0399780333 - THẢO" at bounding box center [75, 89] width 65 height 6
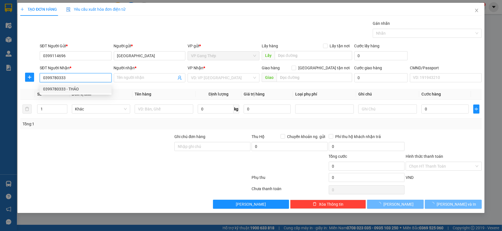
type input "THẢO"
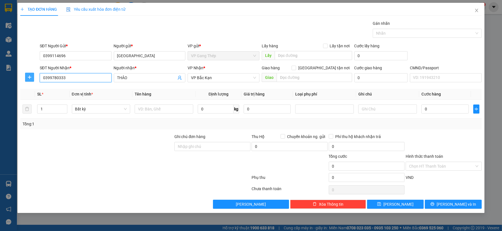
type input "0399780333"
drag, startPoint x: 29, startPoint y: 75, endPoint x: 236, endPoint y: 63, distance: 207.9
click at [32, 75] on icon "plus" at bounding box center [29, 77] width 5 height 5
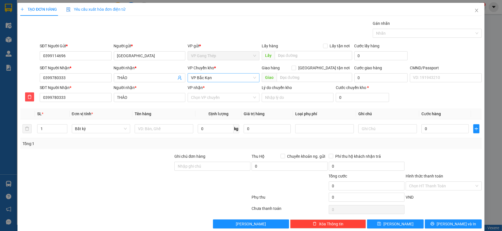
click at [223, 78] on span "VP Bắc Kạn" at bounding box center [223, 77] width 65 height 8
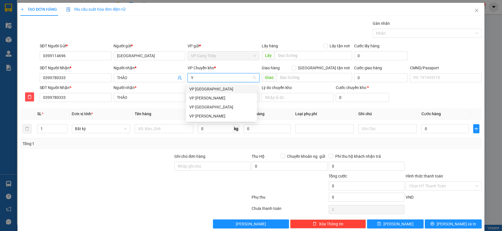
type input "YÊ"
click at [204, 86] on div "VP [GEOGRAPHIC_DATA]" at bounding box center [221, 89] width 64 height 6
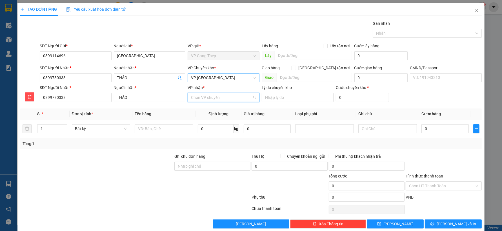
click at [206, 97] on input "VP nhận *" at bounding box center [221, 97] width 61 height 8
type input "GIA"
click at [206, 116] on div "VP Hoàng Gia" at bounding box center [221, 118] width 64 height 6
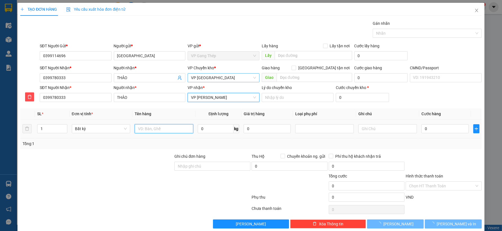
click at [168, 131] on input "text" at bounding box center [164, 128] width 59 height 9
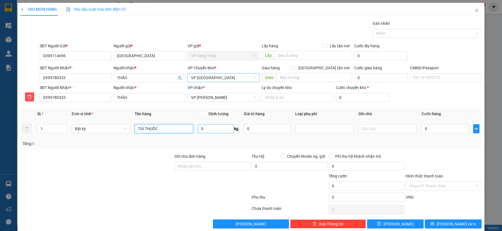
type input "TÚI THUỐC"
click at [209, 131] on input "0" at bounding box center [216, 128] width 36 height 9
type input "0.2"
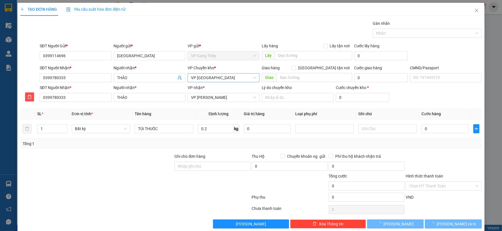
type input "35.000"
drag, startPoint x: 66, startPoint y: 97, endPoint x: 28, endPoint y: 96, distance: 38.6
click at [28, 96] on div "SĐT Người Nhận * 0399780333 Người nhận * THẢO VP nhận * VP Hoàng Gia Lý do chuy…" at bounding box center [251, 94] width 462 height 20
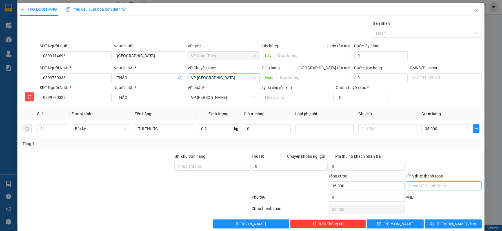
click at [449, 186] on input "Hình thức thanh toán" at bounding box center [441, 186] width 65 height 8
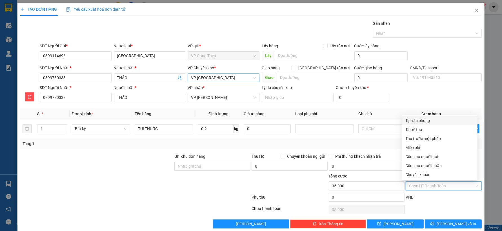
click at [423, 120] on div "Tại văn phòng" at bounding box center [439, 120] width 68 height 6
type input "0"
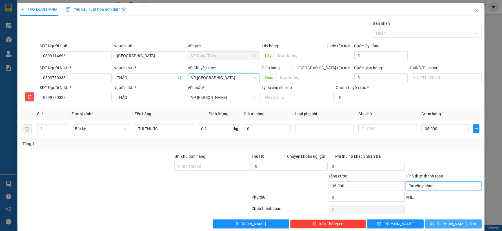
click at [458, 224] on span "Lưu và In" at bounding box center [455, 224] width 39 height 6
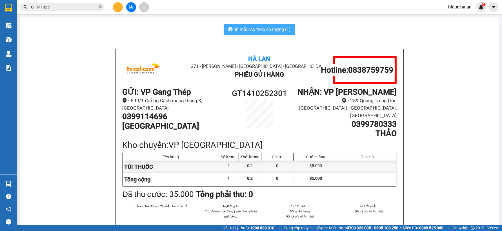
click at [255, 28] on span "In mẫu A5 theo số lượng (1)" at bounding box center [263, 29] width 56 height 7
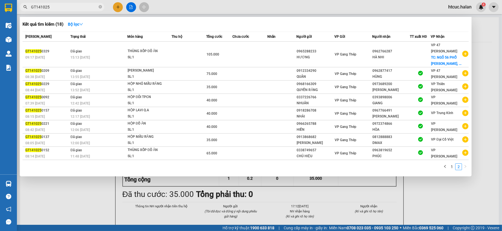
click at [66, 8] on input "GT141025" at bounding box center [64, 7] width 66 height 6
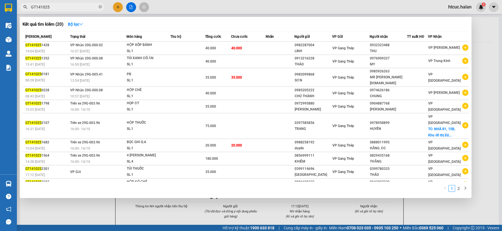
drag, startPoint x: 99, startPoint y: 211, endPoint x: 96, endPoint y: 178, distance: 32.8
click at [99, 211] on div at bounding box center [251, 115] width 502 height 231
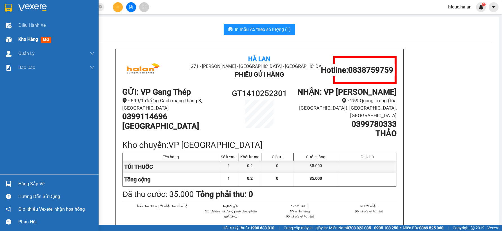
click at [9, 41] on img at bounding box center [9, 40] width 6 height 6
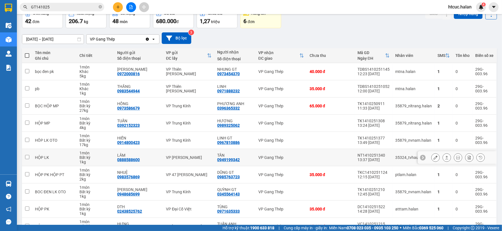
drag, startPoint x: 351, startPoint y: 158, endPoint x: 290, endPoint y: 166, distance: 61.2
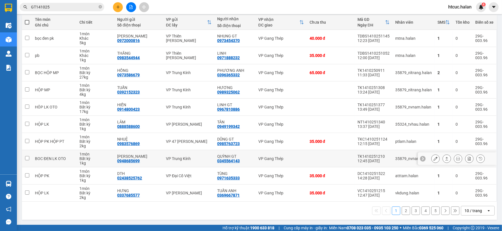
drag, startPoint x: 289, startPoint y: 166, endPoint x: 290, endPoint y: 162, distance: 4.6
drag, startPoint x: 290, startPoint y: 162, endPoint x: 323, endPoint y: 214, distance: 61.5
click at [323, 214] on div "1 2 3 4 5 10 / trang open" at bounding box center [259, 211] width 470 height 10
click at [432, 210] on button "5" at bounding box center [435, 210] width 8 height 8
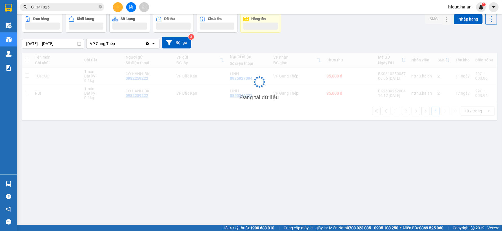
scroll to position [26, 0]
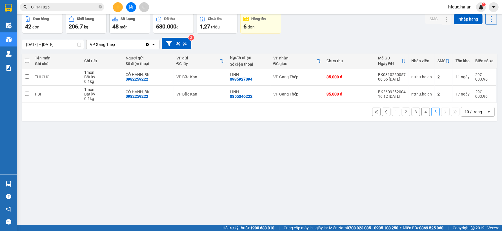
click at [422, 111] on button "4" at bounding box center [425, 112] width 8 height 8
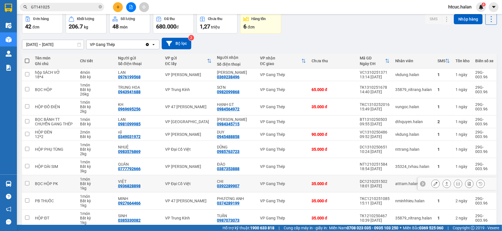
scroll to position [52, 0]
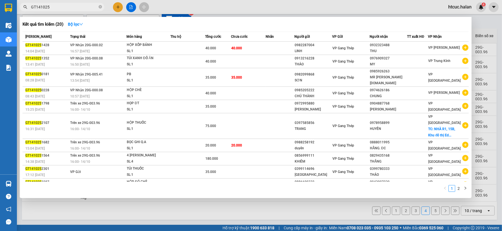
drag, startPoint x: 49, startPoint y: 8, endPoint x: 23, endPoint y: 8, distance: 25.9
click at [23, 8] on div "GT141025" at bounding box center [55, 7] width 110 height 8
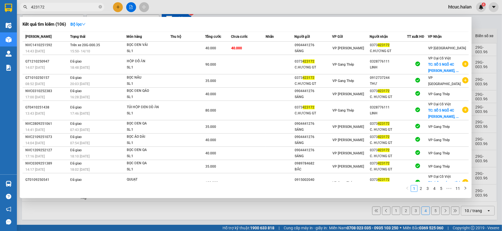
type input "423172"
click at [176, 207] on div at bounding box center [251, 115] width 502 height 231
click at [99, 5] on icon "close-circle" at bounding box center [100, 6] width 3 height 3
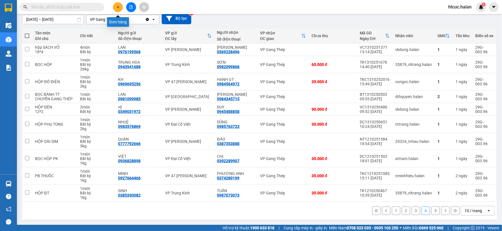
click at [117, 5] on icon "plus" at bounding box center [118, 7] width 4 height 4
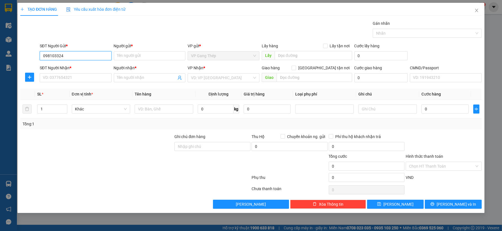
type input "0981033248"
click at [80, 68] on div "0981033248 - HIỆU GT" at bounding box center [75, 67] width 65 height 6
type input "HIỆU GT"
type input "0981033248"
click at [77, 81] on input "SĐT Người Nhận *" at bounding box center [76, 77] width 72 height 9
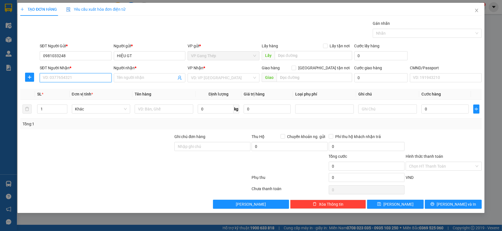
click at [60, 80] on input "SĐT Người Nhận *" at bounding box center [76, 77] width 72 height 9
type input "0963315333"
click at [74, 89] on div "0963315333 - ĐỊNH" at bounding box center [75, 89] width 65 height 6
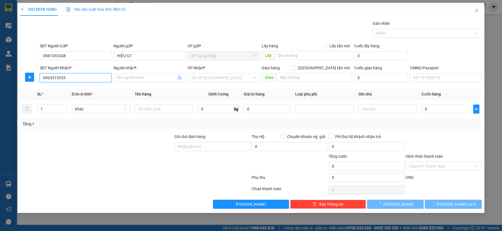
type input "ĐỊNH"
type input "0963315333"
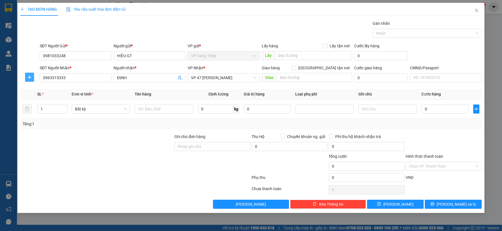
click at [30, 76] on icon "plus" at bounding box center [29, 77] width 5 height 5
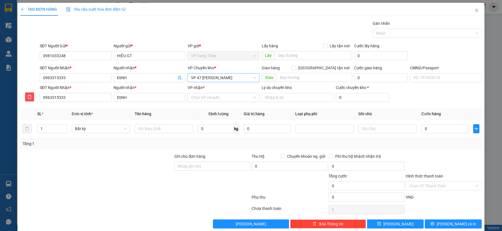
click at [229, 76] on span "VP 47 [PERSON_NAME]" at bounding box center [223, 77] width 65 height 8
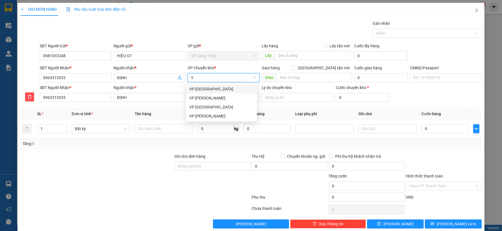
type input "YÊ"
click at [195, 88] on div "VP [GEOGRAPHIC_DATA]" at bounding box center [221, 89] width 64 height 6
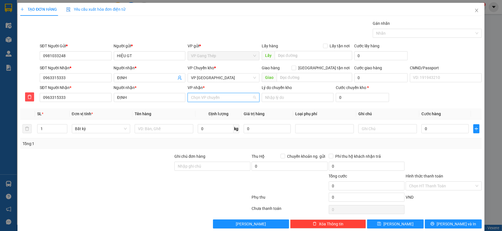
click at [203, 100] on input "VP nhận *" at bounding box center [221, 97] width 61 height 8
type input "47"
click at [201, 109] on div "VP 47 [PERSON_NAME]" at bounding box center [221, 109] width 64 height 6
click at [170, 128] on input "text" at bounding box center [164, 128] width 59 height 9
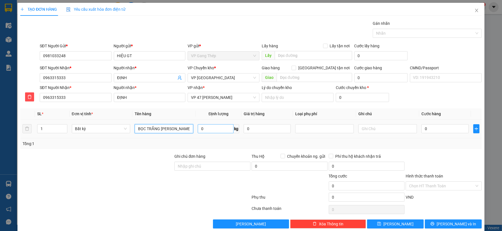
type input "BỌC TRẮNG LINH KIỆN"
type input "2"
click at [423, 128] on input "0" at bounding box center [444, 128] width 47 height 9
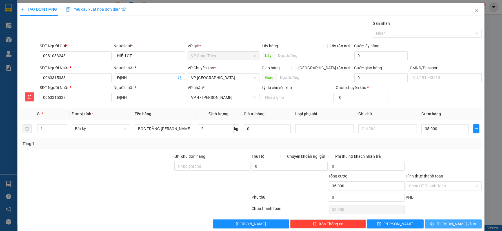
type input "35.000"
click at [446, 226] on span "Lưu và In" at bounding box center [455, 224] width 39 height 6
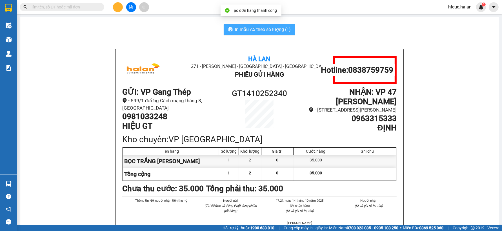
click at [250, 26] on span "In mẫu A5 theo số lượng (1)" at bounding box center [263, 29] width 56 height 7
click at [238, 29] on span "In mẫu A5 theo số lượng (1)" at bounding box center [263, 29] width 56 height 7
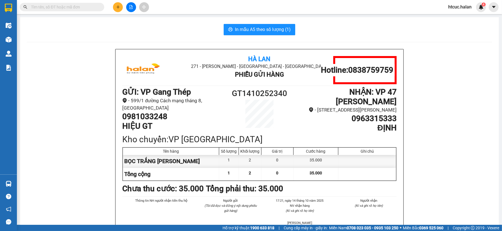
click at [83, 6] on input "text" at bounding box center [64, 7] width 66 height 6
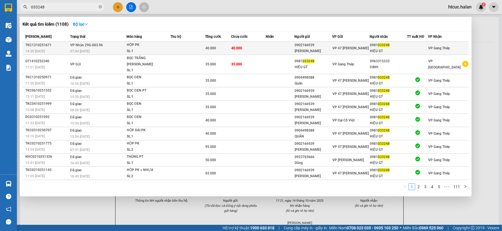
type input "033248"
click at [263, 46] on td "40.000" at bounding box center [248, 48] width 35 height 13
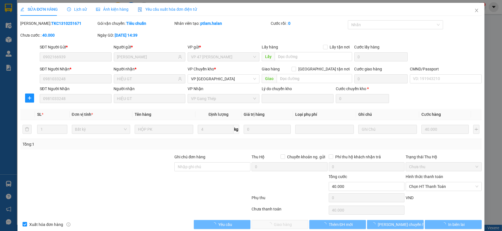
type input "0902166939"
type input "LÊ LỘC"
type input "0981033248"
type input "HIỆU GT"
type input "0"
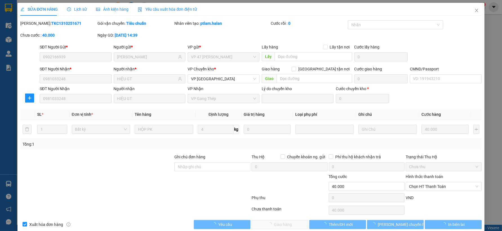
type input "40.000"
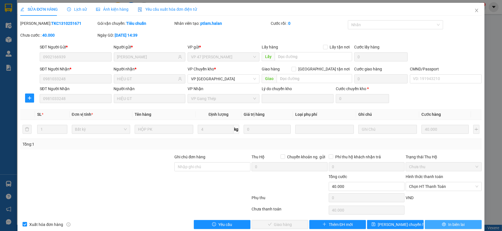
click at [450, 226] on span "In biên lai" at bounding box center [456, 224] width 16 height 6
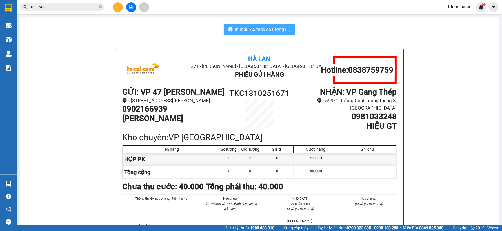
click at [268, 32] on span "In mẫu A5 theo số lượng (1)" at bounding box center [263, 29] width 56 height 7
click at [51, 6] on input "033248" at bounding box center [64, 7] width 66 height 6
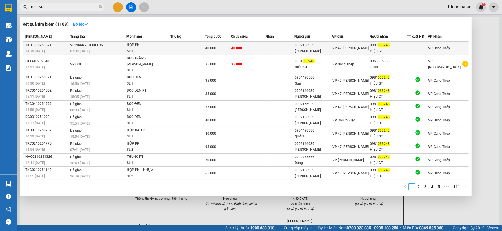
click at [261, 46] on td "40.000" at bounding box center [248, 48] width 35 height 13
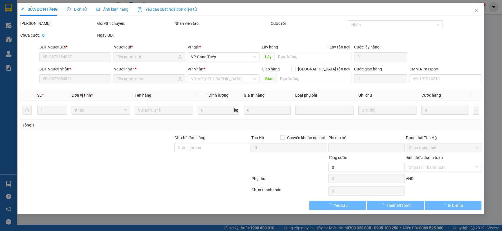
type input "0902166939"
type input "LÊ LỘC"
type input "0981033248"
type input "HIỆU GT"
type input "0"
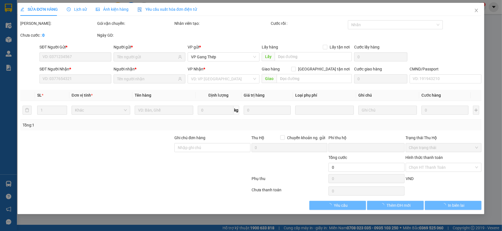
type input "40.000"
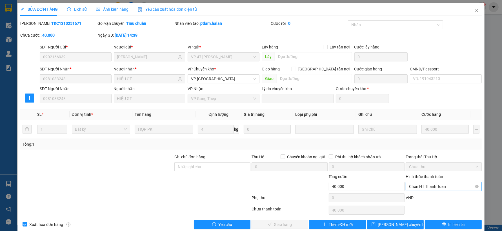
click at [451, 183] on span "Chọn HT Thanh Toán" at bounding box center [443, 186] width 69 height 8
click at [440, 166] on div "Công nợ người nhận" at bounding box center [439, 166] width 68 height 6
type input "0"
click at [289, 224] on span "Giao hàng" at bounding box center [283, 224] width 18 height 6
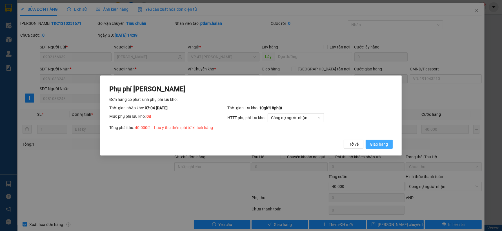
click at [379, 144] on span "Giao hàng" at bounding box center [379, 144] width 18 height 6
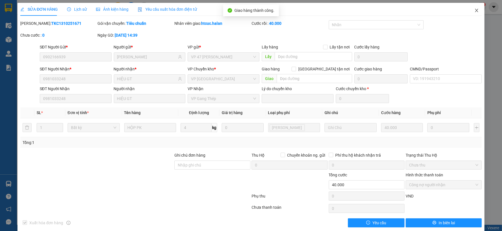
click at [474, 11] on icon "close" at bounding box center [476, 10] width 5 height 5
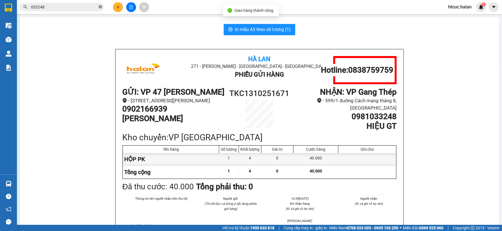
click at [101, 6] on icon "close-circle" at bounding box center [100, 6] width 3 height 3
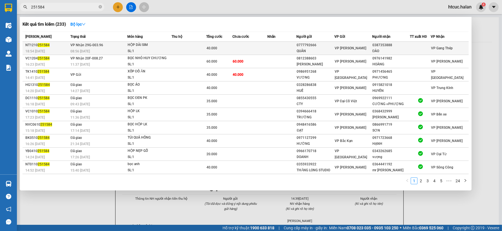
type input "251584"
click at [256, 46] on td at bounding box center [249, 48] width 35 height 13
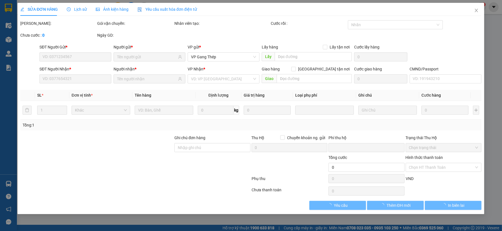
type input "0777792666"
type input "QUÂN"
type input "0387353888"
type input "ĐÀO"
type input "0"
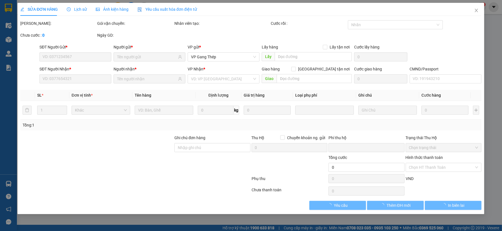
type input "40.000"
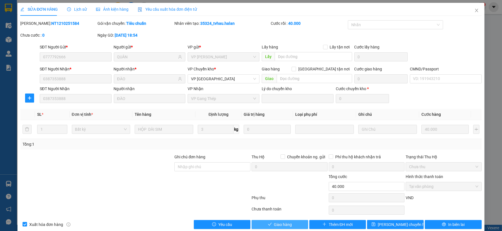
click at [285, 225] on span "Giao hàng" at bounding box center [283, 224] width 18 height 6
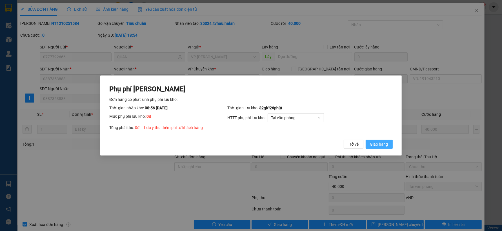
click at [385, 142] on span "Giao hàng" at bounding box center [379, 144] width 18 height 6
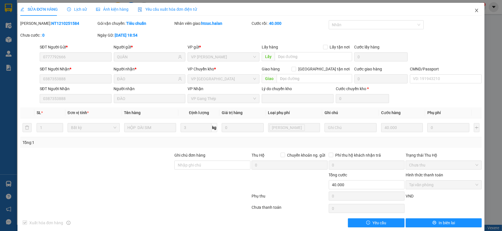
click at [474, 10] on icon "close" at bounding box center [476, 10] width 5 height 5
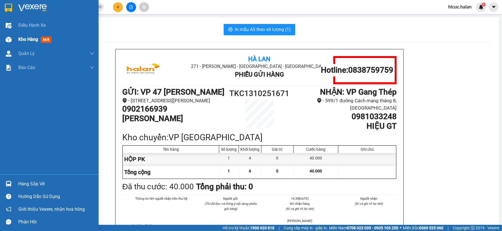
click at [13, 38] on div at bounding box center [9, 40] width 10 height 10
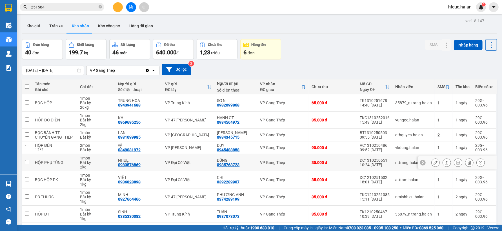
scroll to position [56, 0]
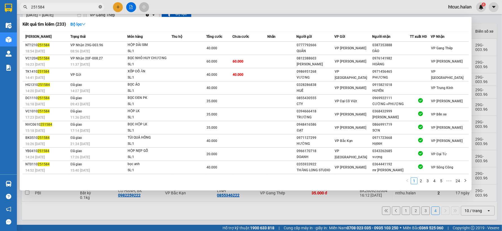
drag, startPoint x: 422, startPoint y: 210, endPoint x: 100, endPoint y: 6, distance: 381.0
click at [100, 6] on icon "close-circle" at bounding box center [100, 6] width 3 height 3
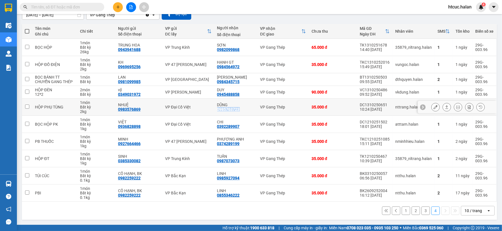
drag, startPoint x: 239, startPoint y: 109, endPoint x: 224, endPoint y: 109, distance: 15.2
click at [216, 111] on td "DŨNG 0985763723" at bounding box center [235, 107] width 43 height 17
checkbox input "true"
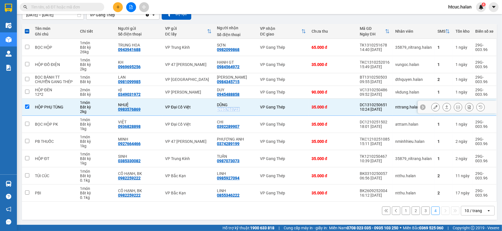
copy div "0985763723"
paste input "0985763723"
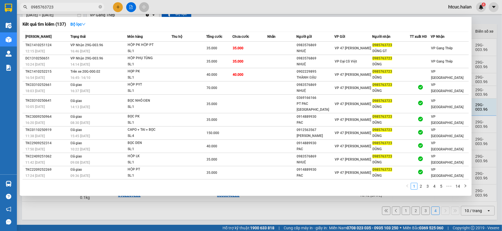
type input "0985763723"
click at [119, 6] on div at bounding box center [251, 115] width 502 height 231
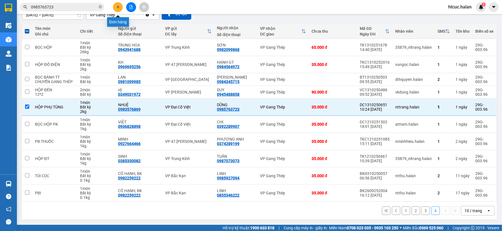
click at [119, 7] on icon "plus" at bounding box center [117, 7] width 3 height 0
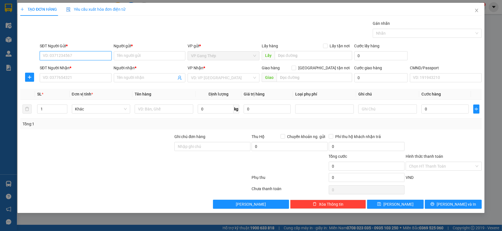
drag, startPoint x: 76, startPoint y: 54, endPoint x: 113, endPoint y: 50, distance: 36.8
click at [77, 54] on input "SĐT Người Gửi *" at bounding box center [76, 55] width 72 height 9
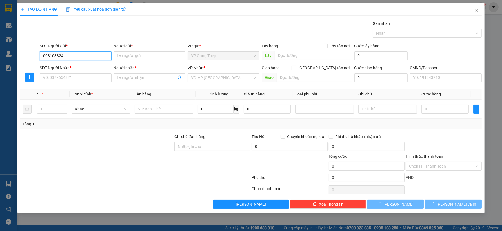
type input "0981033248"
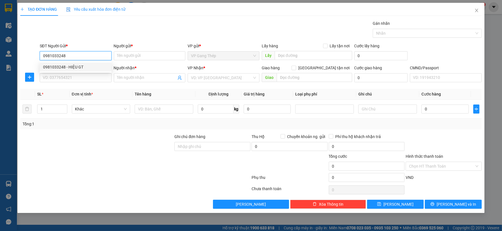
click at [75, 68] on div "0981033248 - HIỆU GT" at bounding box center [75, 67] width 65 height 6
type input "HIỆU GT"
type input "0981033248"
click at [80, 80] on input "SĐT Người Nhận *" at bounding box center [76, 77] width 72 height 9
type input "0902166939"
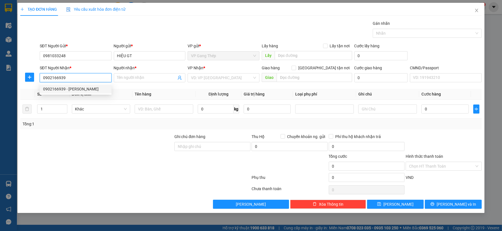
click at [73, 89] on div "0902166939 - LÊ LỘC" at bounding box center [75, 89] width 65 height 6
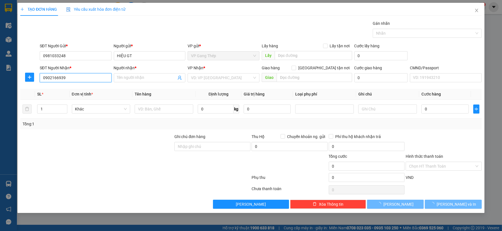
type input "LÊ LỘC"
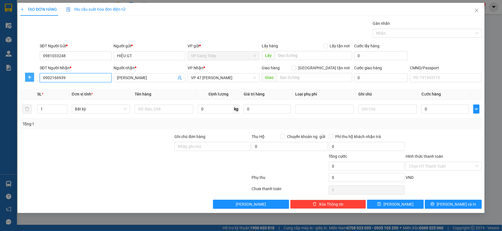
type input "0902166939"
click at [28, 78] on icon "plus" at bounding box center [29, 77] width 5 height 5
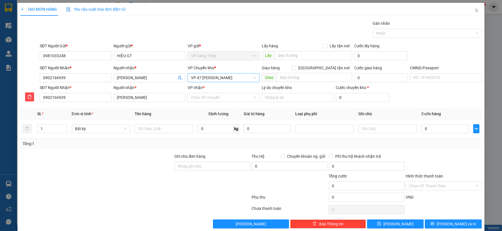
click at [206, 77] on span "VP 47 [PERSON_NAME]" at bounding box center [223, 77] width 65 height 8
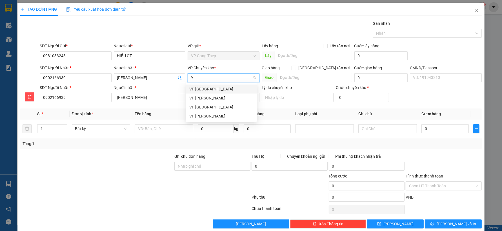
type input "YÊ"
click at [202, 92] on div "VP [GEOGRAPHIC_DATA]" at bounding box center [221, 88] width 71 height 9
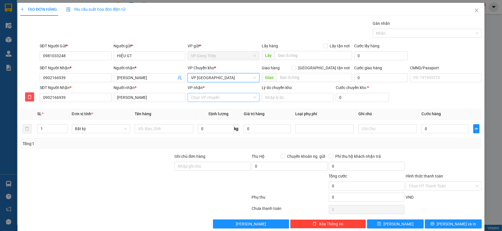
click at [202, 96] on input "VP nhận *" at bounding box center [221, 97] width 61 height 8
type input "47"
click at [207, 109] on div "VP 47 [PERSON_NAME]" at bounding box center [221, 109] width 64 height 6
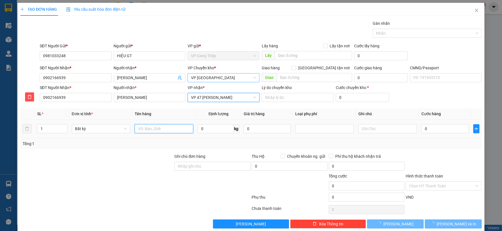
click at [161, 128] on input "text" at bounding box center [164, 128] width 59 height 9
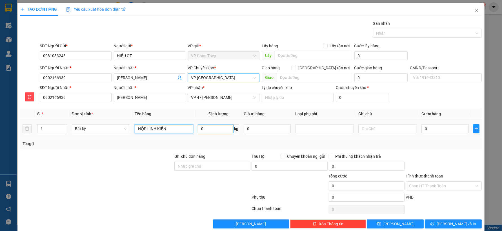
type input "HỘP LINH KIỆN"
click at [221, 130] on input "0" at bounding box center [216, 128] width 36 height 9
type input "4"
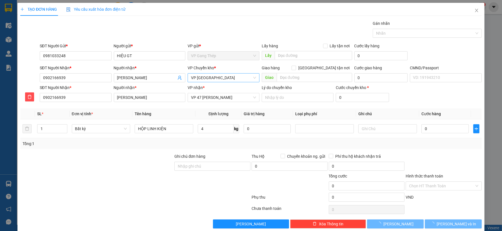
drag, startPoint x: 454, startPoint y: 200, endPoint x: 456, endPoint y: 213, distance: 12.5
click at [454, 200] on div "VND" at bounding box center [443, 199] width 77 height 10
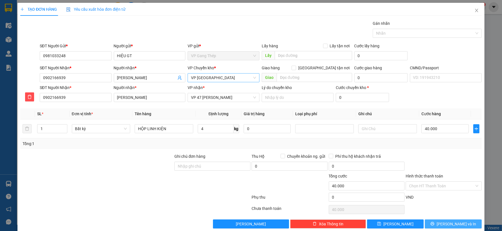
type input "40.000"
click at [455, 223] on span "Lưu và In" at bounding box center [455, 224] width 39 height 6
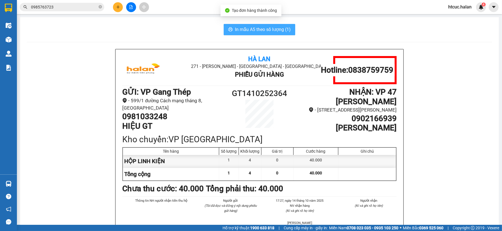
click at [242, 26] on span "In mẫu A5 theo số lượng (1)" at bounding box center [263, 29] width 56 height 7
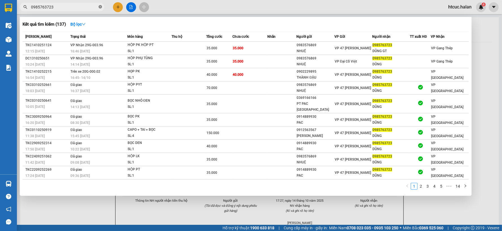
click at [100, 7] on icon "close-circle" at bounding box center [100, 6] width 3 height 3
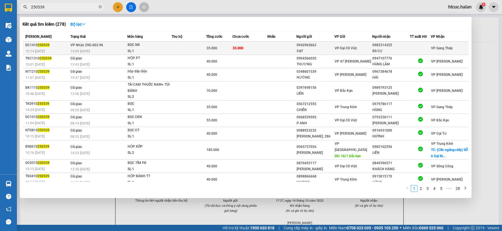
type input "250539"
click at [244, 46] on td "35.000" at bounding box center [249, 48] width 35 height 13
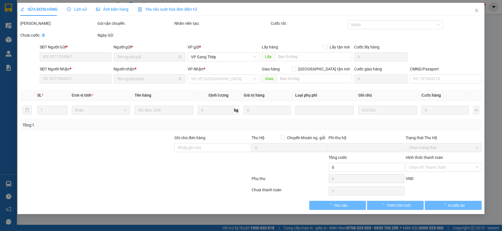
type input "0942965663"
type input "ĐẠT"
type input "0983314325"
type input "BS CỰ"
type input "0"
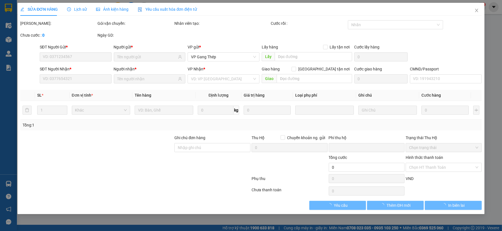
type input "35.000"
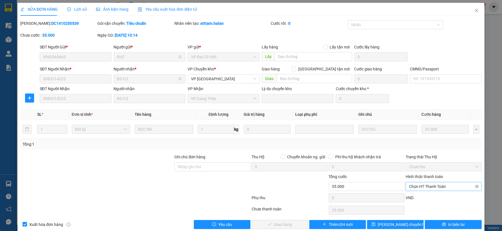
click at [437, 186] on span "Chọn HT Thanh Toán" at bounding box center [443, 186] width 69 height 8
drag, startPoint x: 427, startPoint y: 137, endPoint x: 394, endPoint y: 159, distance: 39.6
click at [427, 136] on div "Tại văn phòng" at bounding box center [439, 139] width 68 height 6
type input "0"
click at [296, 223] on button "Giao hàng" at bounding box center [279, 224] width 57 height 9
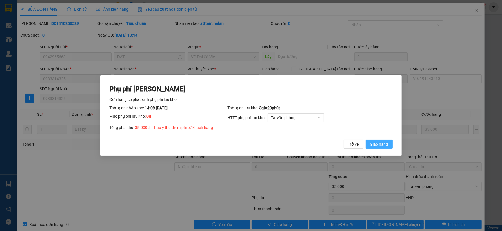
click at [372, 143] on span "Giao hàng" at bounding box center [379, 144] width 18 height 6
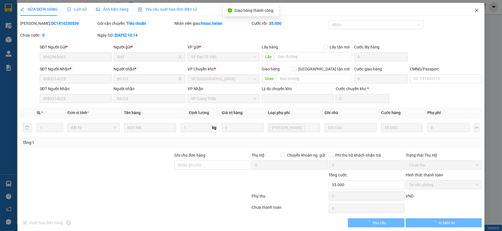
click at [474, 10] on icon "close" at bounding box center [476, 10] width 5 height 5
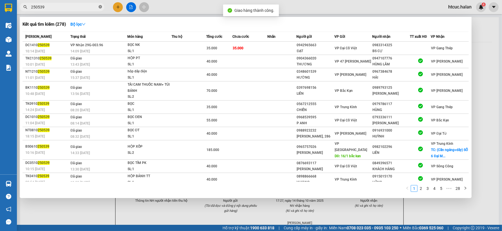
click at [101, 6] on icon "close-circle" at bounding box center [100, 6] width 3 height 3
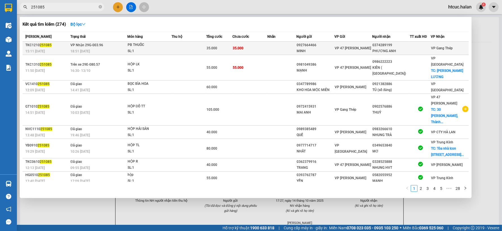
type input "251085"
click at [265, 45] on td "35.000" at bounding box center [249, 48] width 35 height 13
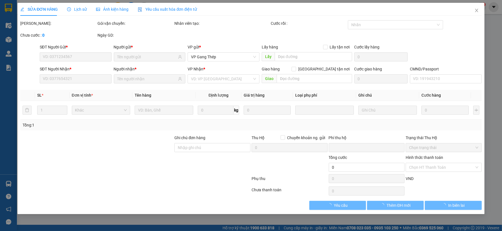
type input "0927664466"
type input "MINH"
type input "0374289199"
type input "PHƯƠNG ANH"
type input "0"
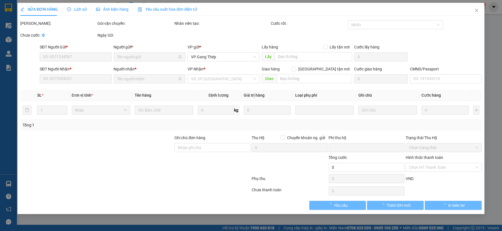
type input "35.000"
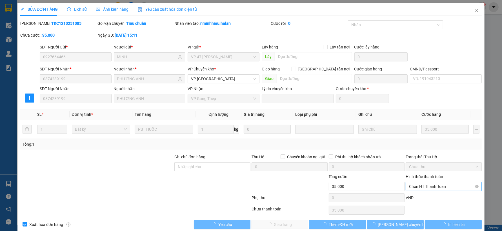
click at [429, 184] on span "Chọn HT Thanh Toán" at bounding box center [443, 186] width 69 height 8
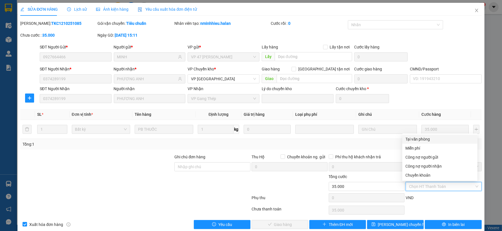
click at [424, 137] on div "Tại văn phòng" at bounding box center [439, 139] width 68 height 6
type input "0"
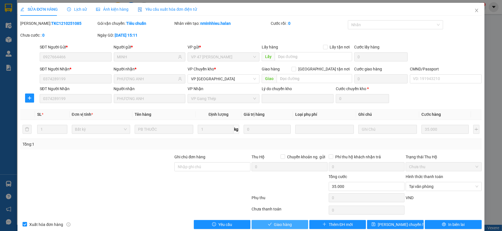
click at [284, 223] on span "Giao hàng" at bounding box center [283, 224] width 18 height 6
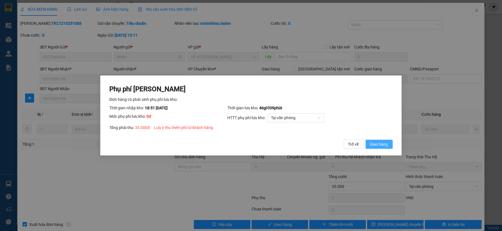
click at [382, 143] on span "Giao hàng" at bounding box center [379, 144] width 18 height 6
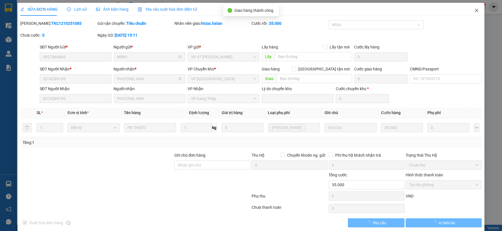
click at [475, 10] on icon "close" at bounding box center [476, 10] width 3 height 3
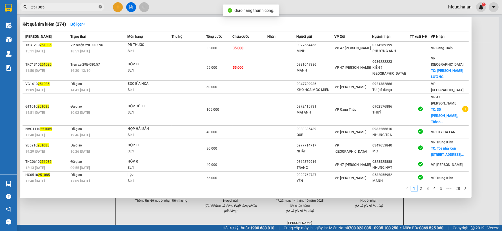
click at [101, 5] on icon "close-circle" at bounding box center [100, 6] width 3 height 3
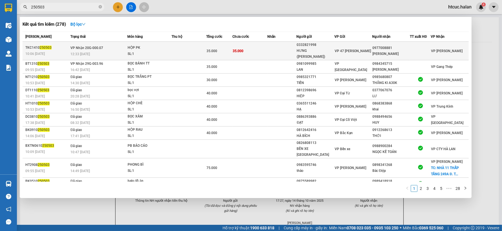
type input "250503"
click at [252, 45] on td "35.000" at bounding box center [249, 51] width 35 height 19
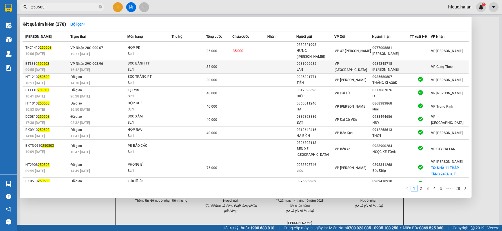
click at [264, 61] on td at bounding box center [249, 66] width 35 height 13
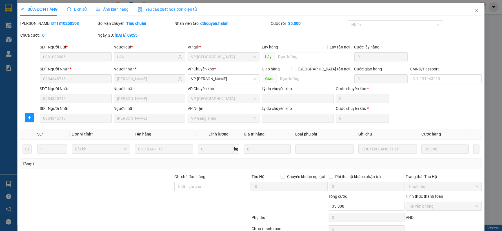
type input "0981099985"
type input "LAN"
type input "0984345715"
type input "MINH PHÚ"
type input "0"
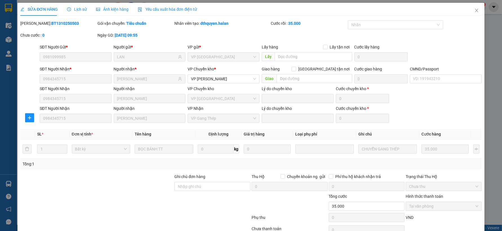
type input "35.000"
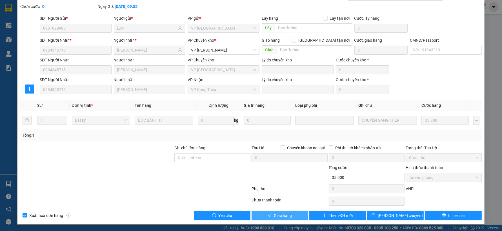
click at [275, 213] on span "Giao hàng" at bounding box center [283, 215] width 18 height 6
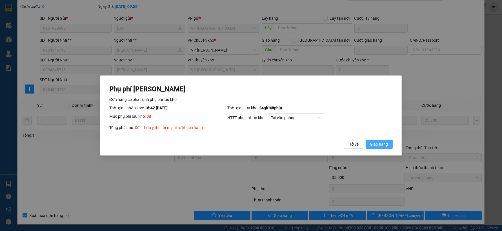
click at [390, 141] on button "Giao hàng" at bounding box center [378, 144] width 27 height 9
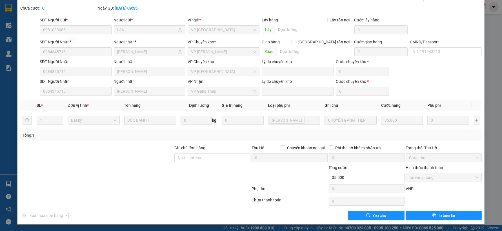
scroll to position [0, 0]
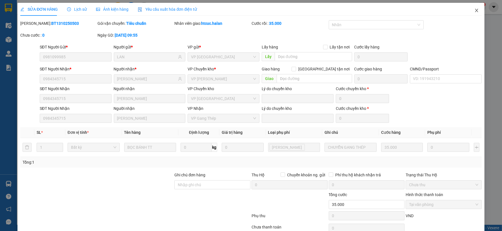
click at [475, 12] on icon "close" at bounding box center [476, 10] width 3 height 3
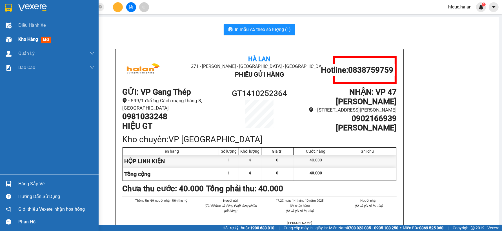
click at [8, 37] on img at bounding box center [9, 40] width 6 height 6
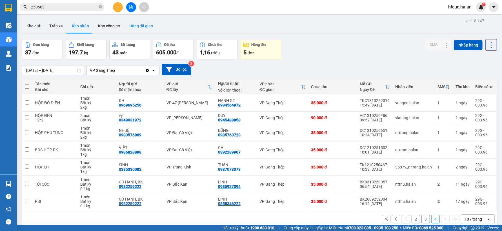
click at [146, 23] on button "Hàng đã giao" at bounding box center [141, 26] width 33 height 14
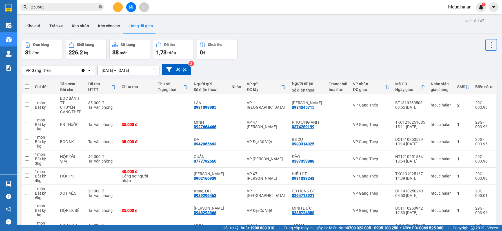
click at [101, 6] on icon "close-circle" at bounding box center [100, 6] width 3 height 3
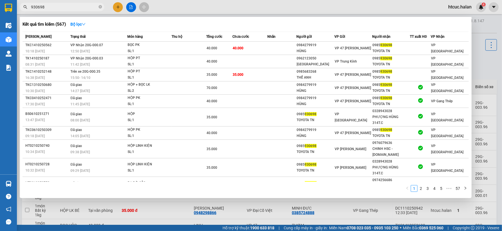
type input "930698"
click at [173, 206] on div at bounding box center [251, 115] width 502 height 231
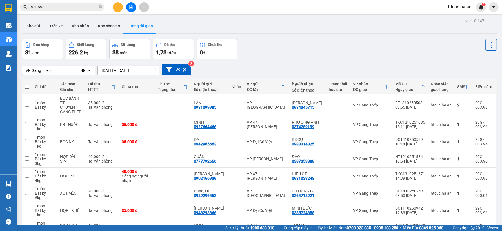
click at [63, 5] on input "930698" at bounding box center [64, 7] width 66 height 6
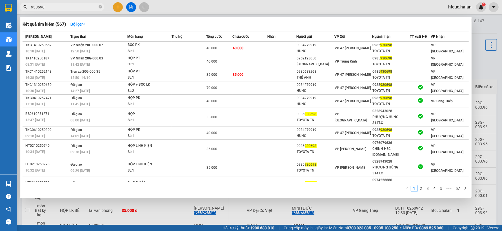
click at [158, 210] on div at bounding box center [251, 115] width 502 height 231
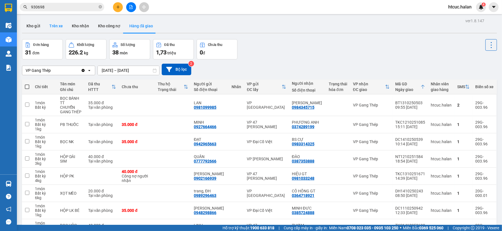
click at [58, 27] on button "Trên xe" at bounding box center [56, 26] width 23 height 14
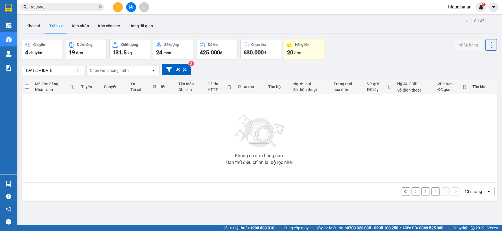
click at [431, 191] on button "2" at bounding box center [435, 191] width 8 height 8
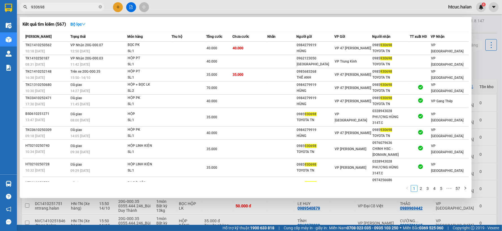
click at [66, 9] on input "930698" at bounding box center [64, 7] width 66 height 6
click at [222, 207] on div at bounding box center [251, 115] width 502 height 231
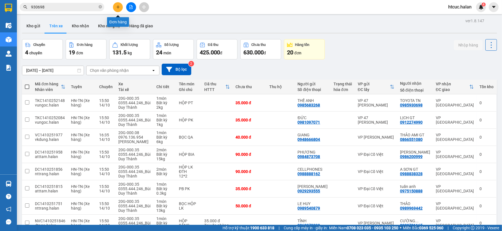
click at [116, 6] on icon "plus" at bounding box center [118, 7] width 4 height 4
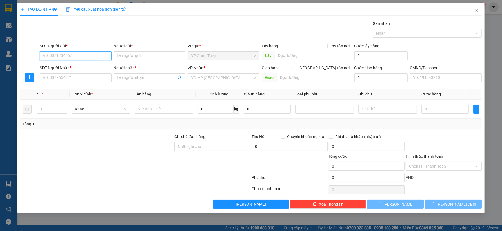
click at [86, 55] on input "SĐT Người Gửi *" at bounding box center [76, 55] width 72 height 9
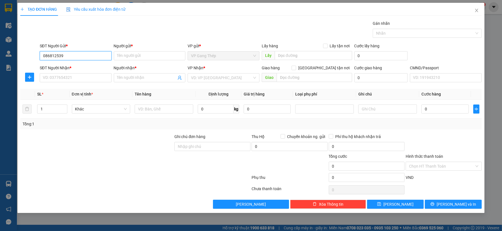
type input "0868125393"
click at [70, 66] on div "0868125393 - ÚY" at bounding box center [75, 67] width 65 height 6
type input "ÚY"
type input "0868125393"
click at [76, 76] on input "SĐT Người Nhận *" at bounding box center [76, 77] width 72 height 9
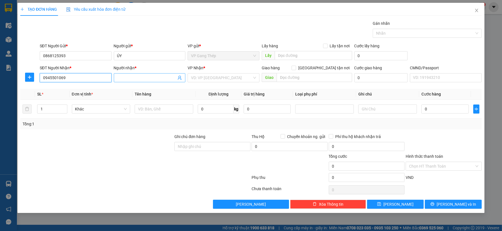
type input "0945501069"
click at [128, 79] on input "Người nhận *" at bounding box center [146, 78] width 59 height 6
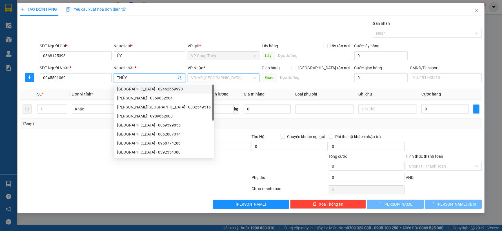
type input "THỦY"
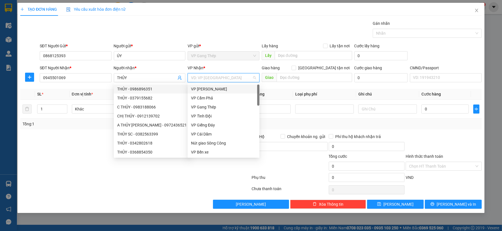
click at [218, 76] on input "search" at bounding box center [221, 77] width 61 height 8
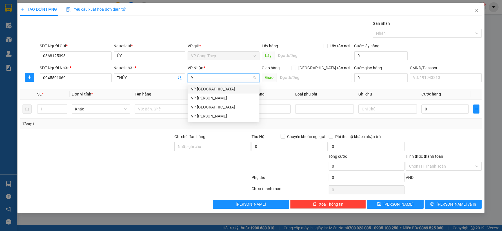
type input "YÊ"
click at [201, 87] on div "VP [GEOGRAPHIC_DATA]" at bounding box center [223, 89] width 65 height 6
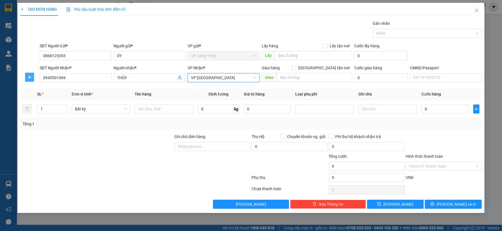
click at [29, 73] on button "button" at bounding box center [29, 77] width 9 height 9
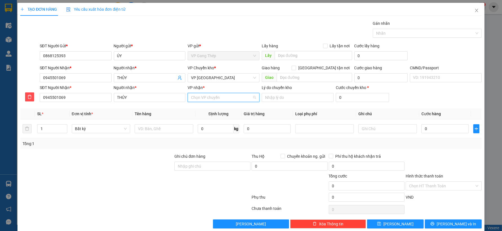
click at [216, 98] on input "VP nhận *" at bounding box center [221, 97] width 61 height 8
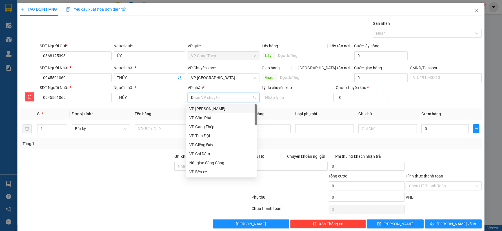
type input "D"
type input "ĐA"
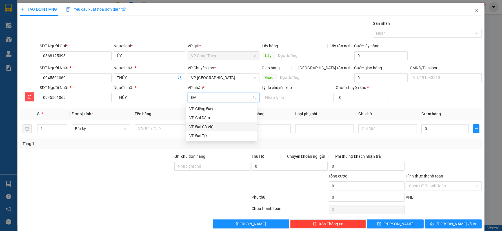
click at [209, 126] on div "VP Đại Cồ Việt" at bounding box center [221, 127] width 64 height 6
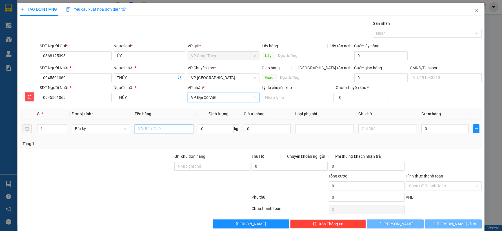
click at [162, 127] on input "text" at bounding box center [164, 128] width 59 height 9
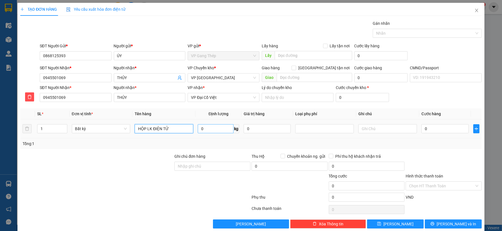
type input "HỘP LK ĐIỆN TỬ"
click at [216, 129] on input "0" at bounding box center [216, 128] width 36 height 9
type input "0.5"
click at [432, 124] on input "0" at bounding box center [444, 128] width 47 height 9
type input "35.000"
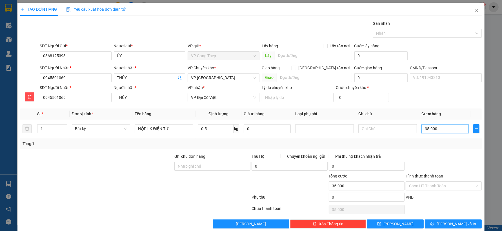
type input "35.000"
click at [446, 183] on input "Hình thức thanh toán" at bounding box center [441, 186] width 65 height 8
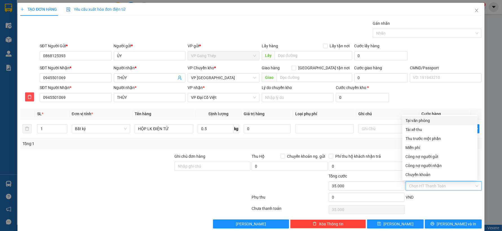
click at [421, 120] on div "Tại văn phòng" at bounding box center [439, 120] width 68 height 6
type input "0"
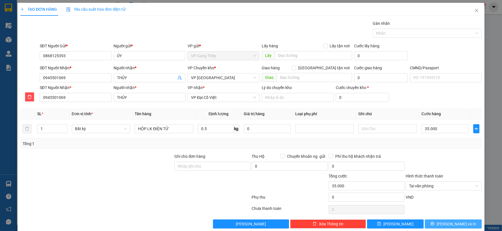
click at [444, 221] on span "Lưu và In" at bounding box center [455, 224] width 39 height 6
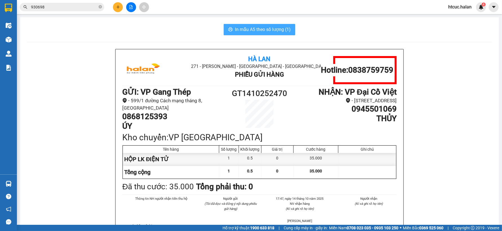
click at [256, 26] on span "In mẫu A5 theo số lượng (1)" at bounding box center [263, 29] width 56 height 7
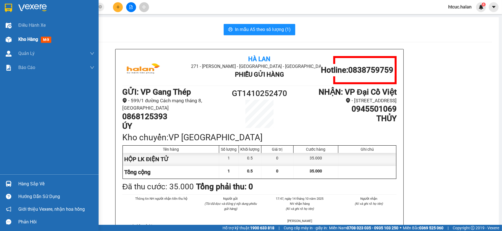
click at [4, 41] on div at bounding box center [9, 40] width 10 height 10
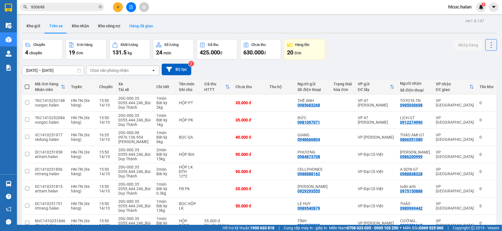
click at [143, 27] on button "Hàng đã giao" at bounding box center [141, 26] width 33 height 14
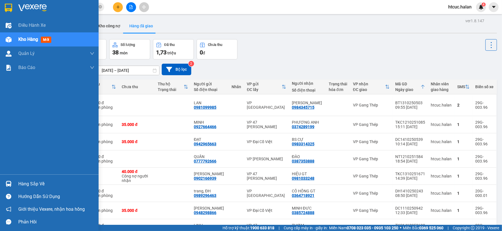
click at [31, 182] on div "Hàng sắp về" at bounding box center [56, 184] width 76 height 8
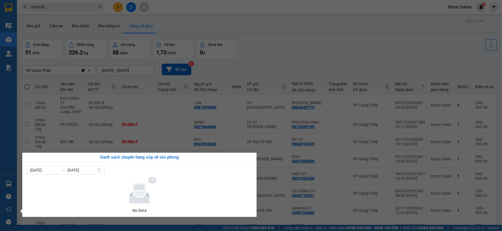
click at [297, 44] on section "Kết quả tìm kiếm ( 567 ) Bộ lọc Mã ĐH Trạng thái Món hàng Thu hộ Tổng cước Chưa…" at bounding box center [251, 115] width 502 height 231
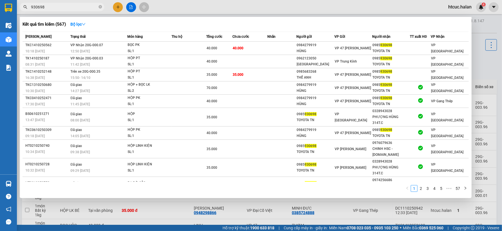
drag, startPoint x: 60, startPoint y: 7, endPoint x: 29, endPoint y: 14, distance: 31.8
click at [29, 12] on div "Kết quả tìm kiếm ( 567 ) Bộ lọc Mã ĐH Trạng thái Món hàng Thu hộ Tổng cước Chưa…" at bounding box center [55, 7] width 110 height 10
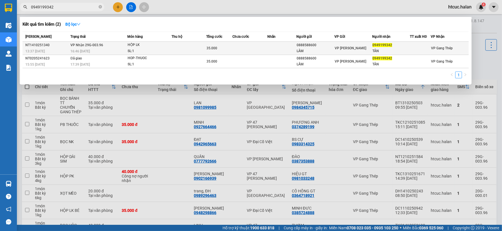
type input "0949199342"
click at [283, 49] on td at bounding box center [281, 48] width 29 height 13
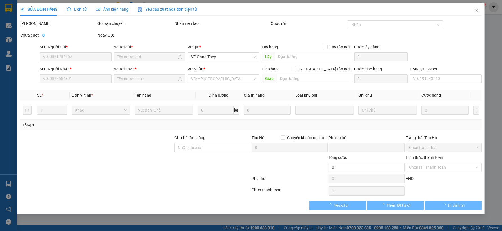
type input "0888588600"
type input "LÂM"
type input "0949199342"
type input "TÂN"
type input "0"
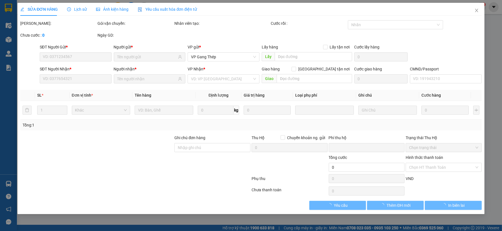
type input "35.000"
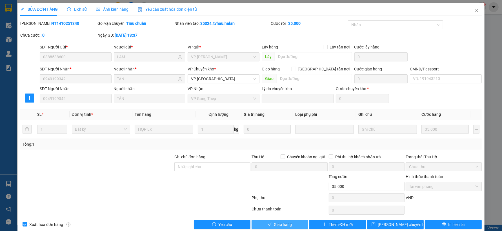
click at [282, 226] on span "Giao hàng" at bounding box center [283, 224] width 18 height 6
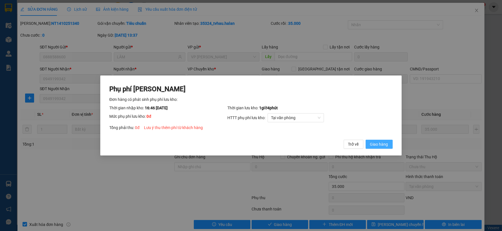
click at [383, 140] on button "Giao hàng" at bounding box center [378, 144] width 27 height 9
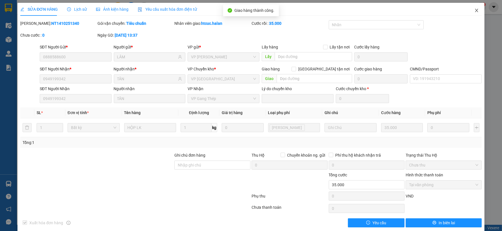
click at [474, 10] on span "Close" at bounding box center [476, 11] width 16 height 16
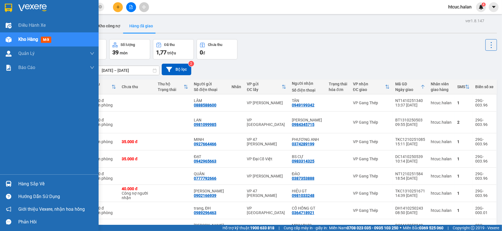
click at [9, 183] on img at bounding box center [9, 184] width 6 height 6
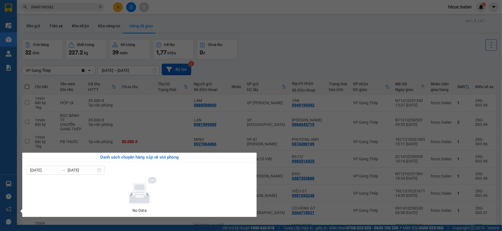
click at [297, 68] on section "Kết quả tìm kiếm ( 2 ) Bộ lọc Mã ĐH Trạng thái Món hàng Thu hộ Tổng cước Chưa c…" at bounding box center [251, 115] width 502 height 231
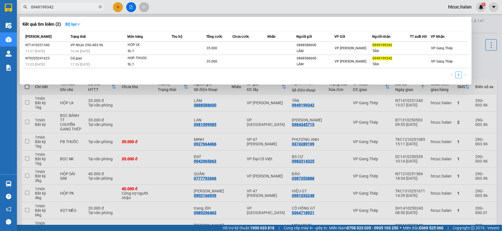
drag, startPoint x: 65, startPoint y: 8, endPoint x: 17, endPoint y: 15, distance: 47.8
click at [17, 12] on div "Kết quả tìm kiếm ( 2 ) Bộ lọc Mã ĐH Trạng thái Món hàng Thu hộ Tổng cước Chưa c…" at bounding box center [55, 7] width 110 height 10
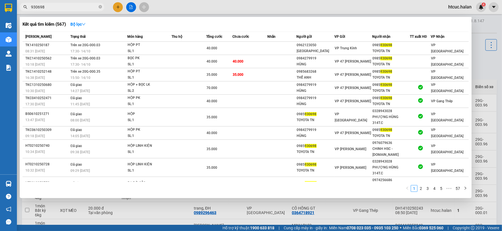
drag, startPoint x: 175, startPoint y: 218, endPoint x: 178, endPoint y: 220, distance: 3.8
click at [175, 218] on div at bounding box center [251, 115] width 502 height 231
drag, startPoint x: 60, startPoint y: 7, endPoint x: -1, endPoint y: 9, distance: 61.4
click at [0, 9] on html "Kết quả tìm kiếm ( 567 ) Bộ lọc Mã ĐH Trạng thái Món hàng Thu hộ Tổng cước Chưa…" at bounding box center [251, 115] width 502 height 231
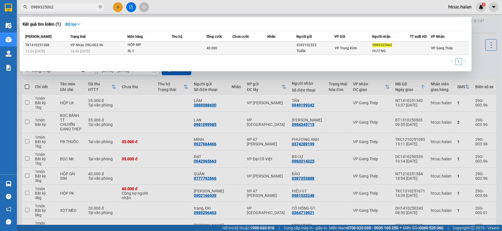
type input "0989325062"
click at [276, 43] on td at bounding box center [281, 48] width 29 height 13
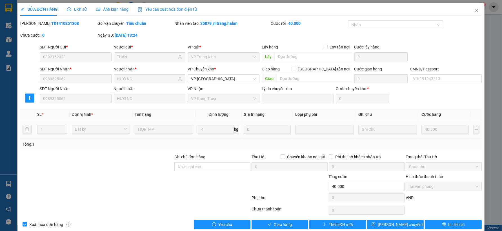
type input "0392152323"
type input "TUẤN"
type input "0989325062"
type input "HƯƠNG"
type input "0"
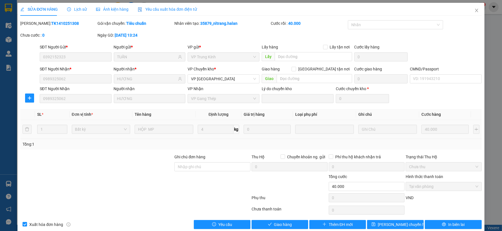
type input "40.000"
click at [280, 227] on button "Giao hàng" at bounding box center [279, 224] width 57 height 9
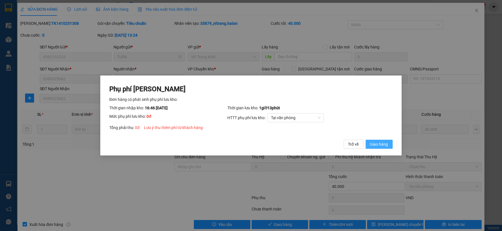
click at [387, 145] on span "Giao hàng" at bounding box center [379, 144] width 18 height 6
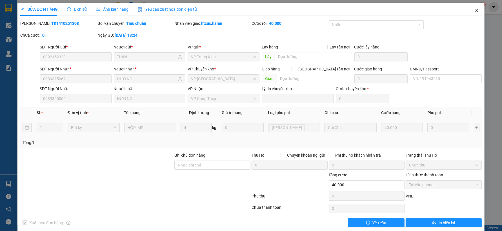
click at [475, 10] on icon "close" at bounding box center [476, 10] width 3 height 3
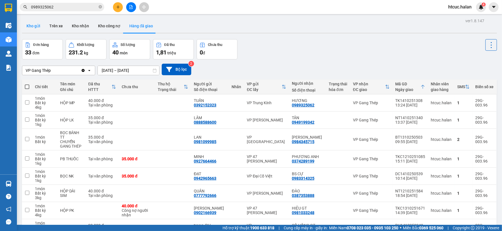
click at [33, 24] on button "Kho gửi" at bounding box center [33, 26] width 23 height 14
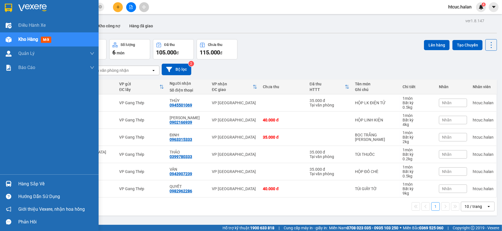
click at [12, 182] on div at bounding box center [9, 184] width 10 height 10
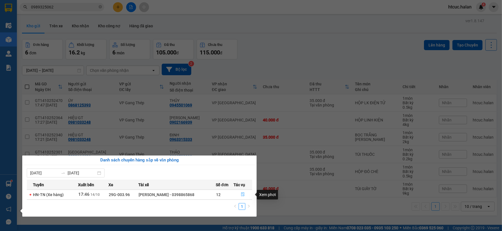
click at [242, 193] on icon "file-done" at bounding box center [242, 194] width 3 height 4
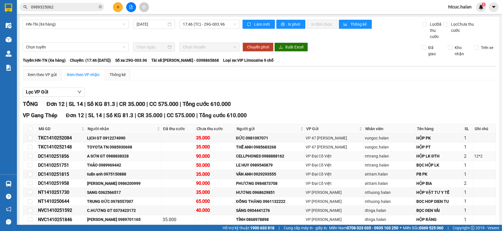
drag, startPoint x: 241, startPoint y: 193, endPoint x: 154, endPoint y: 111, distance: 120.1
click at [154, 153] on div "A SƠN GT 0988838328" at bounding box center [123, 156] width 73 height 6
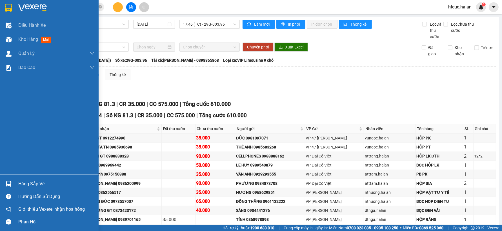
click at [12, 180] on div at bounding box center [9, 184] width 10 height 10
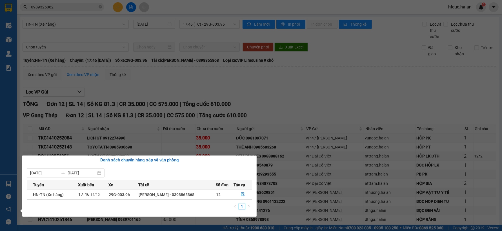
click at [277, 55] on section "Kết quả tìm kiếm ( 1 ) Bộ lọc Mã ĐH Trạng thái Món hàng Thu hộ Tổng cước Chưa c…" at bounding box center [251, 115] width 502 height 231
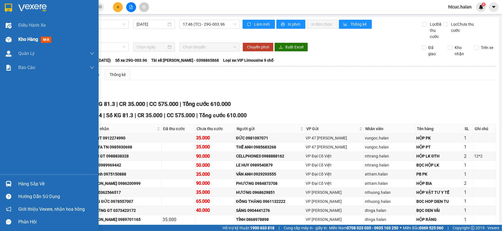
click at [5, 39] on div at bounding box center [9, 40] width 10 height 10
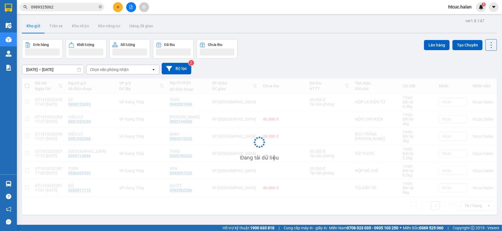
drag, startPoint x: 69, startPoint y: 79, endPoint x: 63, endPoint y: 83, distance: 7.7
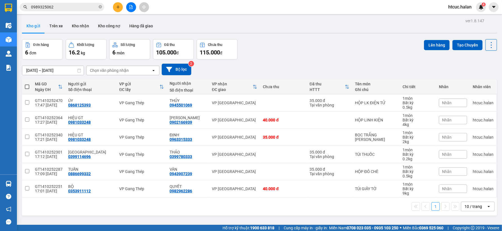
drag, startPoint x: 63, startPoint y: 83, endPoint x: -1, endPoint y: 95, distance: 64.6
drag, startPoint x: -1, startPoint y: 95, endPoint x: 100, endPoint y: 7, distance: 133.5
click at [100, 7] on icon "close-circle" at bounding box center [100, 6] width 3 height 3
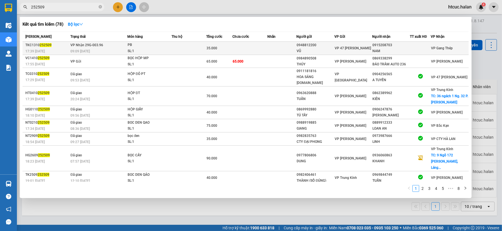
type input "252509"
click at [151, 45] on div "PB" at bounding box center [149, 45] width 42 height 6
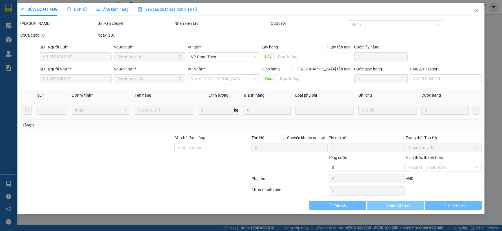
type input "0948812200"
type input "VŨ"
type input "0915208703"
type input "NAM"
type input "0"
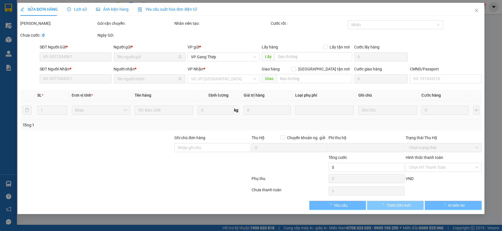
type input "35.000"
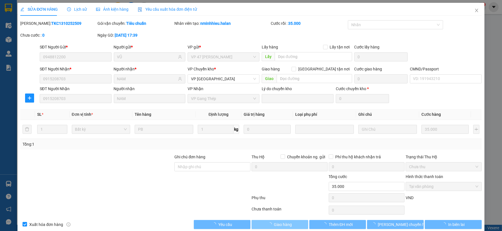
click at [288, 224] on span "Giao hàng" at bounding box center [283, 224] width 18 height 6
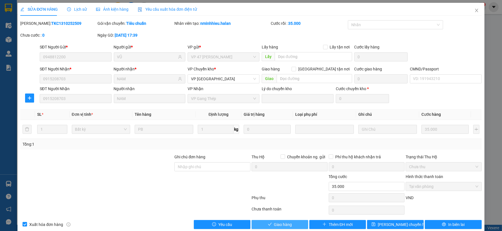
click at [289, 225] on button "Giao hàng" at bounding box center [279, 224] width 57 height 9
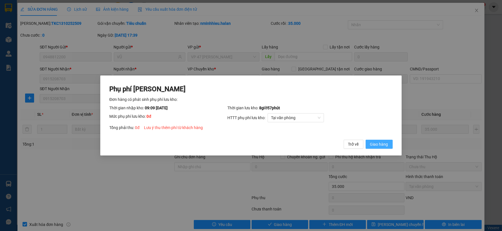
click at [381, 145] on span "Giao hàng" at bounding box center [379, 144] width 18 height 6
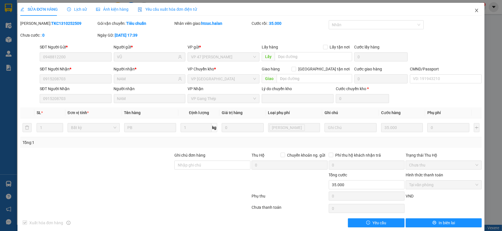
click at [475, 9] on icon "close" at bounding box center [476, 10] width 3 height 3
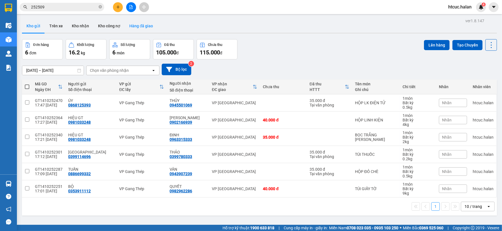
click at [137, 27] on button "Hàng đã giao" at bounding box center [141, 26] width 33 height 14
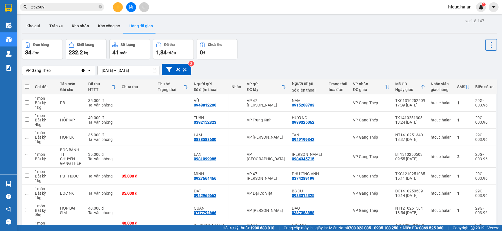
drag, startPoint x: 65, startPoint y: 6, endPoint x: 19, endPoint y: 7, distance: 46.5
click at [12, 12] on section "Kết quả tìm kiếm ( 78 ) Bộ lọc Mã ĐH Trạng thái Món hàng Thu hộ Tổng cước Chưa …" at bounding box center [251, 115] width 502 height 231
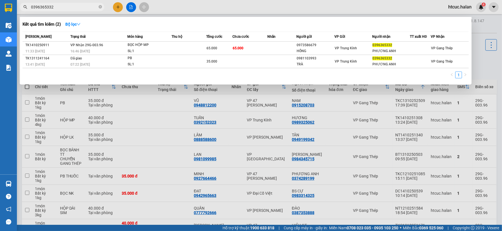
type input "0396365332"
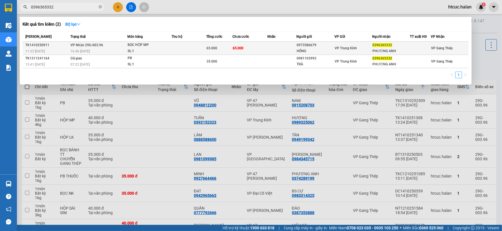
click at [268, 50] on td at bounding box center [281, 48] width 29 height 13
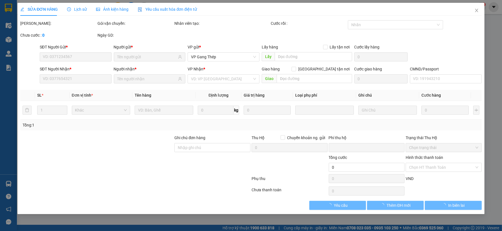
type input "0973586679"
type input "HỒNG"
type input "0396365332"
type input "PHƯƠNG ANH"
type input "0"
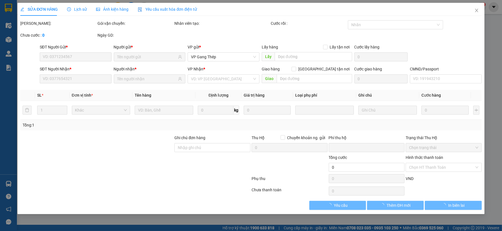
type input "65.000"
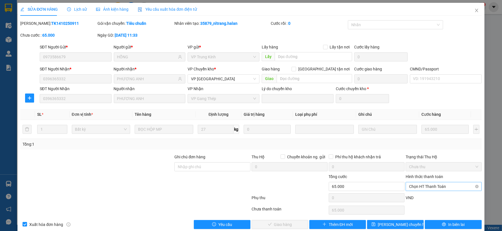
click at [432, 187] on span "Chọn HT Thanh Toán" at bounding box center [443, 186] width 69 height 8
click at [429, 138] on div "Tại văn phòng" at bounding box center [439, 139] width 68 height 6
type input "0"
click at [284, 221] on button "Giao hàng" at bounding box center [279, 224] width 57 height 9
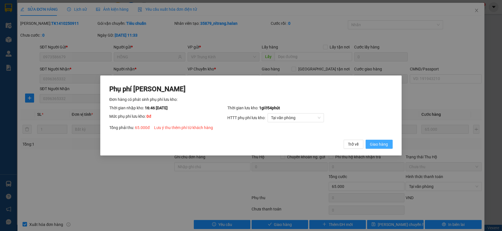
click at [378, 143] on span "Giao hàng" at bounding box center [379, 144] width 18 height 6
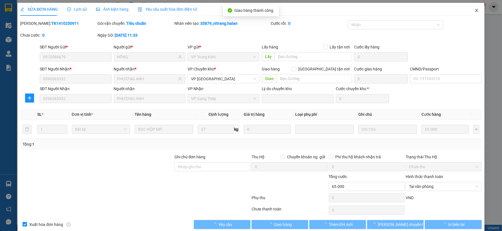
click at [469, 9] on span "Close" at bounding box center [476, 11] width 16 height 16
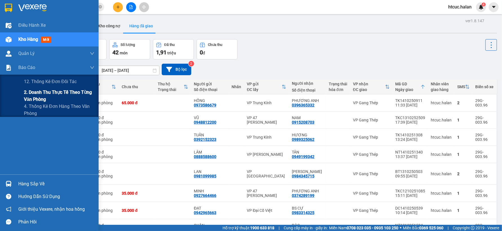
click at [24, 96] on span "2. Doanh thu thực tế theo từng văn phòng" at bounding box center [59, 96] width 70 height 14
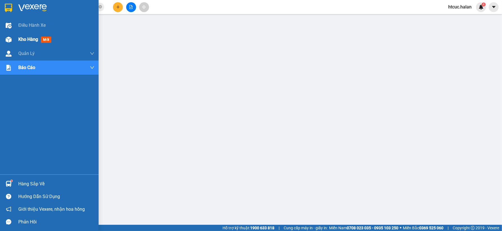
click at [11, 40] on img at bounding box center [9, 40] width 6 height 6
click at [19, 39] on span "Kho hàng" at bounding box center [28, 39] width 20 height 5
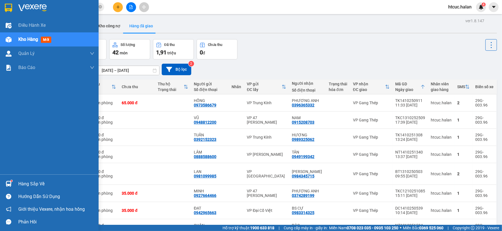
click at [7, 179] on div at bounding box center [9, 184] width 10 height 10
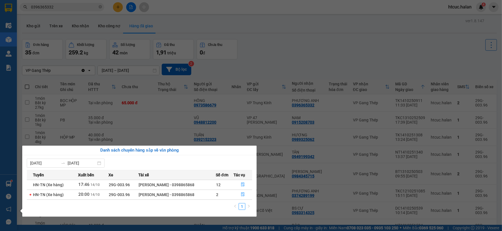
click at [84, 9] on section "Kết quả tìm kiếm ( 2 ) Bộ lọc Mã ĐH Trạng thái Món hàng Thu hộ Tổng cước Chưa c…" at bounding box center [251, 115] width 502 height 231
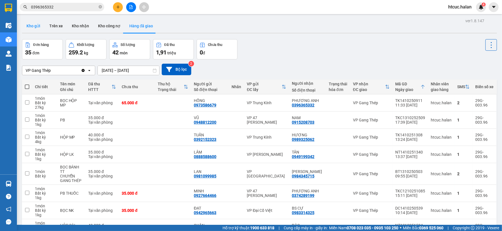
click at [35, 24] on button "Kho gửi" at bounding box center [33, 26] width 23 height 14
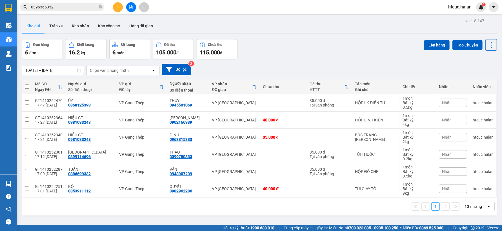
click at [29, 86] on span at bounding box center [27, 86] width 5 height 5
click at [27, 84] on input "checkbox" at bounding box center [27, 84] width 0 height 0
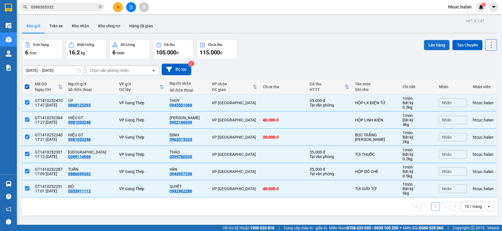
click at [432, 47] on button "Lên hàng" at bounding box center [437, 45] width 26 height 10
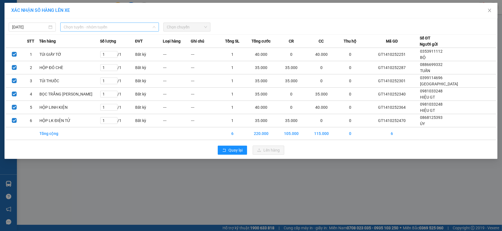
click at [115, 26] on span "Chọn tuyến - nhóm tuyến" at bounding box center [110, 27] width 92 height 8
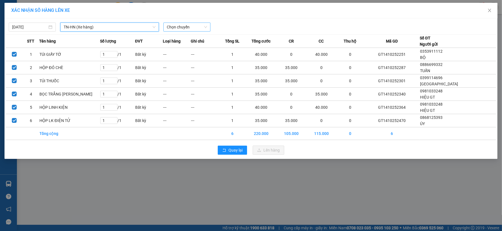
click at [206, 27] on span "Chọn chuyến" at bounding box center [187, 27] width 40 height 8
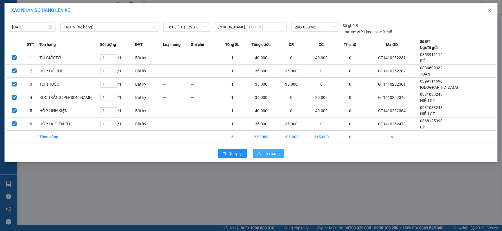
click at [266, 155] on span "Lên hàng" at bounding box center [271, 153] width 16 height 6
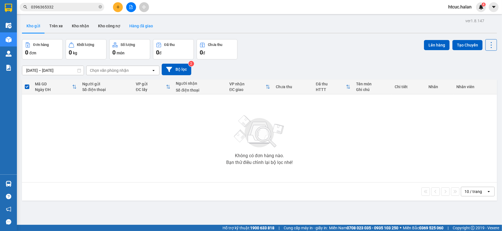
click at [138, 26] on button "Hàng đã giao" at bounding box center [141, 26] width 33 height 14
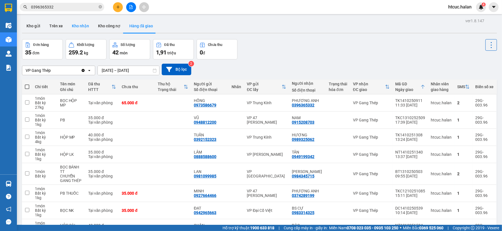
click at [72, 26] on button "Kho nhận" at bounding box center [80, 26] width 26 height 14
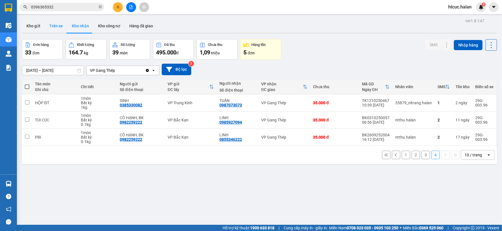
click at [54, 27] on button "Trên xe" at bounding box center [56, 26] width 23 height 14
type input "[DATE] – [DATE]"
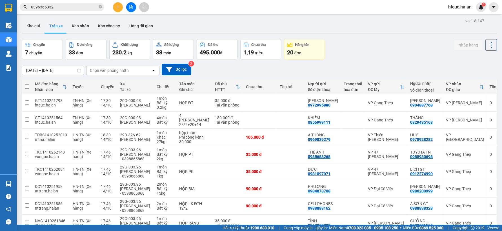
scroll to position [65, 0]
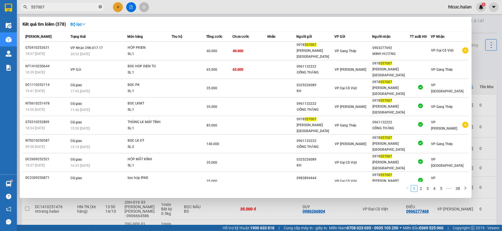
click at [100, 6] on icon "close-circle" at bounding box center [100, 6] width 3 height 3
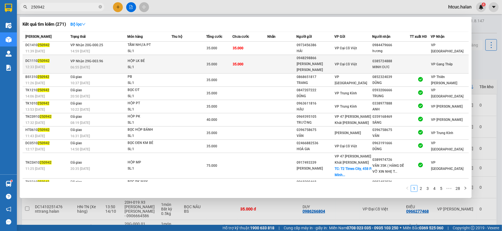
type input "250942"
click at [255, 60] on td "35.000" at bounding box center [249, 64] width 35 height 19
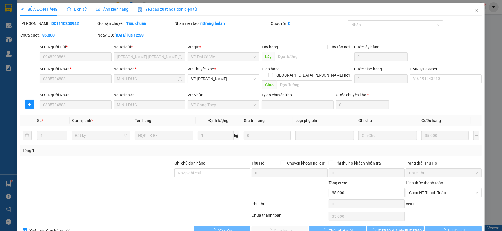
type input "0948298866"
type input "[PERSON_NAME]"
type input "0385724888"
type input "MINH ĐƯC"
type input "0"
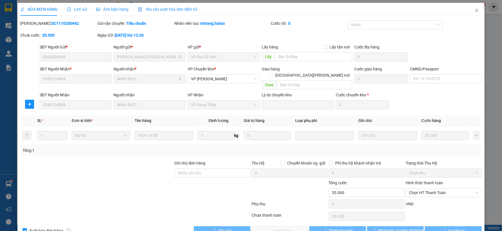
type input "35.000"
click at [429, 188] on span "Chọn HT Thanh Toán" at bounding box center [443, 192] width 69 height 8
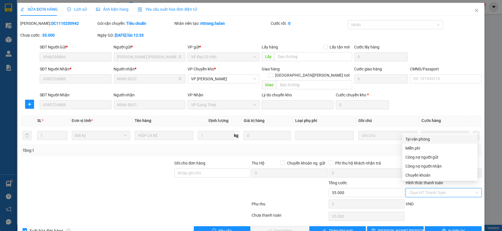
click at [417, 139] on div "Tại văn phòng" at bounding box center [439, 139] width 68 height 6
type input "0"
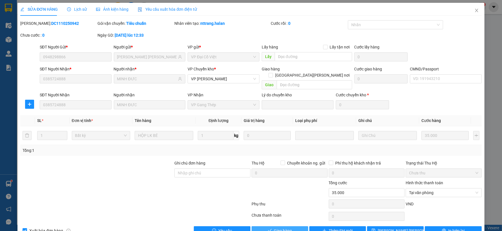
click at [289, 227] on span "Giao hàng" at bounding box center [283, 230] width 18 height 6
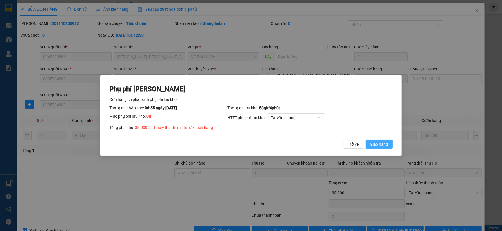
click at [382, 144] on span "Giao hàng" at bounding box center [379, 144] width 18 height 6
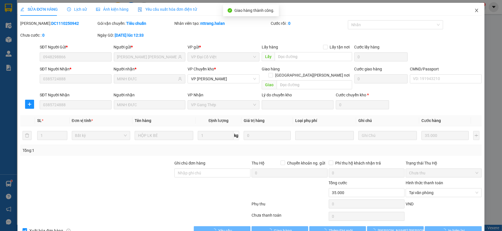
click at [474, 9] on icon "close" at bounding box center [476, 10] width 5 height 5
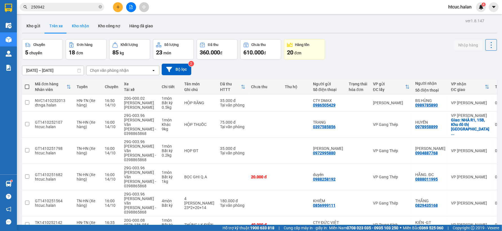
click at [76, 25] on button "Kho nhận" at bounding box center [80, 26] width 26 height 14
type input "16/08/2025 – 14/10/2025"
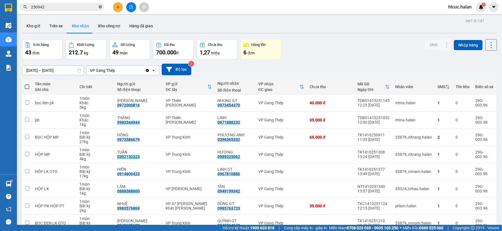
click at [99, 6] on icon "close-circle" at bounding box center [100, 6] width 3 height 3
paste input "0399780333"
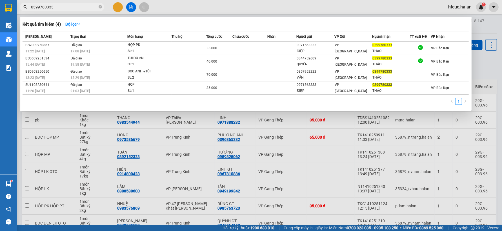
drag, startPoint x: 62, startPoint y: 8, endPoint x: 25, endPoint y: 14, distance: 37.7
click at [25, 12] on div "Kết quả tìm kiếm ( 4 ) Bộ lọc Mã ĐH Trạng thái Món hàng Thu hộ Tổng cước Chưa c…" at bounding box center [55, 7] width 110 height 10
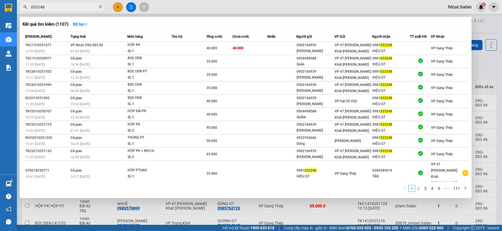
click at [419, 185] on link "2" at bounding box center [418, 188] width 6 height 6
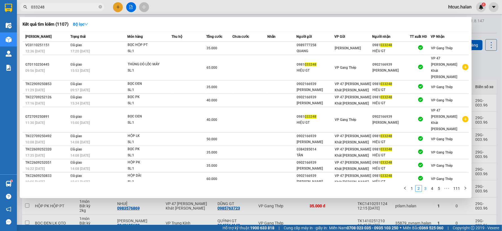
click at [425, 185] on link "3" at bounding box center [425, 188] width 6 height 6
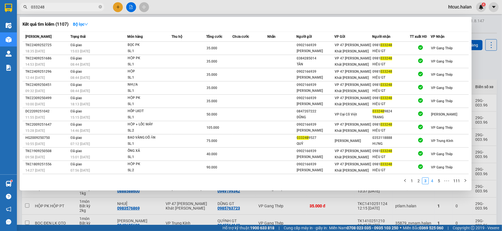
click at [434, 180] on link "4" at bounding box center [432, 181] width 6 height 6
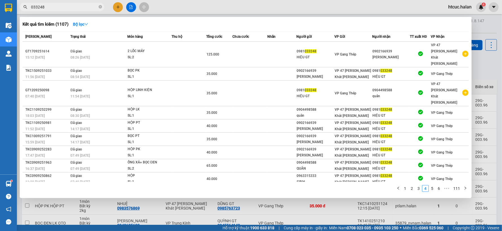
drag, startPoint x: 53, startPoint y: 7, endPoint x: 29, endPoint y: 11, distance: 24.0
click at [29, 11] on div "Kết quả tìm kiếm ( 1107 ) Bộ lọc Mã ĐH Trạng thái Món hàng Thu hộ Tổng cước Chư…" at bounding box center [55, 7] width 110 height 10
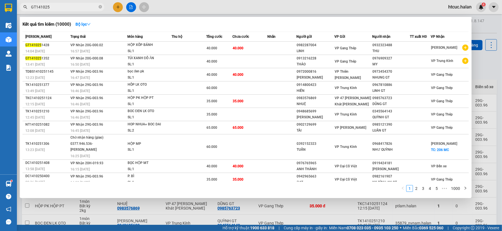
click at [67, 5] on input "GT141025" at bounding box center [64, 7] width 66 height 6
type input "GT141025"
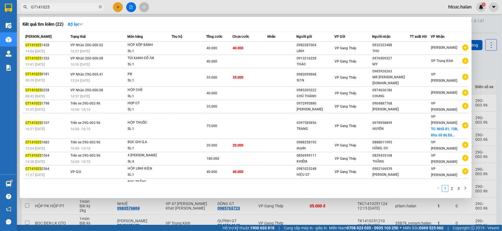
click at [197, 219] on div at bounding box center [251, 115] width 502 height 231
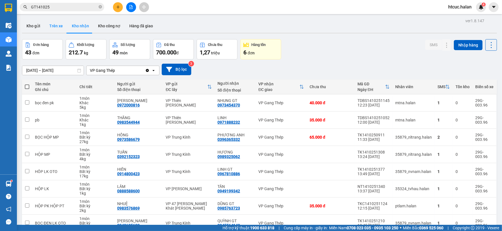
click at [57, 27] on button "Trên xe" at bounding box center [56, 26] width 23 height 14
type input "[DATE] – [DATE]"
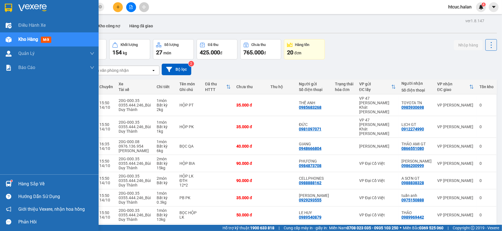
click at [12, 179] on div at bounding box center [9, 184] width 10 height 10
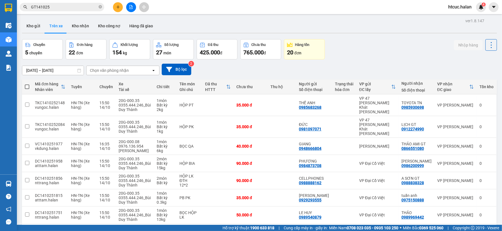
click at [429, 53] on section "Kết quả tìm kiếm ( 22 ) Bộ lọc Mã ĐH Trạng thái Món hàng Thu hộ Tổng cước Chưa …" at bounding box center [251, 115] width 502 height 231
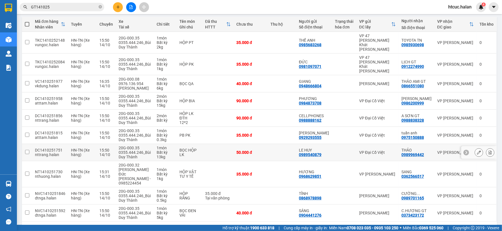
scroll to position [65, 0]
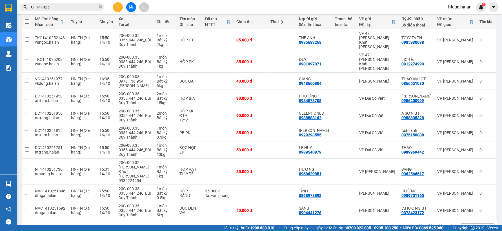
click at [411, 224] on button "1" at bounding box center [415, 228] width 8 height 8
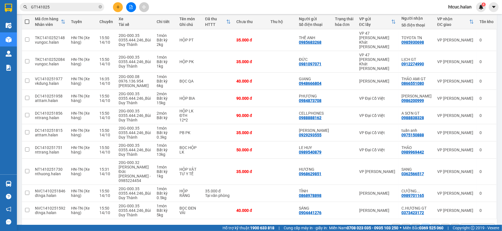
click at [432, 224] on button "3" at bounding box center [435, 228] width 8 height 8
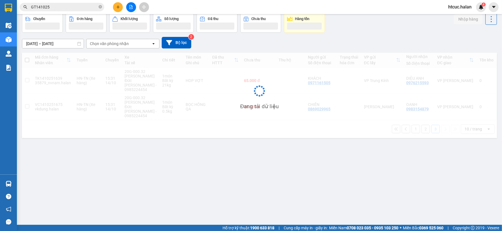
scroll to position [26, 0]
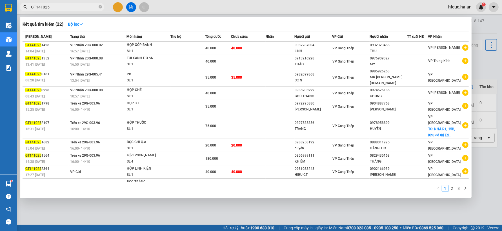
scroll to position [26, 0]
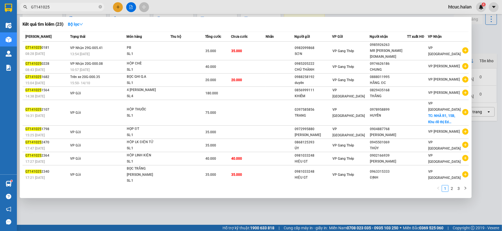
click at [223, 206] on div at bounding box center [251, 115] width 502 height 231
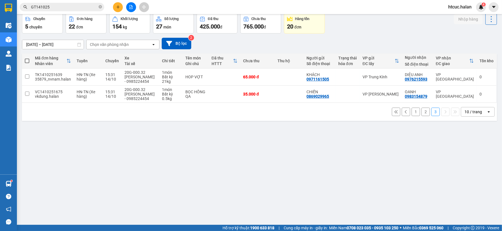
click at [63, 7] on input "GT141025" at bounding box center [64, 7] width 66 height 6
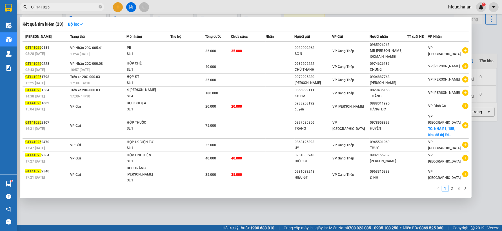
click at [293, 220] on div at bounding box center [251, 115] width 502 height 231
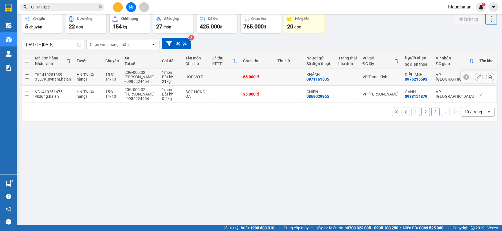
drag, startPoint x: 128, startPoint y: 104, endPoint x: 125, endPoint y: 100, distance: 4.5
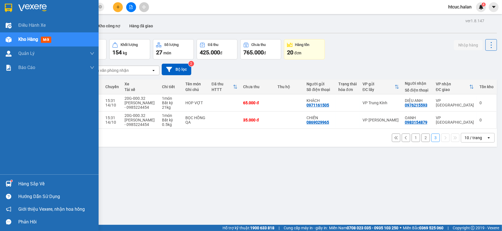
drag, startPoint x: 125, startPoint y: 98, endPoint x: 10, endPoint y: 179, distance: 141.4
click at [6, 181] on div at bounding box center [9, 184] width 10 height 10
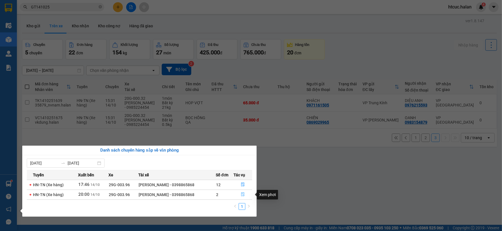
click at [243, 193] on icon "file-done" at bounding box center [242, 194] width 3 height 4
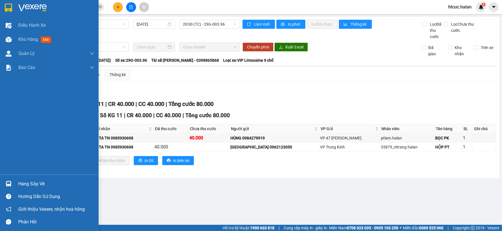
click at [12, 182] on div at bounding box center [9, 184] width 10 height 10
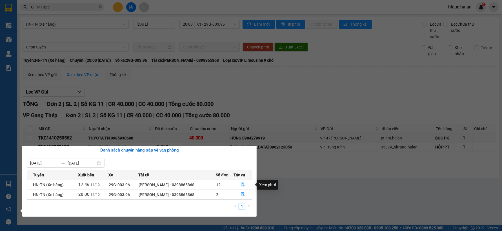
click at [242, 184] on icon "file-done" at bounding box center [243, 184] width 4 height 4
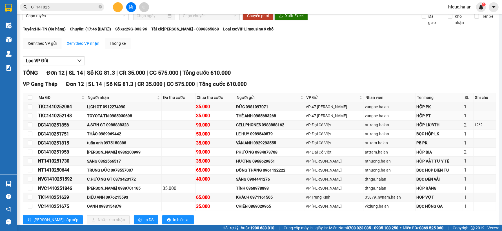
scroll to position [47, 0]
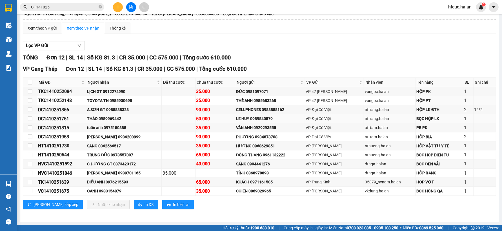
drag, startPoint x: 213, startPoint y: 103, endPoint x: 167, endPoint y: 120, distance: 49.3
click at [167, 120] on td at bounding box center [179, 118] width 34 height 9
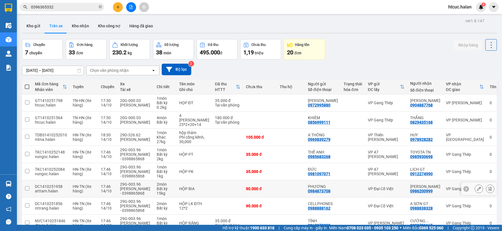
scroll to position [65, 0]
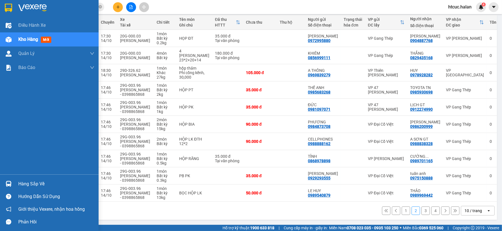
click at [6, 183] on img at bounding box center [9, 184] width 6 height 6
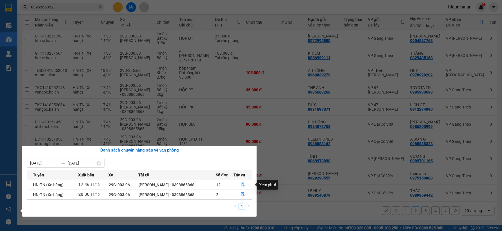
click at [243, 184] on icon "file-done" at bounding box center [243, 184] width 4 height 4
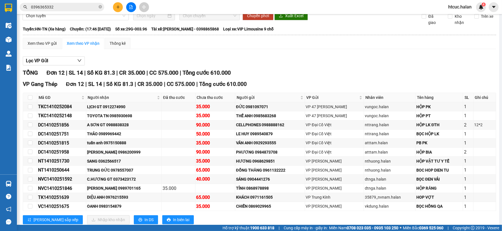
scroll to position [47, 0]
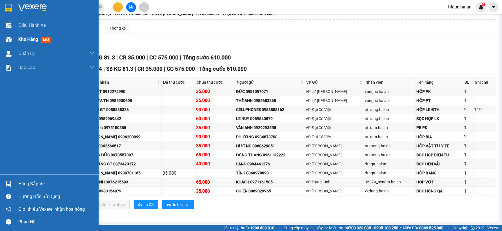
click at [10, 37] on img at bounding box center [9, 40] width 6 height 6
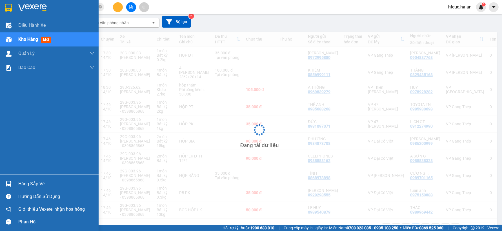
click at [11, 184] on img at bounding box center [9, 184] width 6 height 6
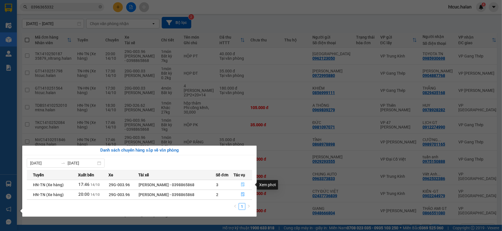
click at [240, 184] on button "button" at bounding box center [243, 184] width 18 height 9
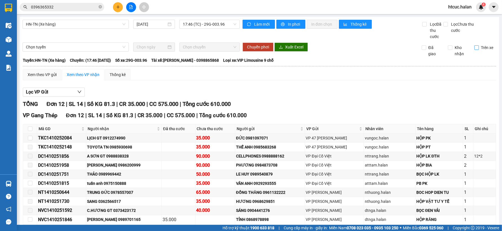
click at [474, 48] on input "Trên xe" at bounding box center [476, 47] width 5 height 5
checkbox input "true"
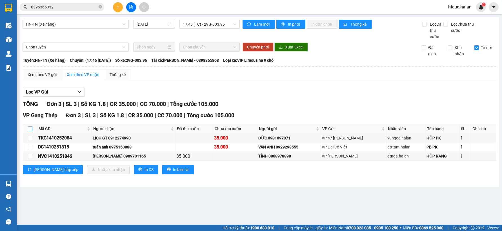
click at [32, 128] on input "checkbox" at bounding box center [30, 128] width 5 height 5
checkbox input "true"
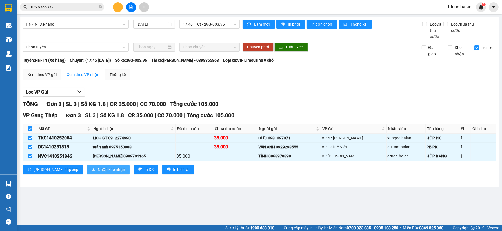
click at [98, 170] on span "Nhập kho nhận" at bounding box center [111, 169] width 27 height 6
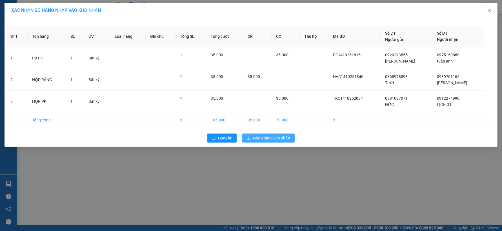
click at [280, 139] on span "Nhập hàng kho nhận" at bounding box center [271, 138] width 37 height 6
